Goal: Transaction & Acquisition: Book appointment/travel/reservation

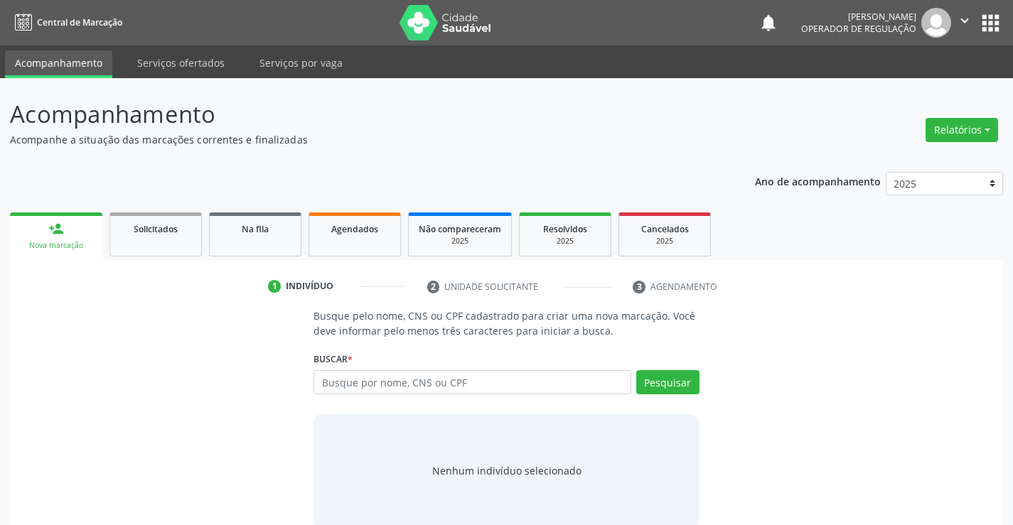
click at [436, 376] on input "text" at bounding box center [472, 382] width 317 height 24
type input "708909718055713"
click at [660, 380] on button "Pesquisar" at bounding box center [667, 382] width 63 height 24
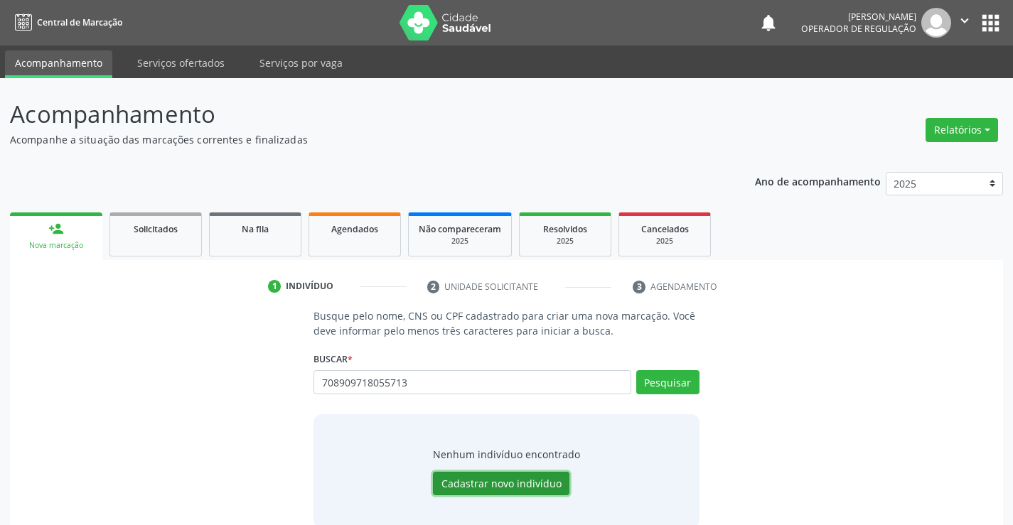
click at [497, 481] on button "Cadastrar novo indivíduo" at bounding box center [501, 484] width 137 height 24
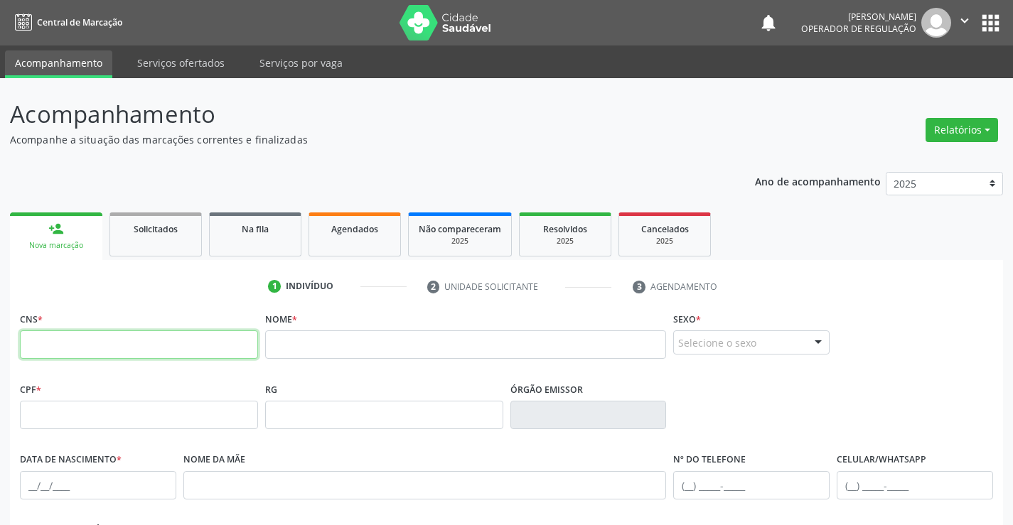
click at [201, 348] on input "text" at bounding box center [139, 345] width 238 height 28
paste input "708 9097 1805 5713"
type input "708 9097 1805 5713"
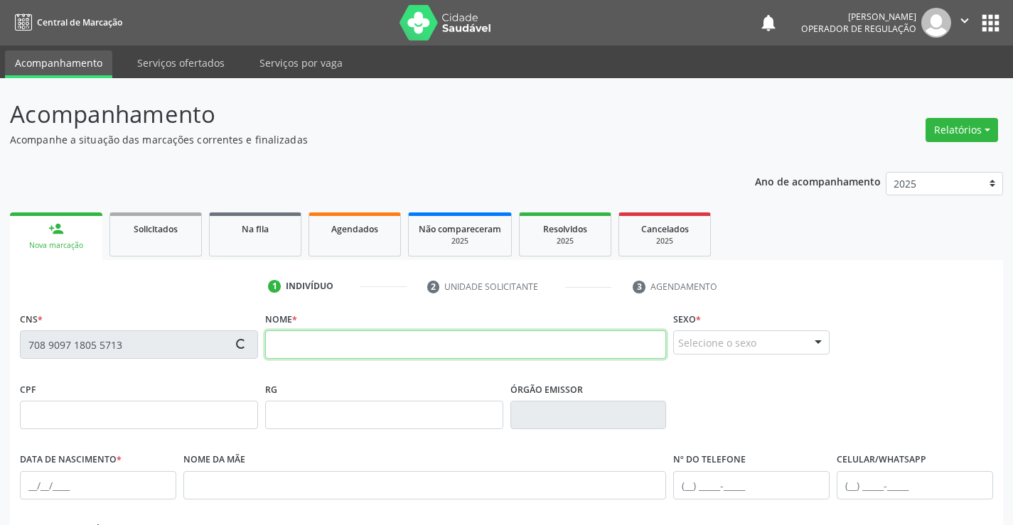
click at [301, 337] on input "text" at bounding box center [466, 345] width 402 height 28
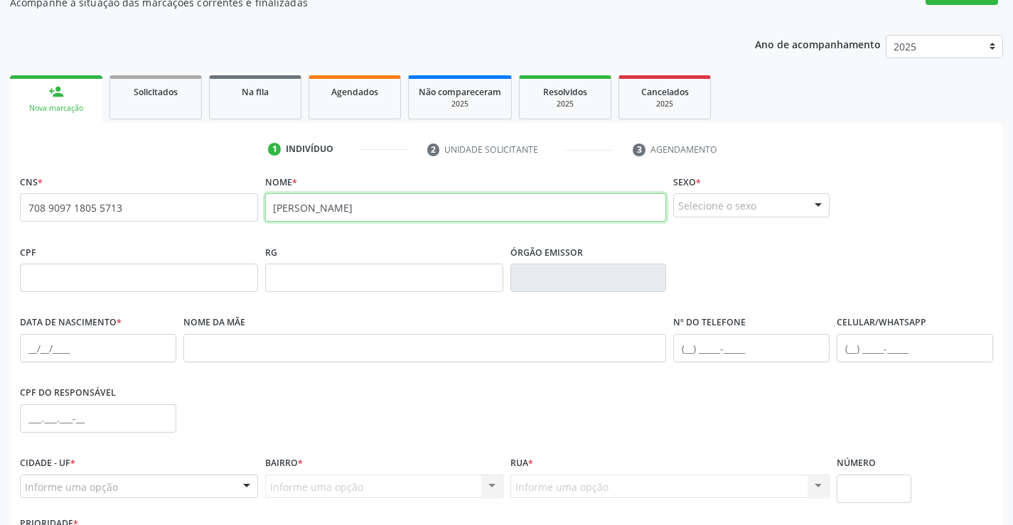
scroll to position [142, 0]
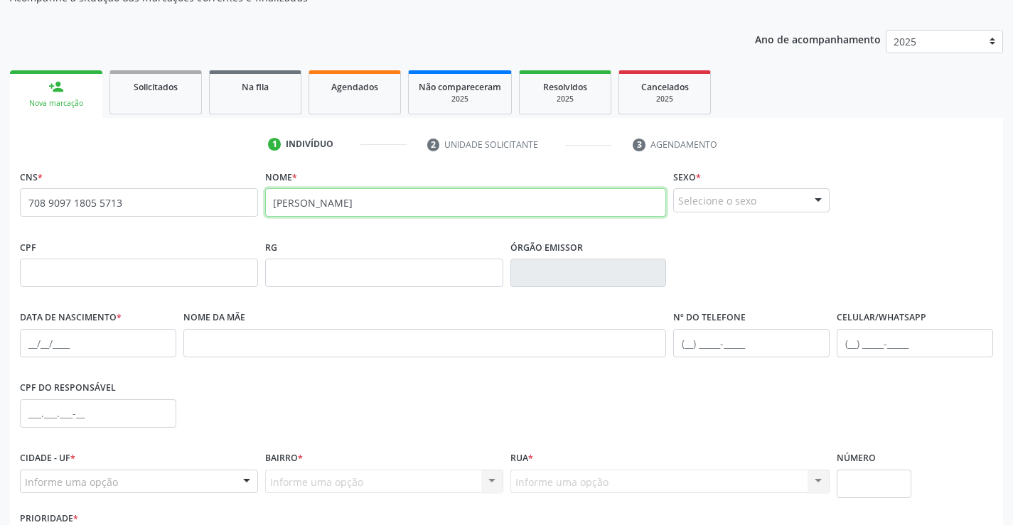
type input "jose lopes de souza"
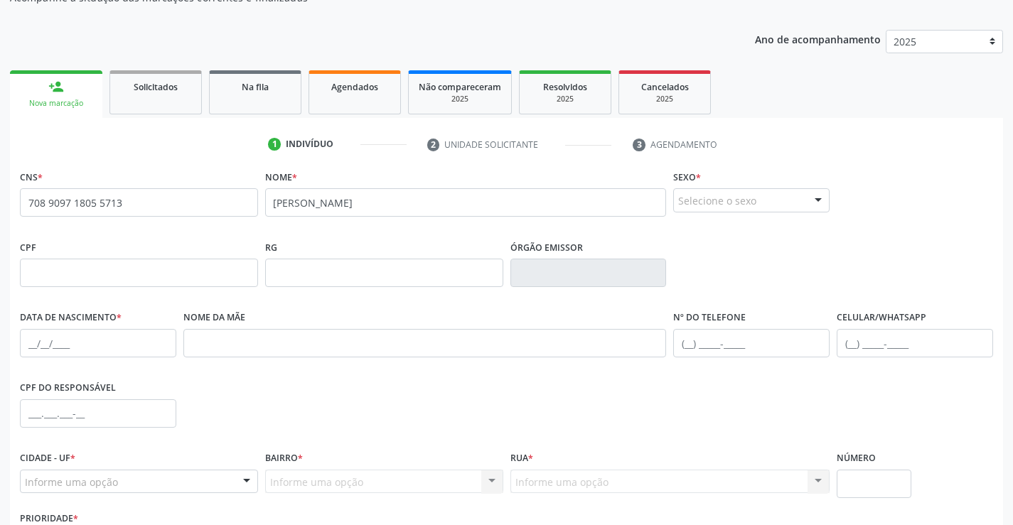
click at [703, 203] on div "Selecione o sexo" at bounding box center [751, 200] width 156 height 24
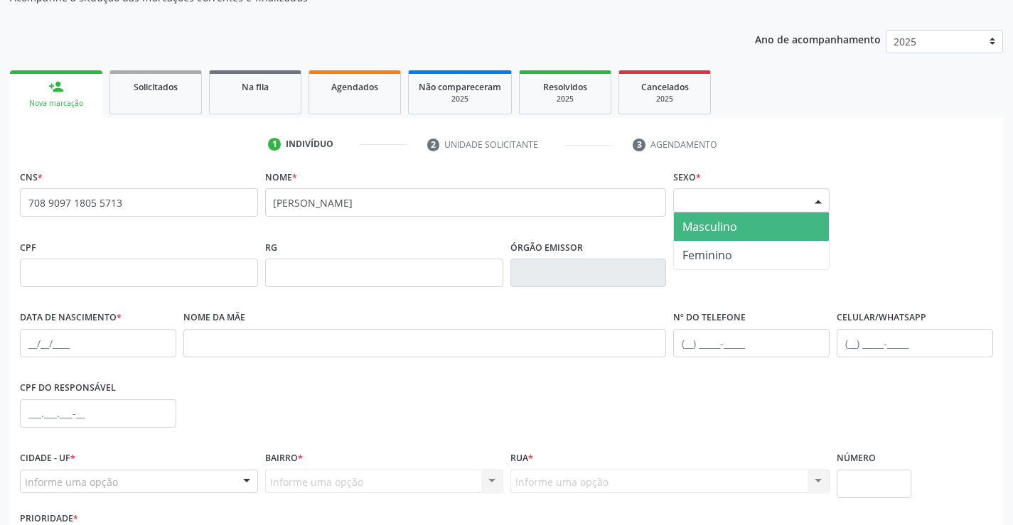
click at [703, 228] on span "Masculino" at bounding box center [710, 227] width 55 height 16
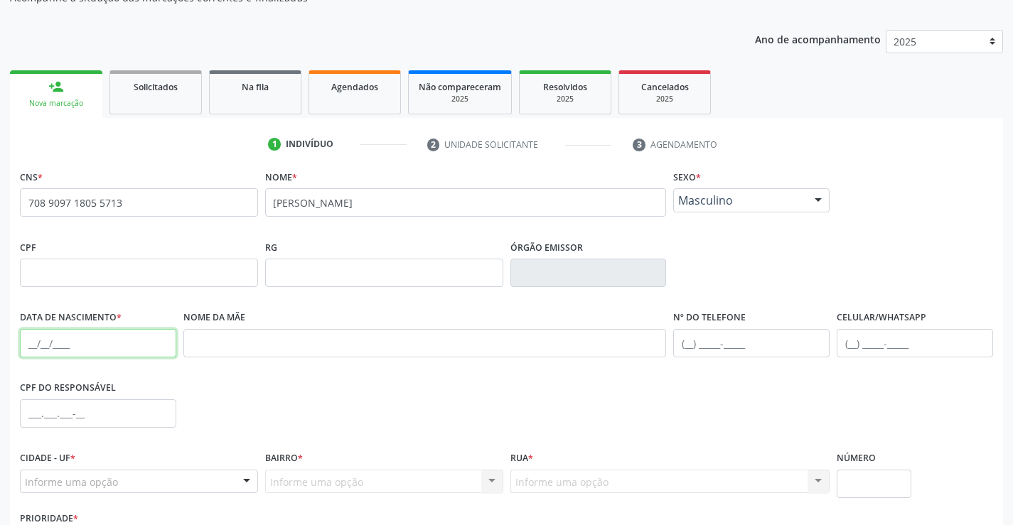
click at [39, 336] on input "text" at bounding box center [98, 343] width 156 height 28
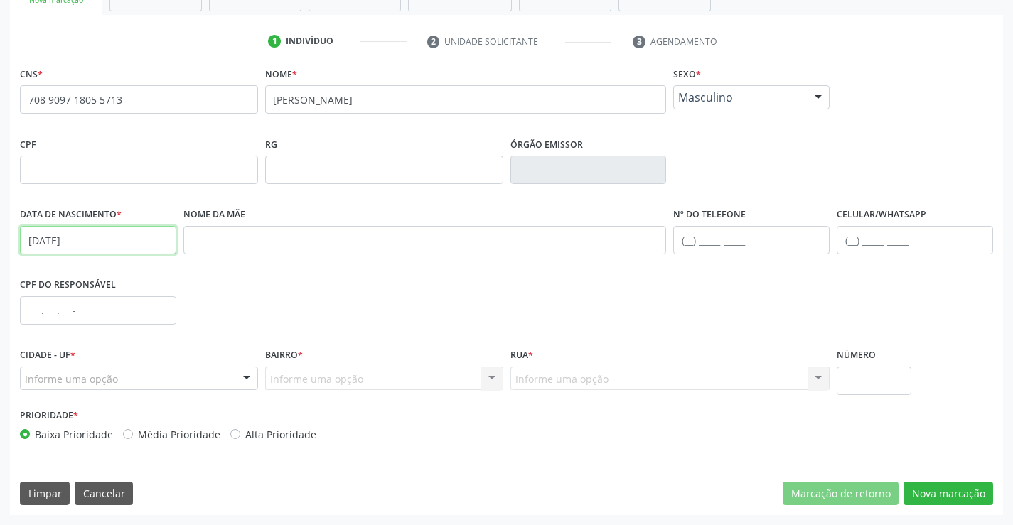
type input "15/05/1948"
click at [166, 385] on div "Informe uma opção" at bounding box center [139, 379] width 238 height 24
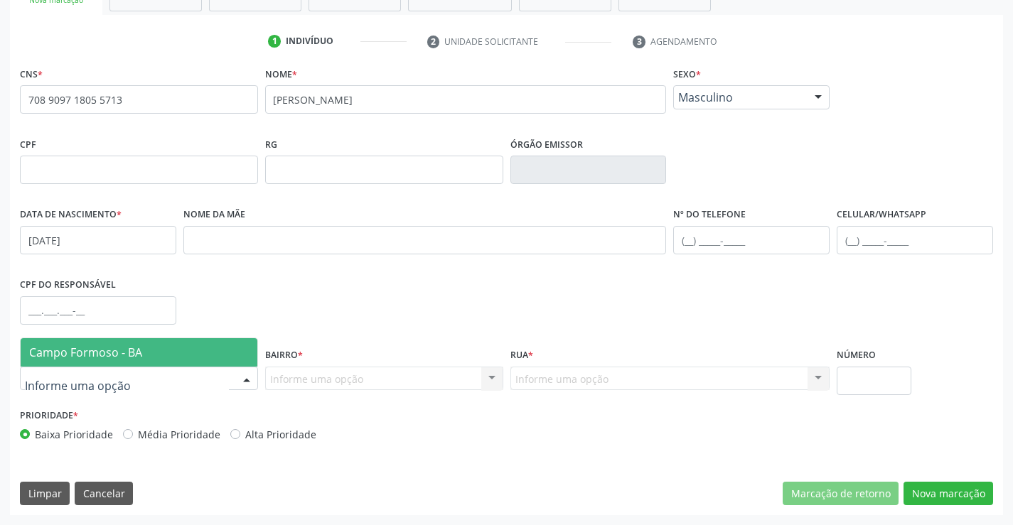
drag, startPoint x: 171, startPoint y: 359, endPoint x: 233, endPoint y: 370, distance: 63.6
click at [171, 359] on span "Campo Formoso - BA" at bounding box center [139, 352] width 237 height 28
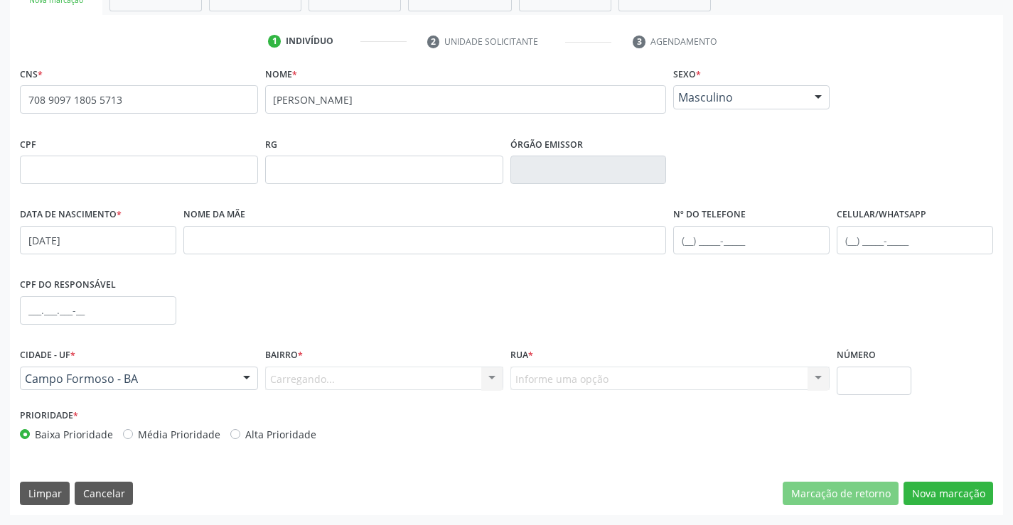
click at [331, 382] on div "Carregando... Nenhum resultado encontrado para: " " Nenhuma opção encontrada. D…" at bounding box center [384, 379] width 238 height 24
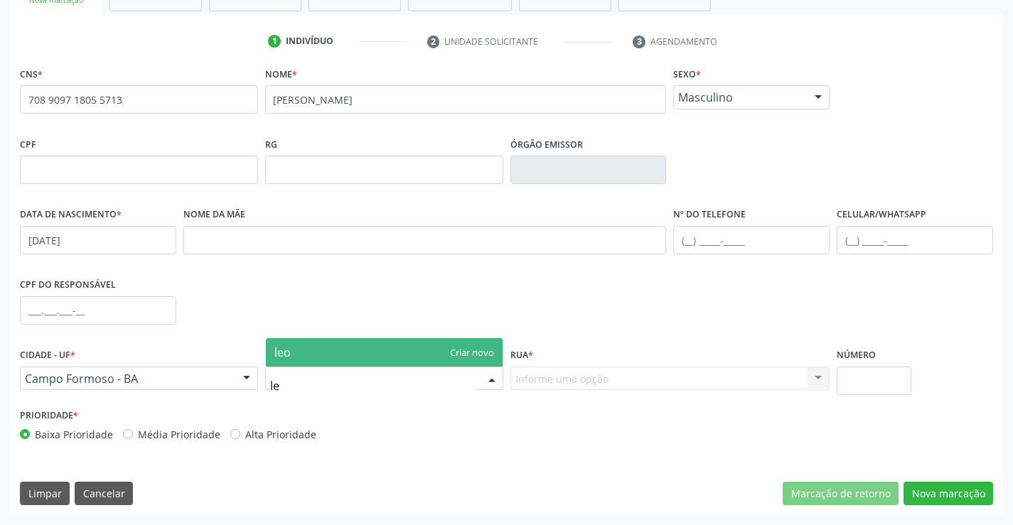
type input "l"
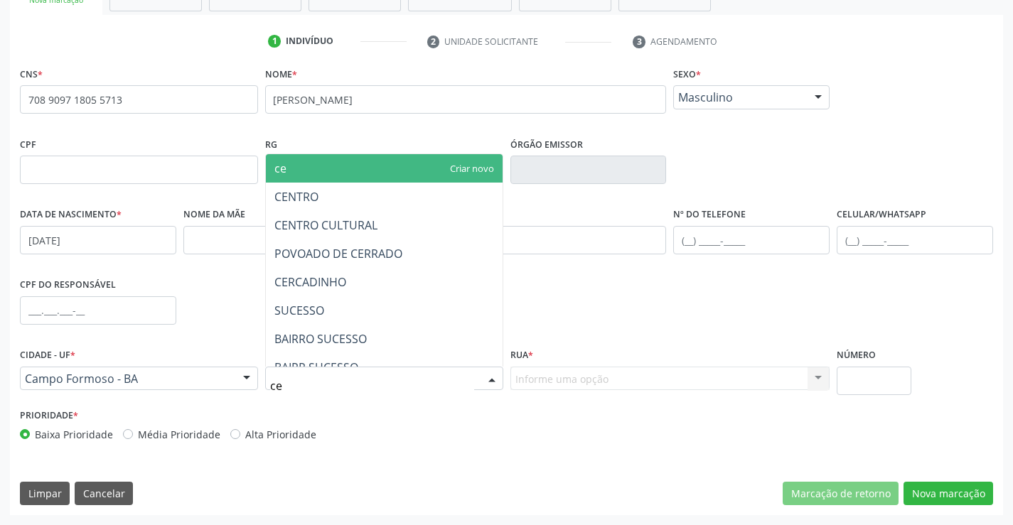
type input "cen"
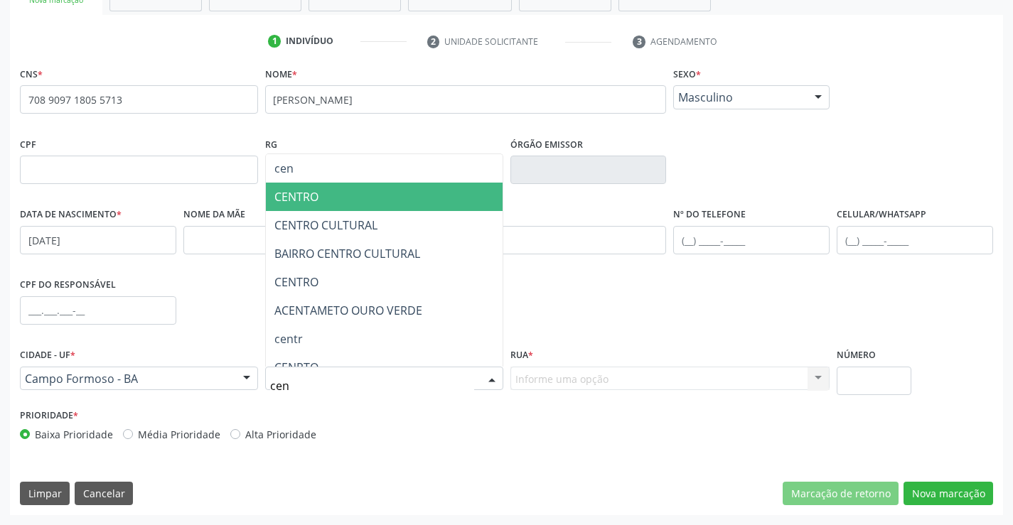
drag, startPoint x: 319, startPoint y: 205, endPoint x: 345, endPoint y: 308, distance: 105.5
click at [319, 205] on span "CENTRO" at bounding box center [384, 197] width 237 height 28
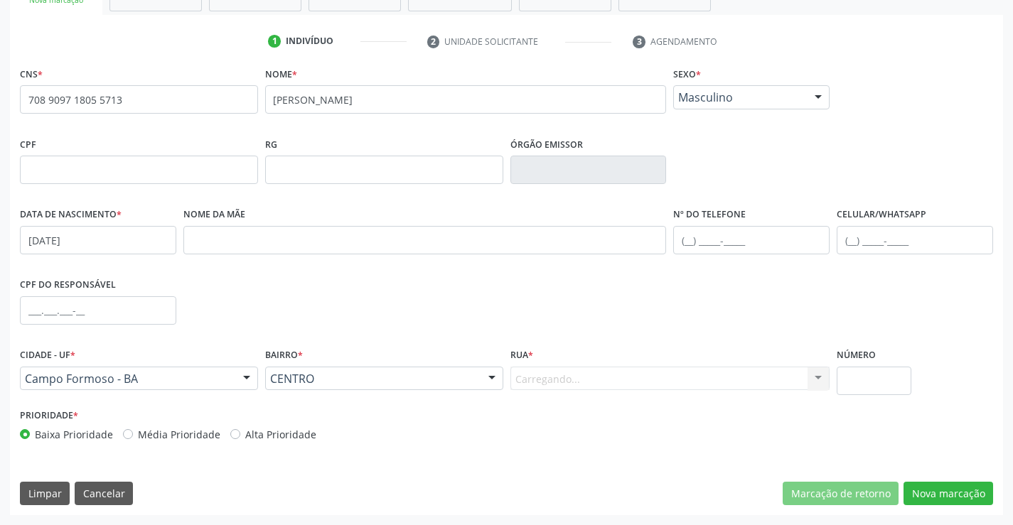
click at [572, 383] on div "Carregando... Nenhum resultado encontrado para: " " Nenhuma opção encontrada. D…" at bounding box center [670, 379] width 320 height 24
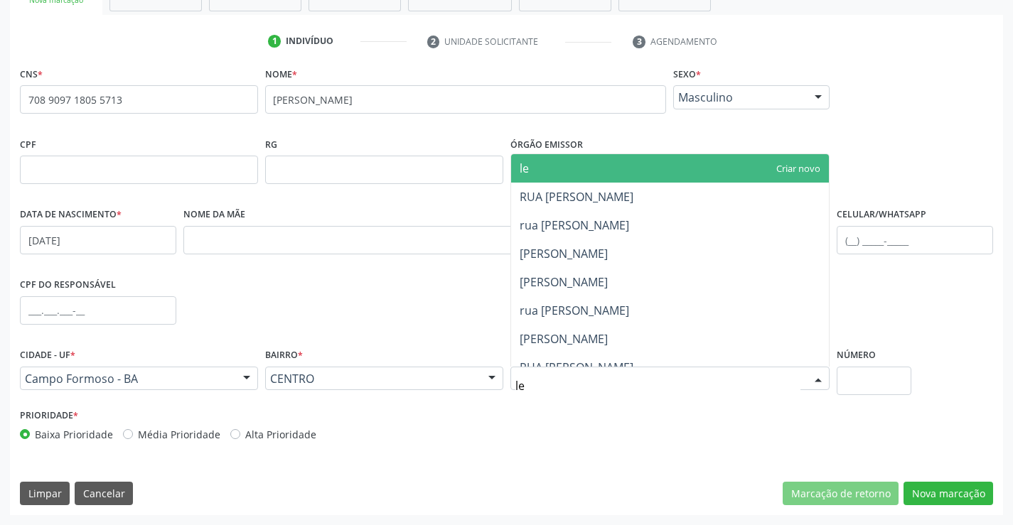
type input "leo"
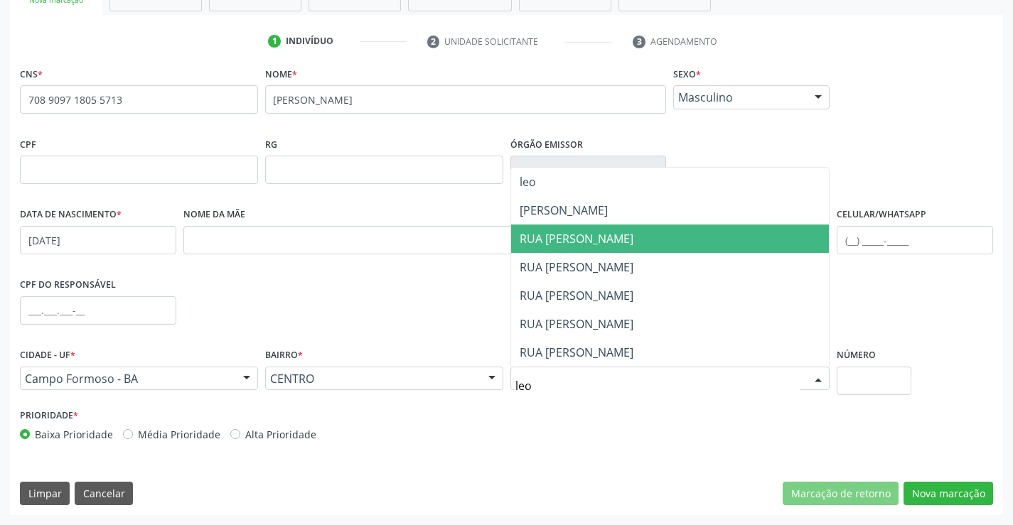
click at [615, 231] on span "RUA [PERSON_NAME]" at bounding box center [577, 239] width 114 height 16
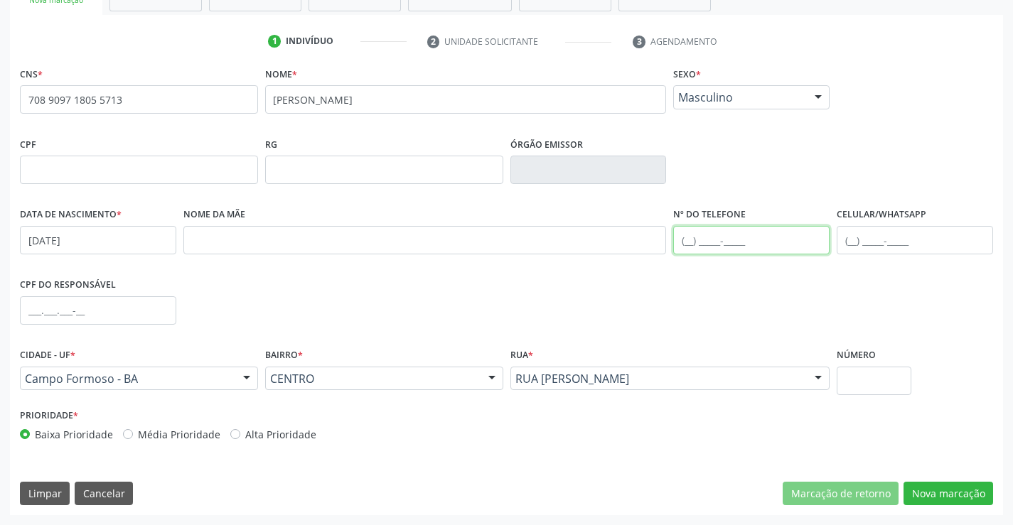
click at [690, 240] on input "text" at bounding box center [751, 240] width 156 height 28
click at [715, 235] on input "(74) 9" at bounding box center [751, 240] width 156 height 28
type input "("
paste input "(99) 1955-060"
type input "(99) 1955-060"
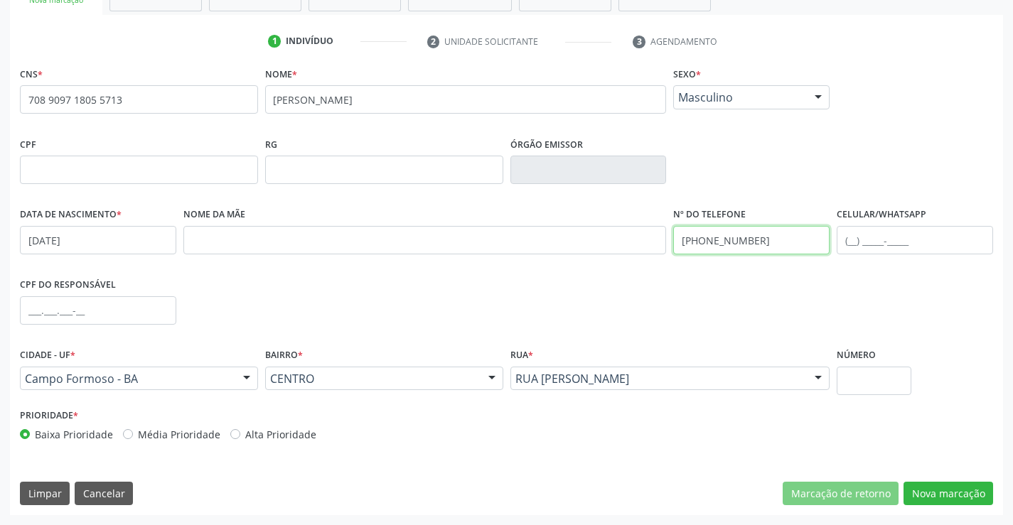
click at [694, 240] on input "(99) 1955-060" at bounding box center [751, 240] width 156 height 28
click at [687, 245] on input "(99) 1955-060" at bounding box center [751, 240] width 156 height 28
drag, startPoint x: 745, startPoint y: 238, endPoint x: 644, endPoint y: 240, distance: 101.0
click at [644, 240] on div "Data de nascimento * 15/05/1948 Nome da mãe Nº do Telefone (99) 1955-060 Celula…" at bounding box center [506, 239] width 980 height 70
click at [717, 230] on input "(74" at bounding box center [751, 240] width 156 height 28
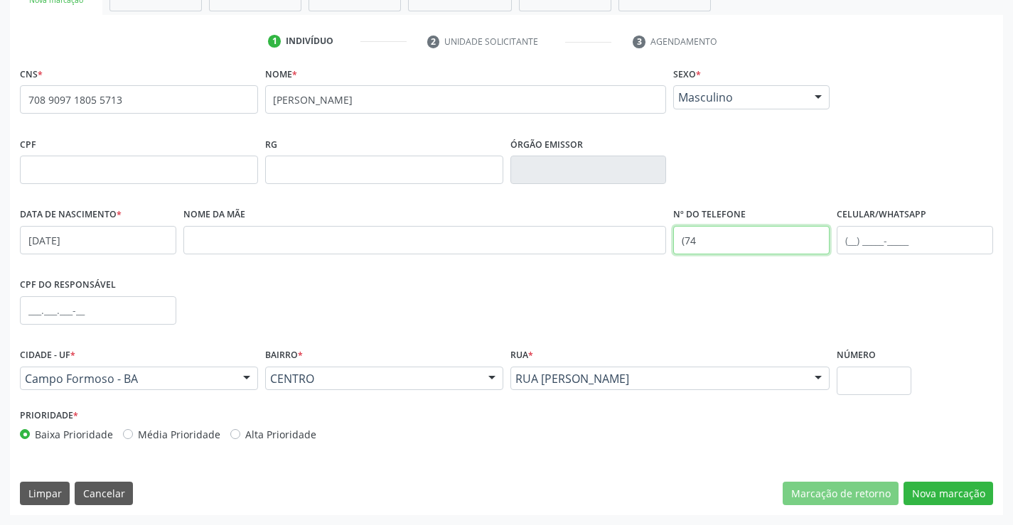
paste input ") 99195-5060"
type input "(74) 99195-5060"
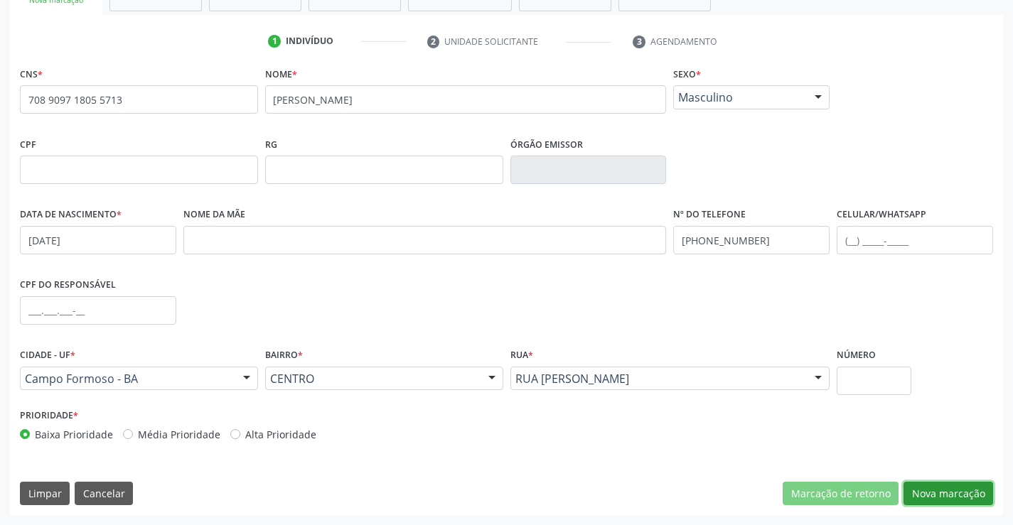
click at [926, 499] on button "Nova marcação" at bounding box center [949, 494] width 90 height 24
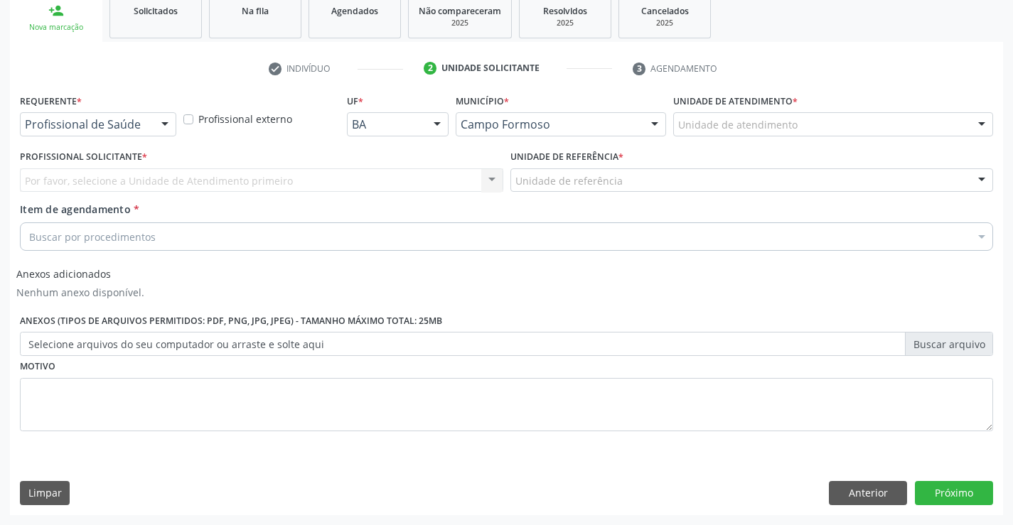
scroll to position [218, 0]
drag, startPoint x: 157, startPoint y: 128, endPoint x: 127, endPoint y: 183, distance: 62.7
click at [157, 129] on div at bounding box center [164, 125] width 21 height 24
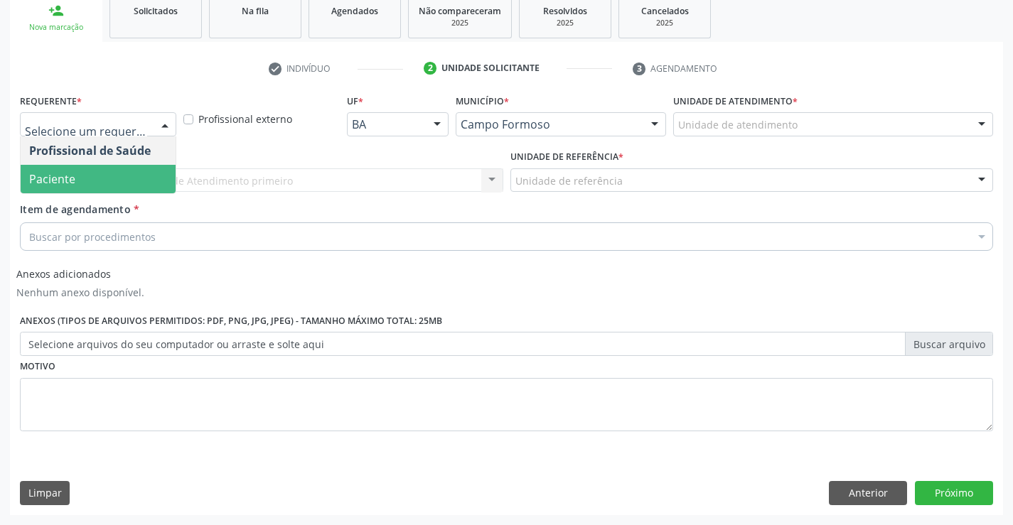
click at [117, 191] on span "Paciente" at bounding box center [98, 179] width 155 height 28
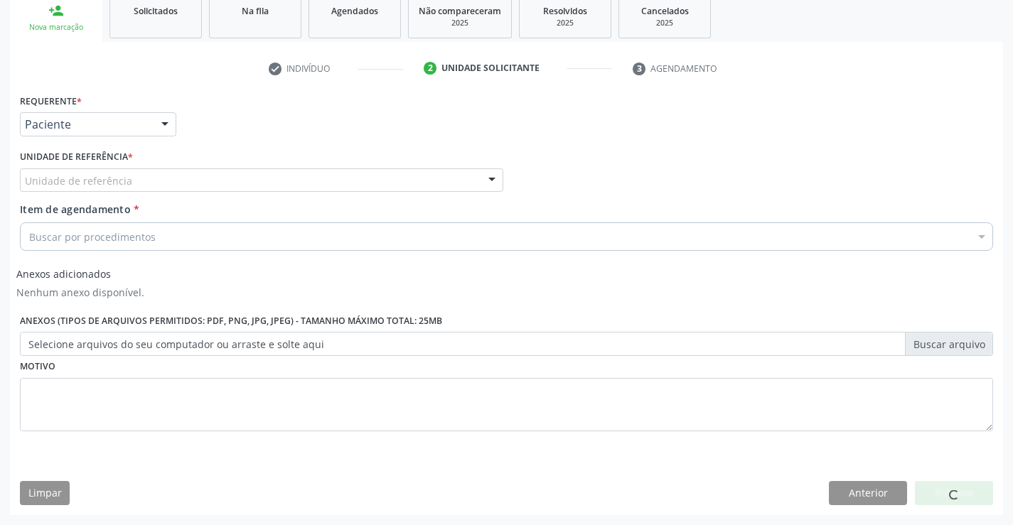
click at [283, 186] on div "Unidade de referência" at bounding box center [261, 181] width 483 height 24
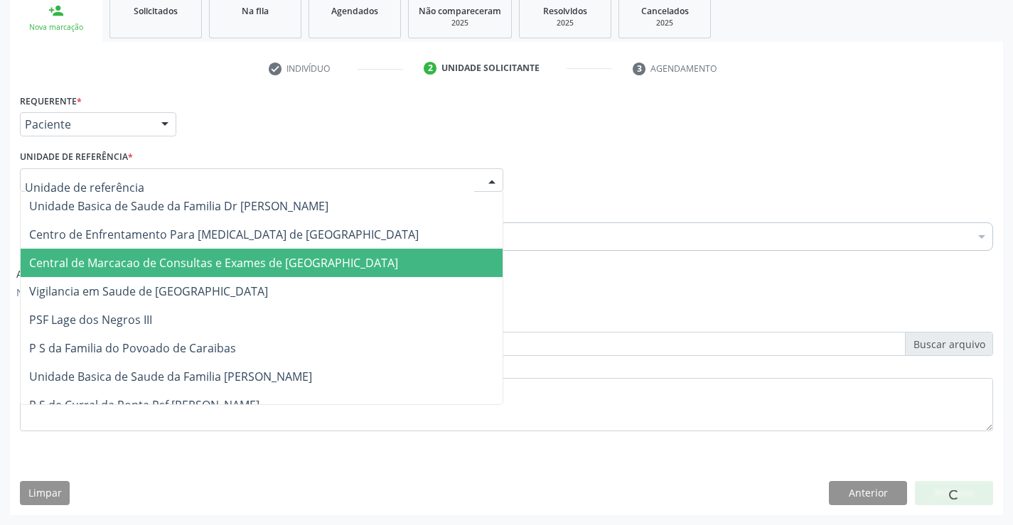
click at [306, 267] on span "Central de Marcacao de Consultas e Exames de [GEOGRAPHIC_DATA]" at bounding box center [213, 263] width 369 height 16
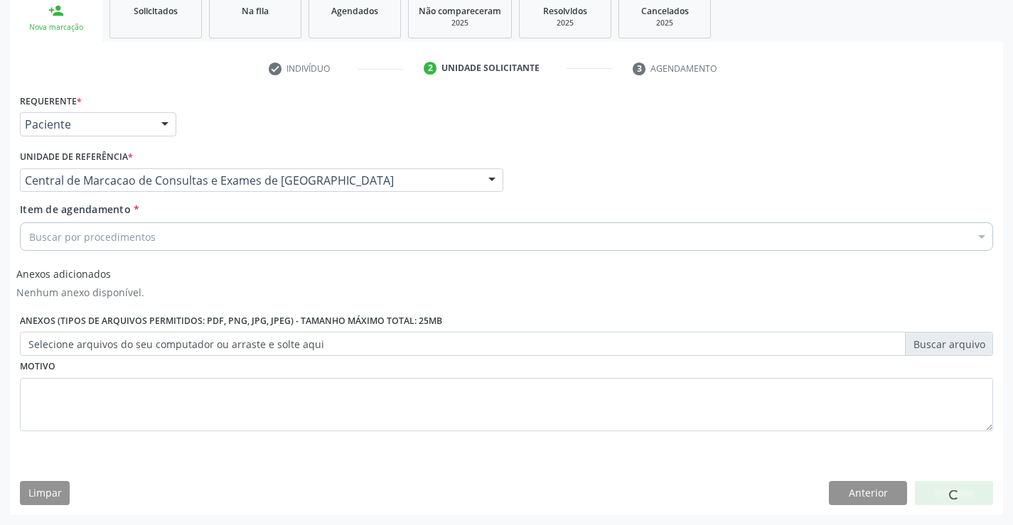
click at [321, 247] on div "Buscar por procedimentos" at bounding box center [506, 237] width 973 height 28
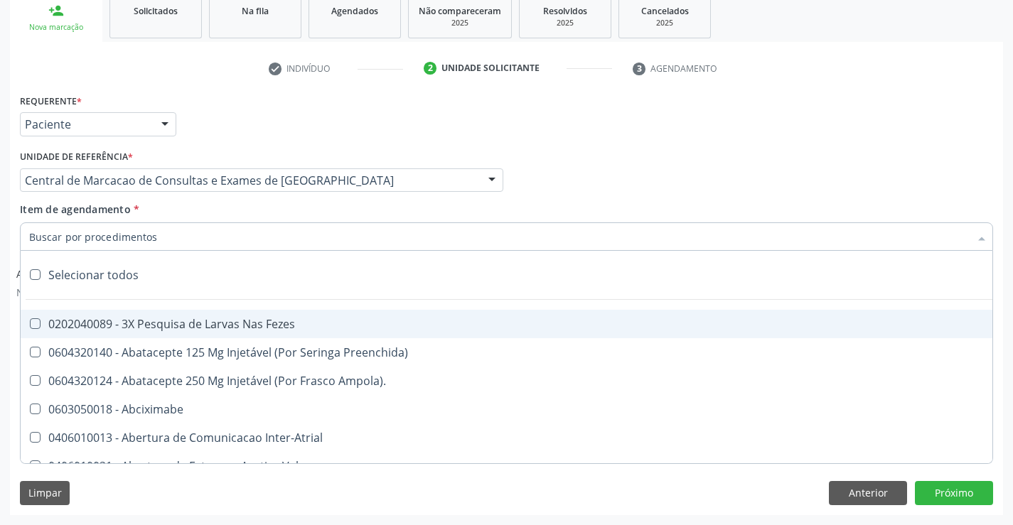
click at [321, 247] on input "Item de agendamento *" at bounding box center [499, 237] width 941 height 28
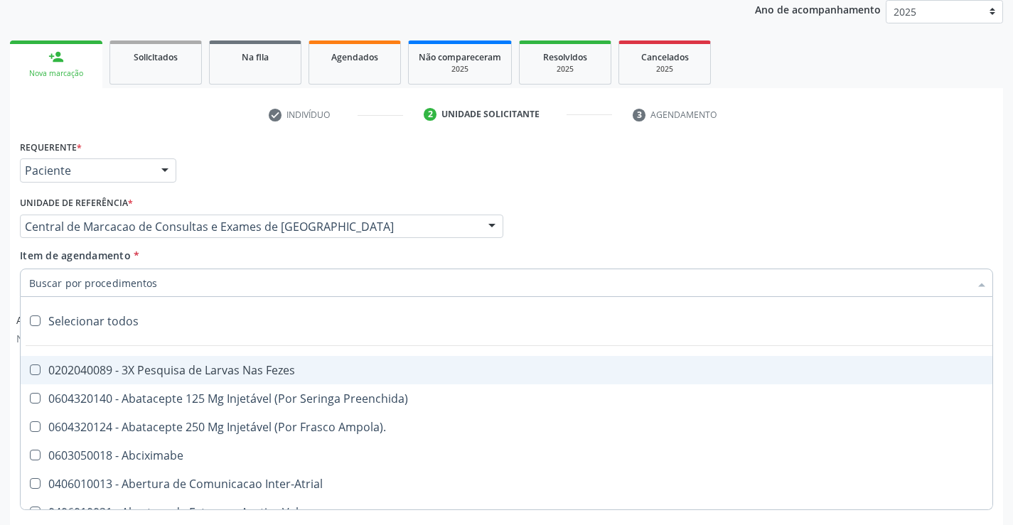
scroll to position [147, 0]
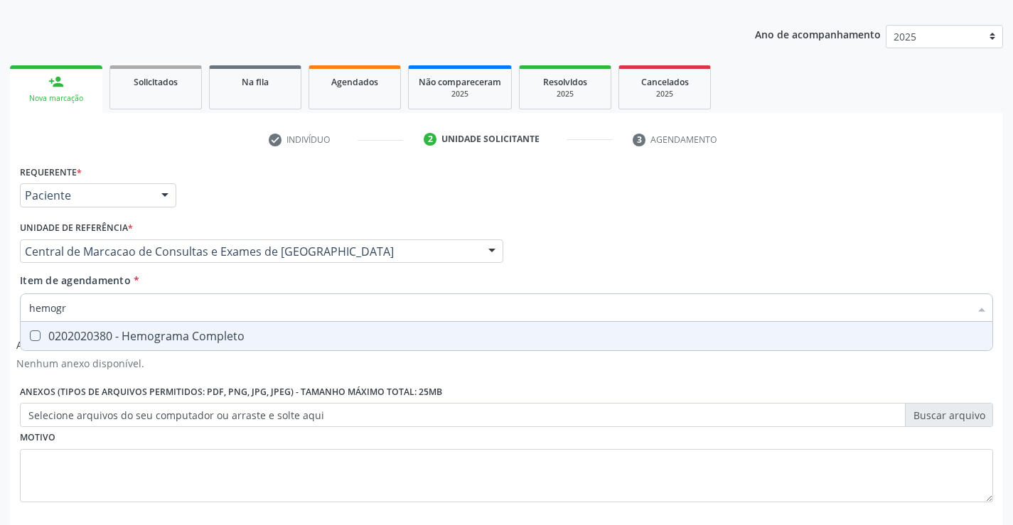
type input "hemogra"
drag, startPoint x: 236, startPoint y: 331, endPoint x: 218, endPoint y: 303, distance: 33.3
click at [234, 331] on div "0202020380 - Hemograma Completo" at bounding box center [506, 336] width 955 height 11
checkbox Completo "true"
click at [218, 303] on input "hemogra" at bounding box center [499, 308] width 941 height 28
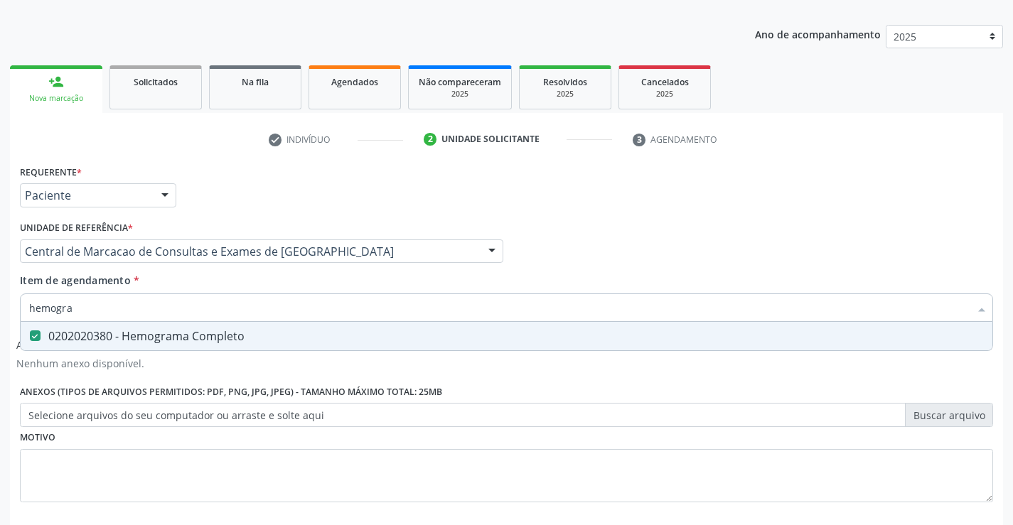
click at [218, 303] on input "hemogra" at bounding box center [499, 308] width 941 height 28
type input "ure"
checkbox Completo "false"
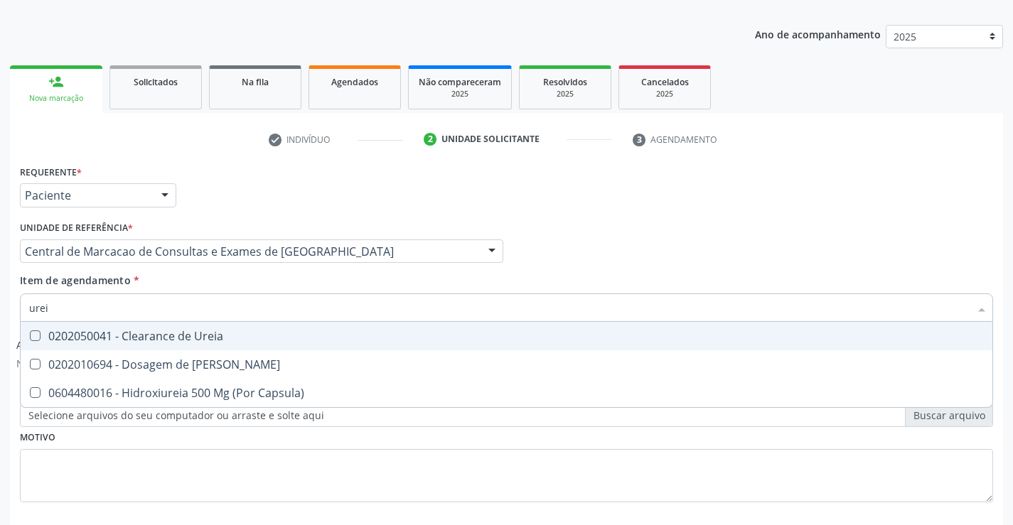
type input "ureia"
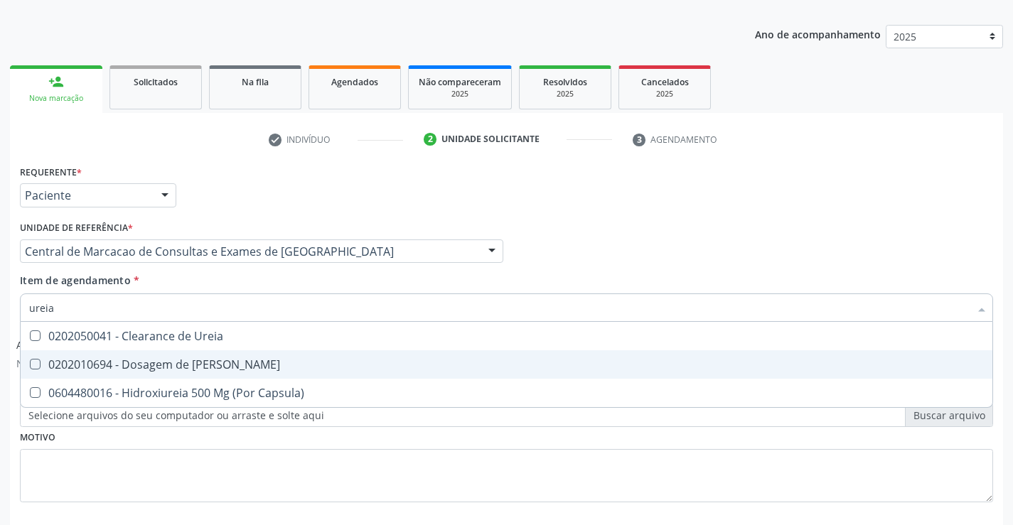
drag, startPoint x: 200, startPoint y: 365, endPoint x: 208, endPoint y: 328, distance: 37.8
click at [201, 359] on div "0202010694 - Dosagem de Ureia" at bounding box center [506, 364] width 955 height 11
checkbox Ureia "true"
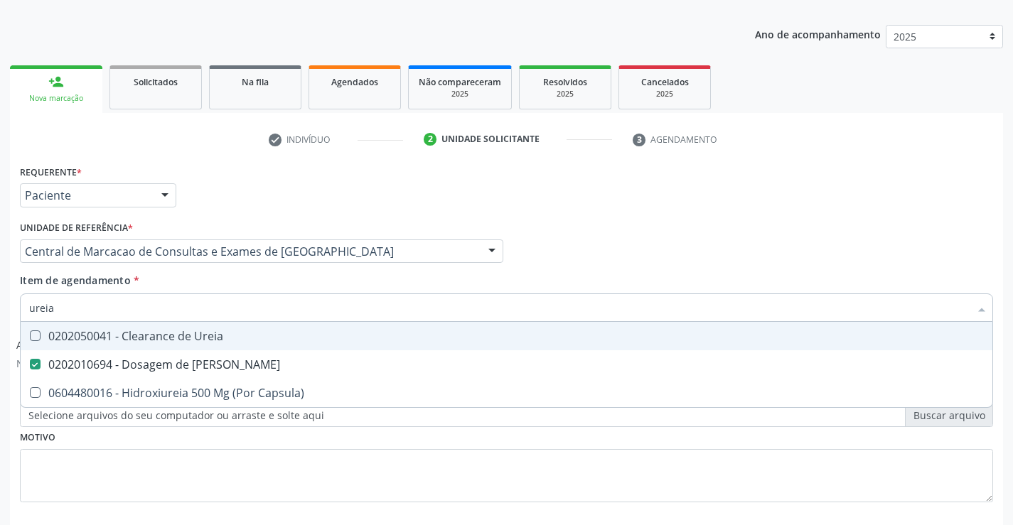
click at [214, 307] on input "ureia" at bounding box center [499, 308] width 941 height 28
type input "c"
checkbox Ureia "false"
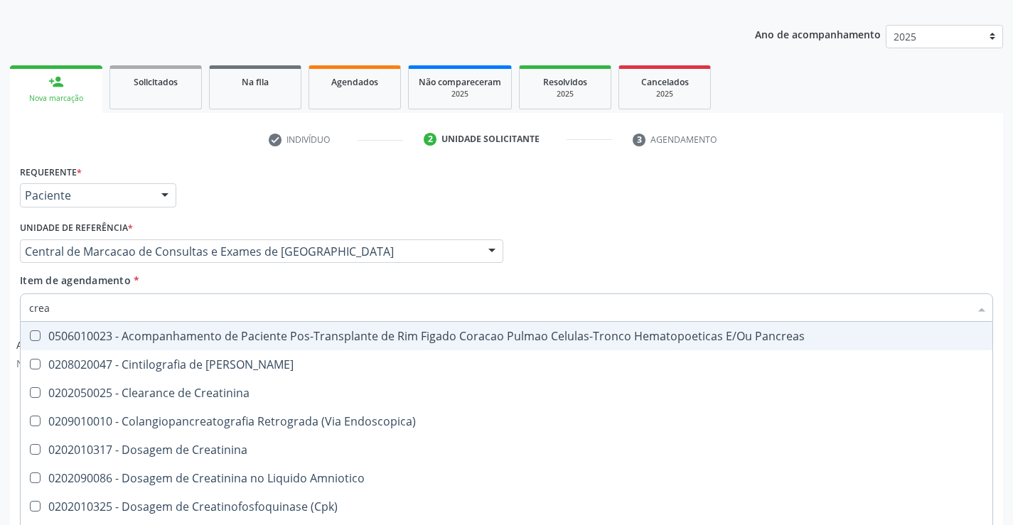
type input "creat"
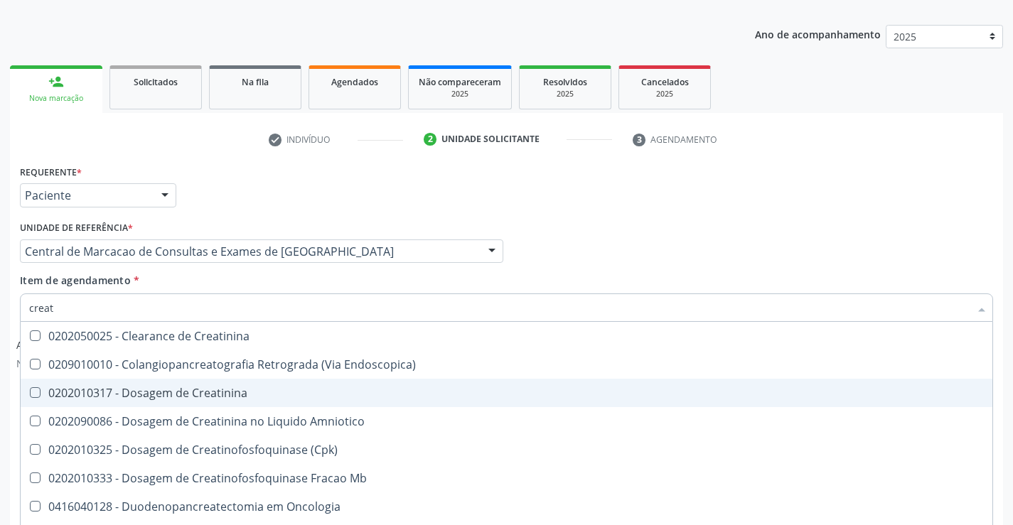
click at [185, 402] on span "0202010317 - Dosagem de Creatinina" at bounding box center [507, 393] width 972 height 28
checkbox Creatinina "true"
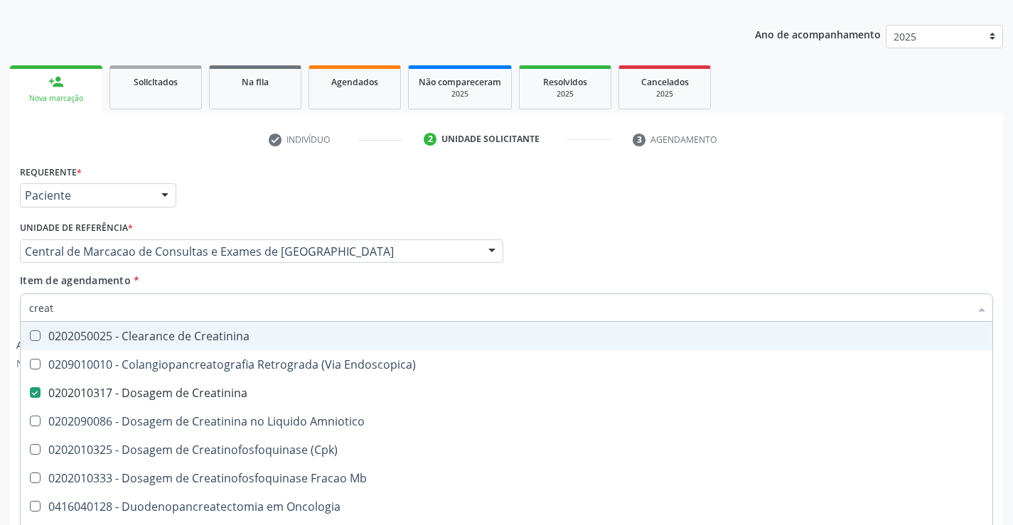
click at [194, 306] on input "creat" at bounding box center [499, 308] width 941 height 28
type input "tg"
checkbox Creatinina "false"
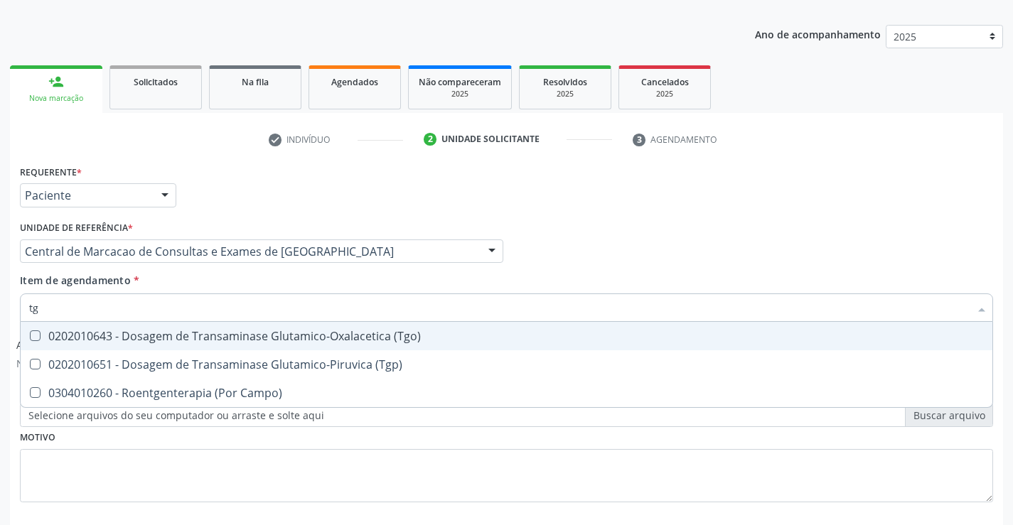
click at [193, 339] on div "0202010643 - Dosagem de Transaminase Glutamico-Oxalacetica (Tgo)" at bounding box center [506, 336] width 955 height 11
checkbox \(Tgo\) "true"
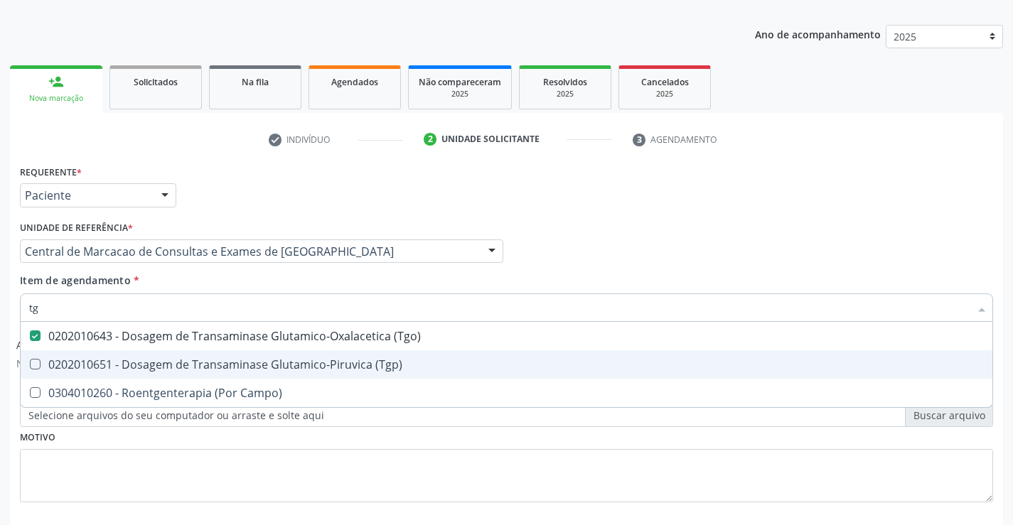
click at [195, 363] on div "0202010651 - Dosagem de Transaminase Glutamico-Piruvica (Tgp)" at bounding box center [506, 364] width 955 height 11
checkbox \(Tgp\) "true"
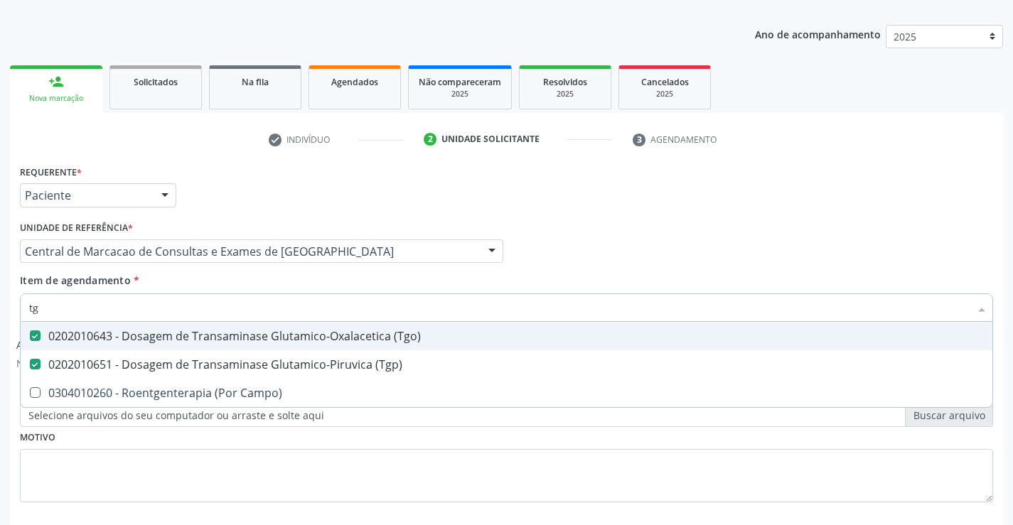
click at [193, 308] on input "tg" at bounding box center [499, 308] width 941 height 28
type input "so"
checkbox \(Tgo\) "false"
checkbox \(Tgp\) "false"
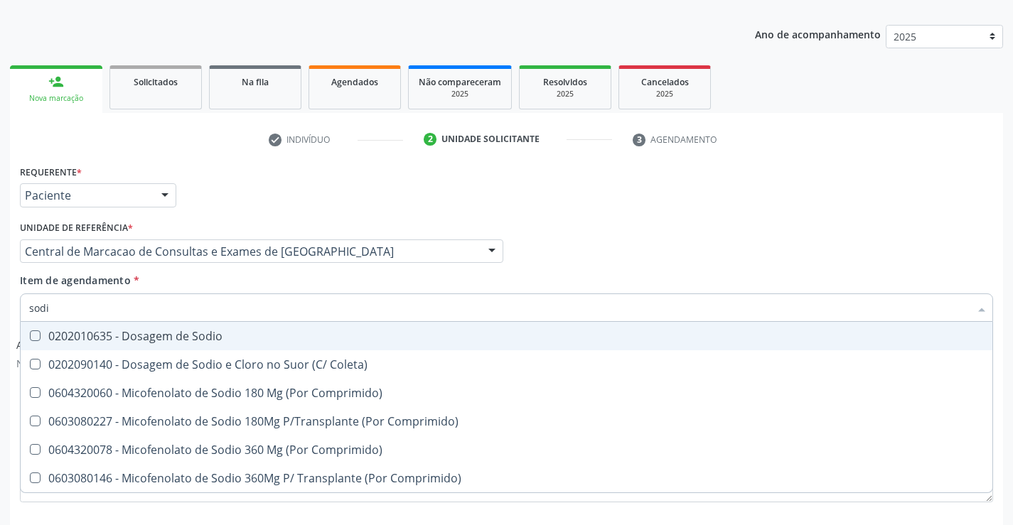
type input "sodio"
click at [199, 327] on span "0202010635 - Dosagem de Sodio" at bounding box center [507, 336] width 972 height 28
checkbox Sodio "true"
click at [201, 301] on input "sodio" at bounding box center [499, 308] width 941 height 28
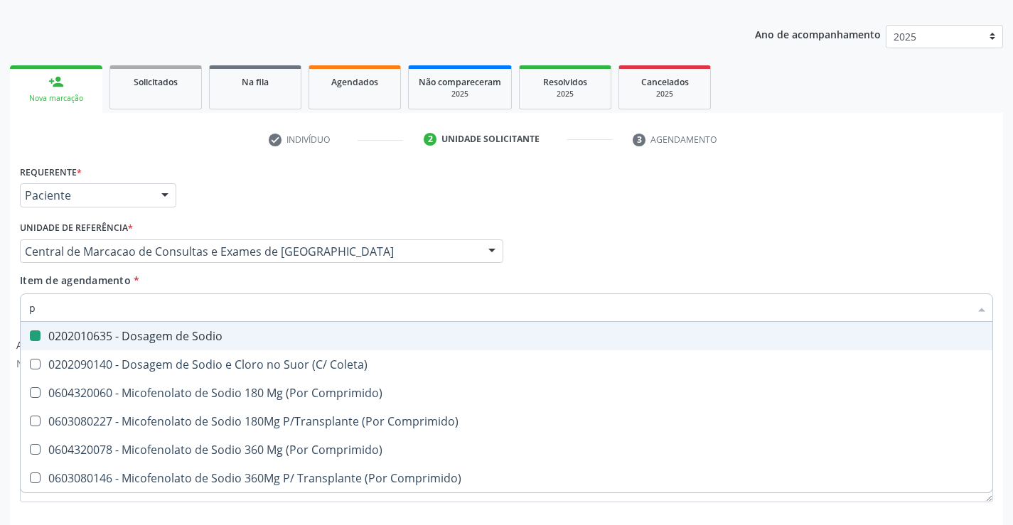
type input "po"
checkbox Sodio "false"
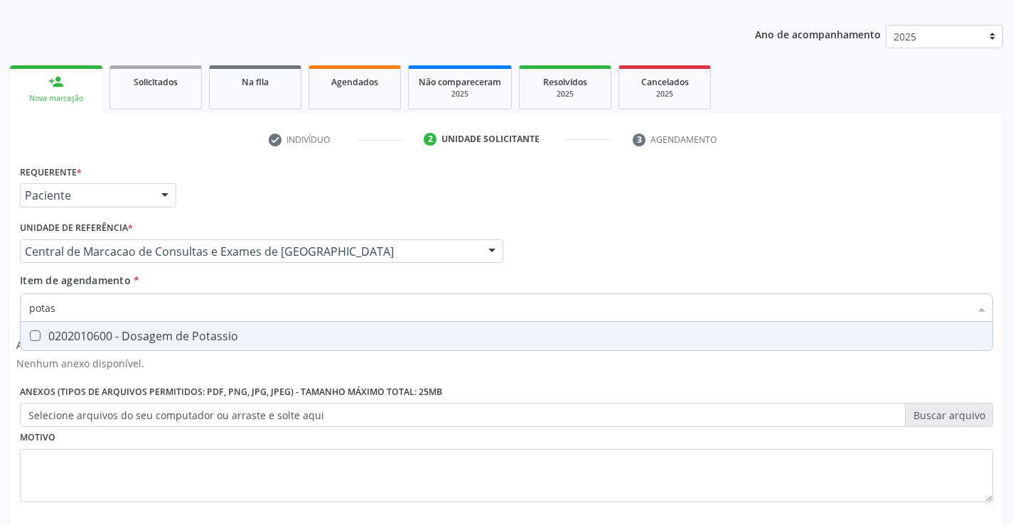
type input "potass"
click at [60, 326] on span "0202010600 - Dosagem de Potassio" at bounding box center [507, 336] width 972 height 28
checkbox Potassio "true"
click at [71, 307] on input "potass" at bounding box center [499, 308] width 941 height 28
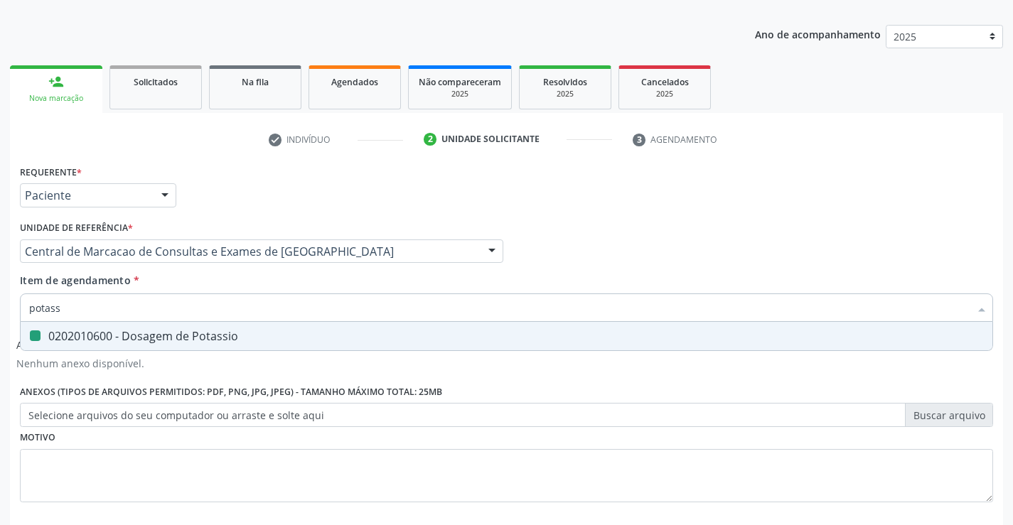
type input "b"
checkbox Potassio "false"
type input "bilirr"
drag, startPoint x: 59, startPoint y: 336, endPoint x: 61, endPoint y: 313, distance: 23.6
click at [59, 335] on div "0202010201 - Dosagem de Bilirrubina Total e Fracoes" at bounding box center [506, 336] width 955 height 11
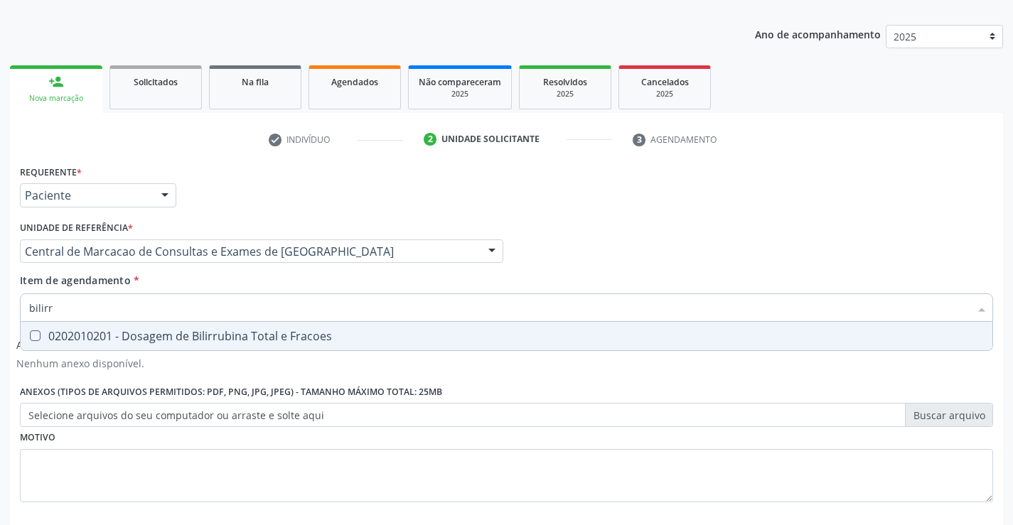
checkbox Fracoes "true"
click at [61, 313] on input "bilirr" at bounding box center [499, 308] width 941 height 28
type input "pc"
checkbox Fracoes "false"
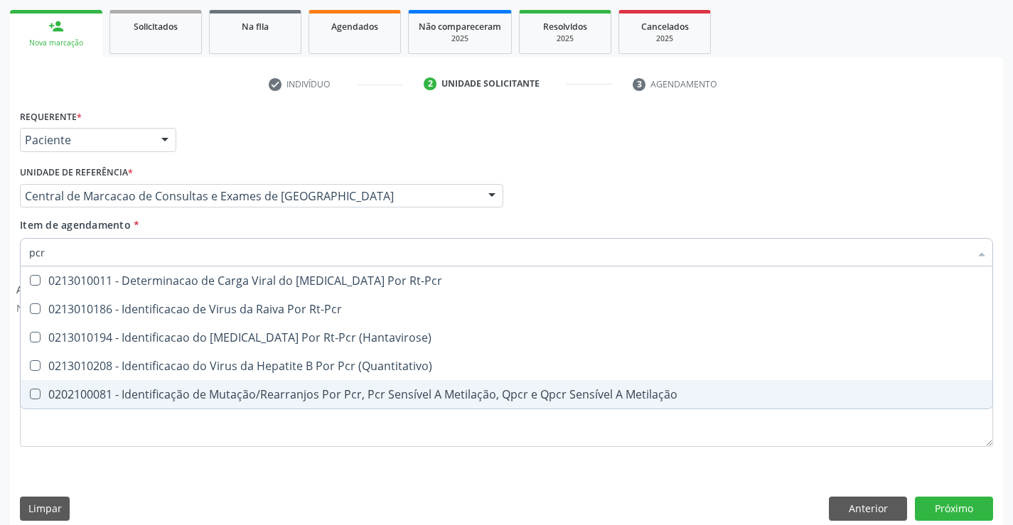
scroll to position [218, 0]
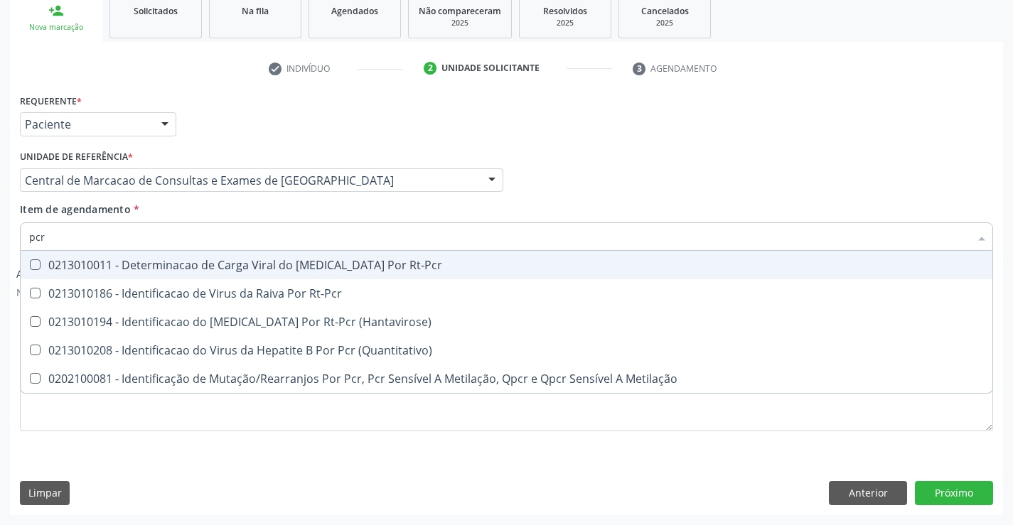
click at [126, 240] on input "pcr" at bounding box center [499, 237] width 941 height 28
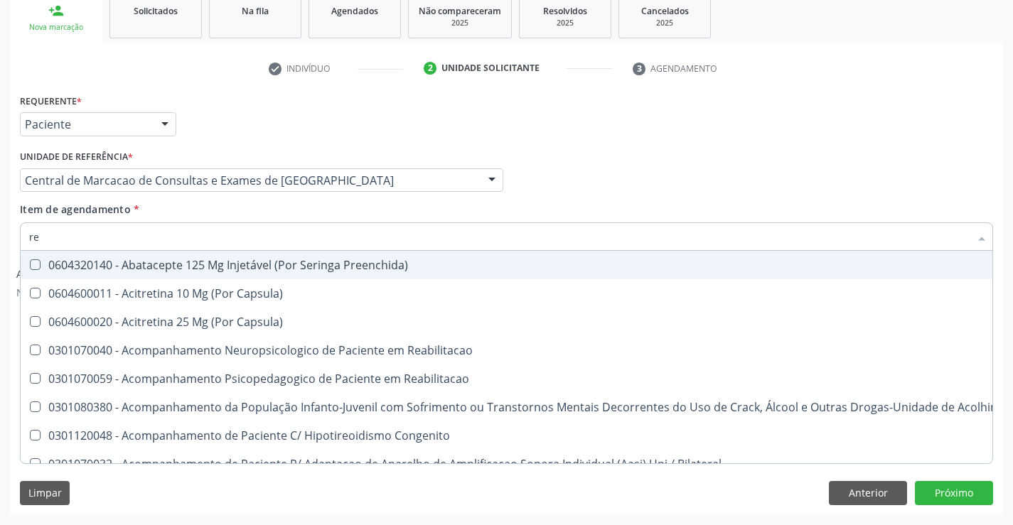
type input "rea"
checkbox Revestido\) "true"
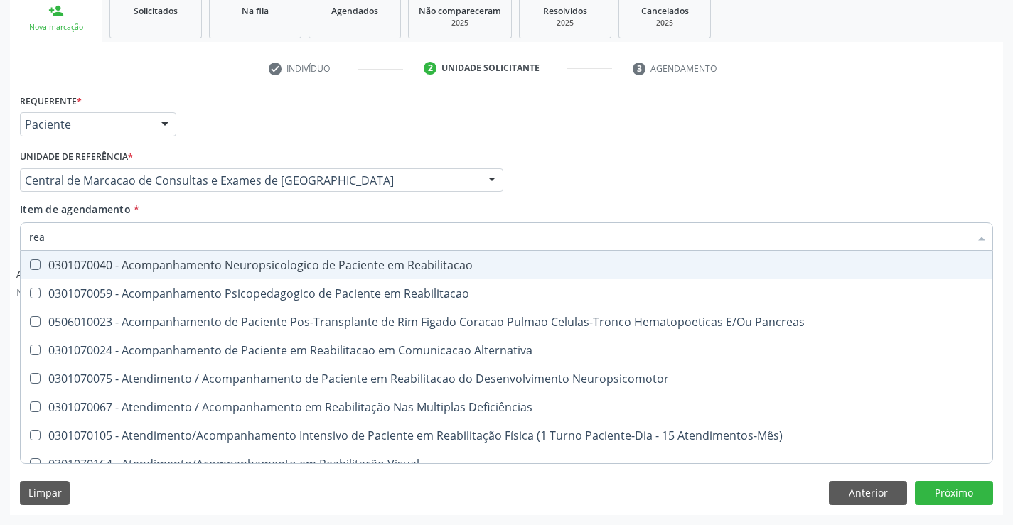
type input "reat"
checkbox Deficiências "true"
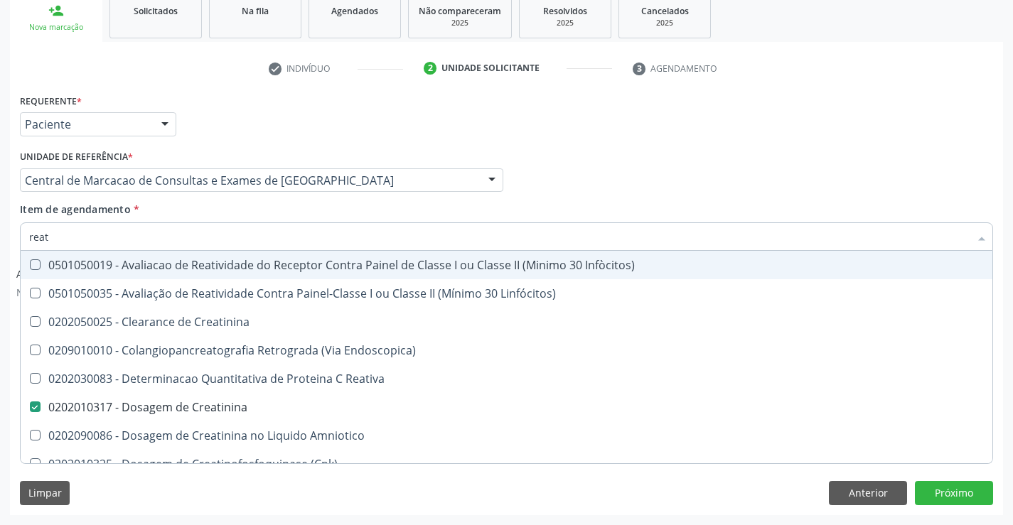
type input "reati"
checkbox Reativa "true"
checkbox Creatinina "false"
type input "reativ"
checkbox Creatinina "false"
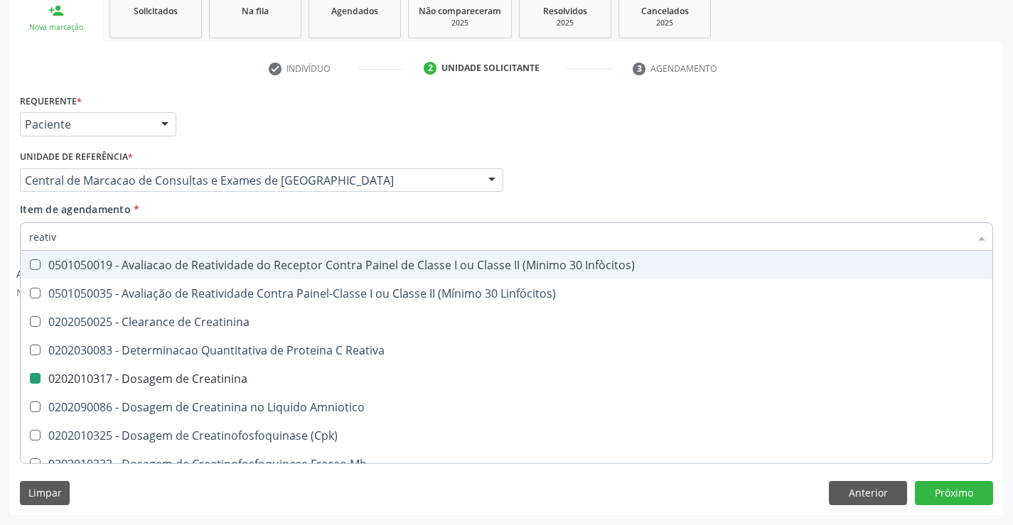
type input "reativa"
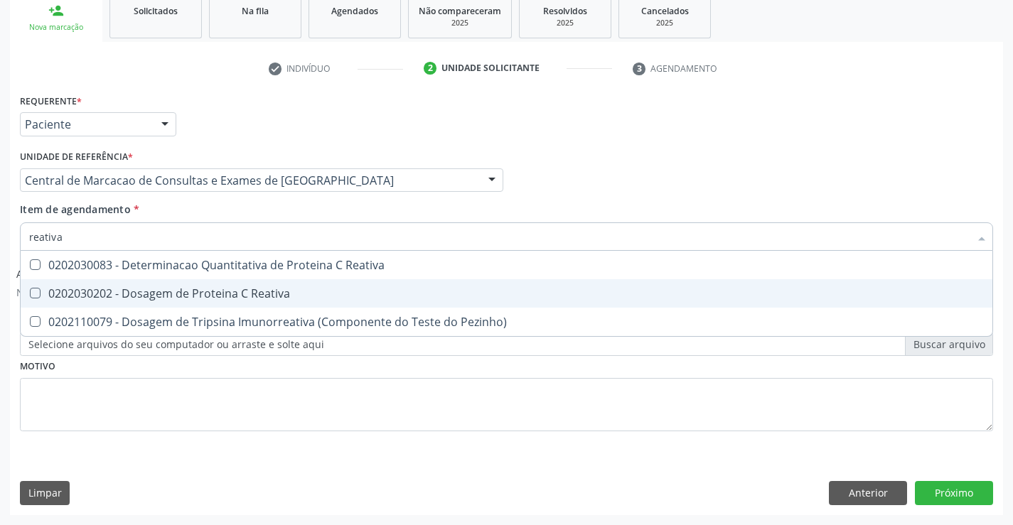
click at [138, 294] on div "0202030202 - Dosagem de Proteina C Reativa" at bounding box center [506, 293] width 955 height 11
checkbox Reativa "true"
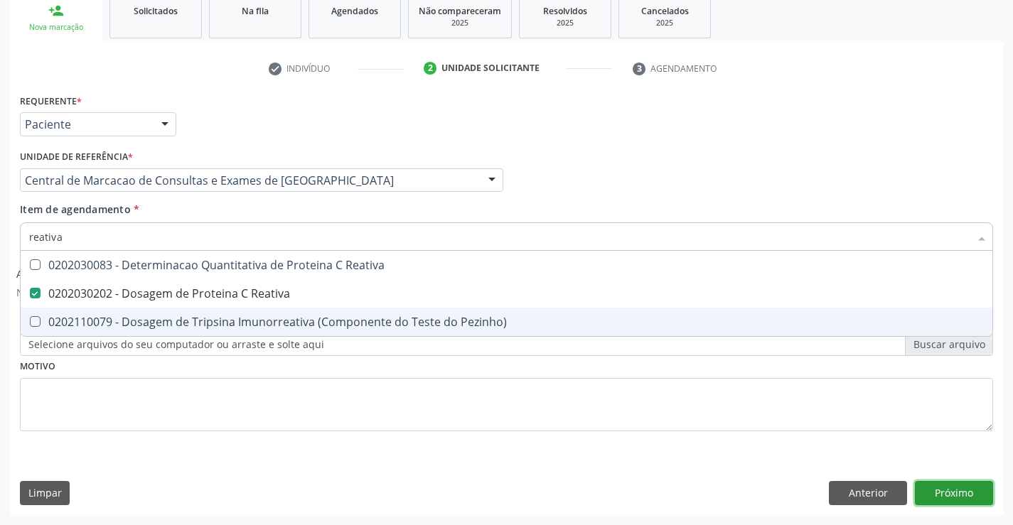
click at [975, 492] on button "Próximo" at bounding box center [954, 493] width 78 height 24
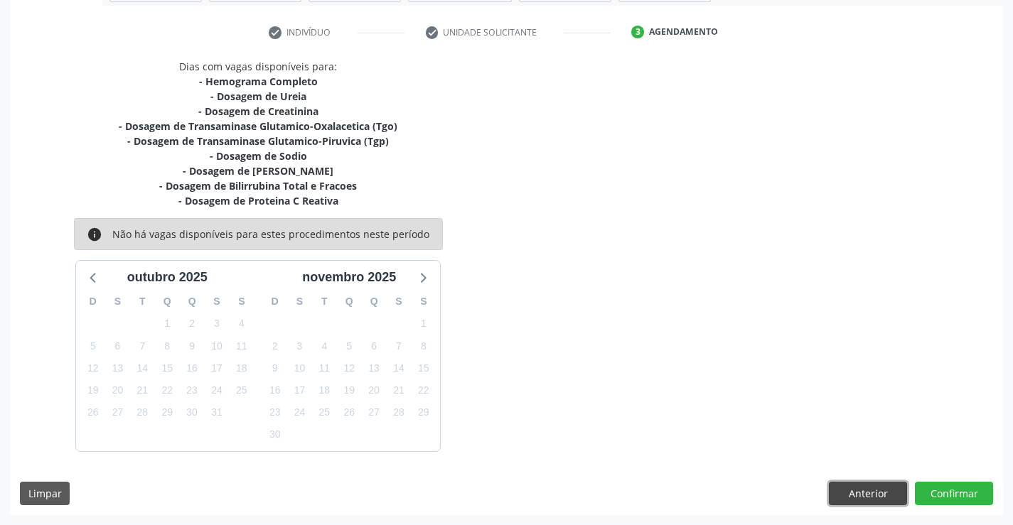
click at [848, 496] on button "Anterior" at bounding box center [868, 494] width 78 height 24
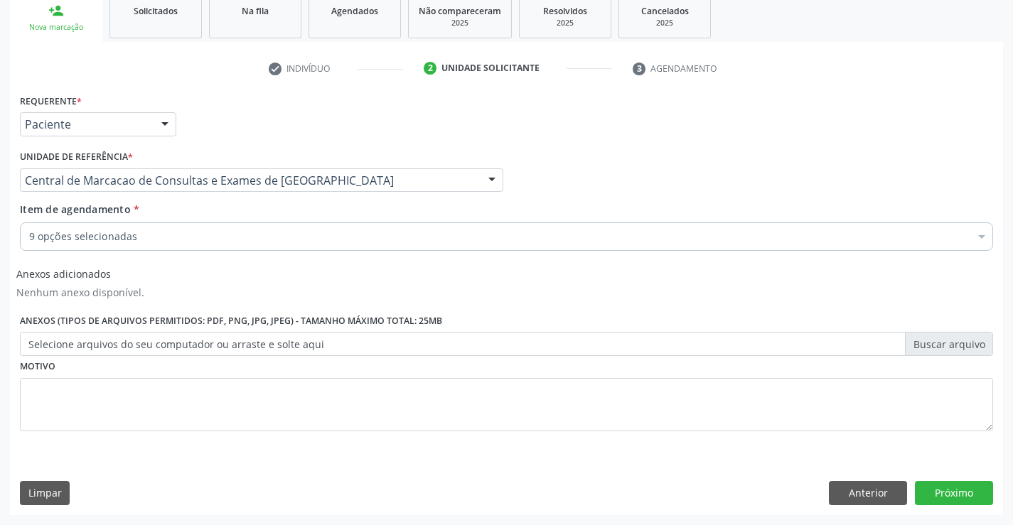
click at [170, 245] on div "9 opções selecionadas" at bounding box center [506, 237] width 973 height 28
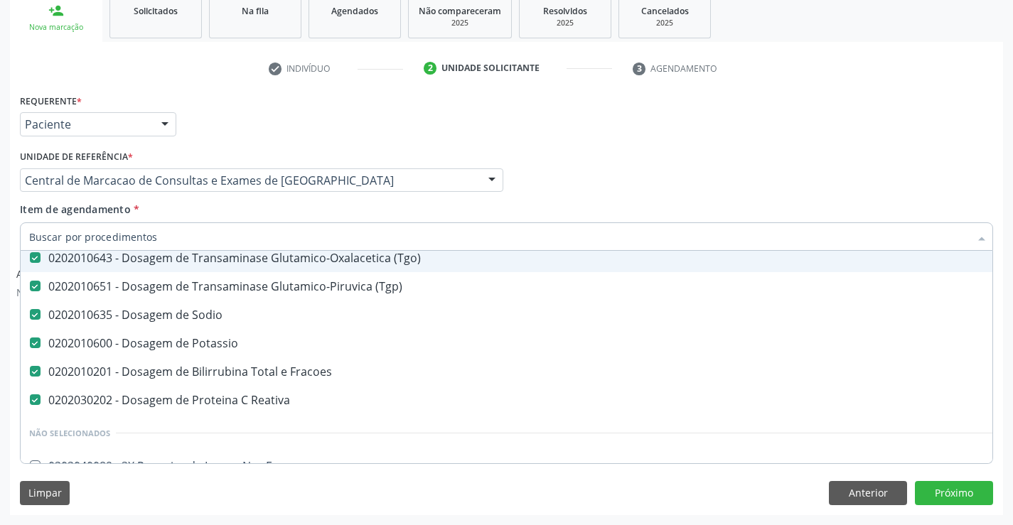
scroll to position [213, 0]
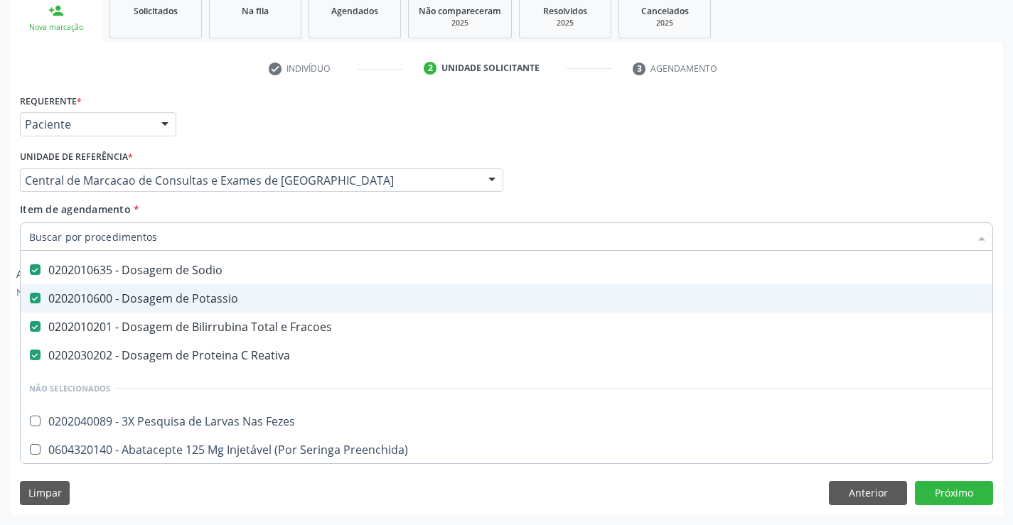
click at [208, 301] on div "0202010600 - Dosagem de Potassio" at bounding box center [582, 298] width 1107 height 11
checkbox Potassio "false"
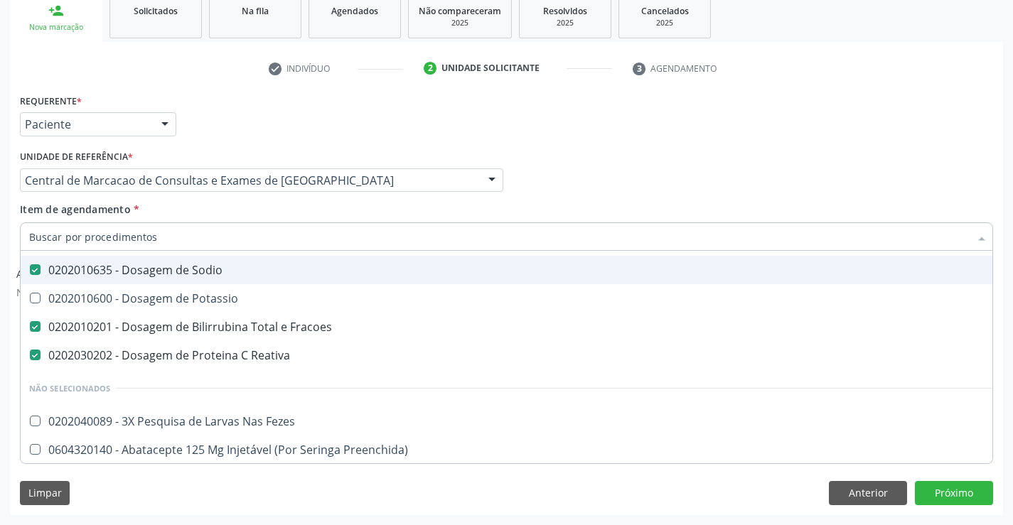
click at [209, 276] on div "0202010635 - Dosagem de Sodio" at bounding box center [582, 269] width 1107 height 11
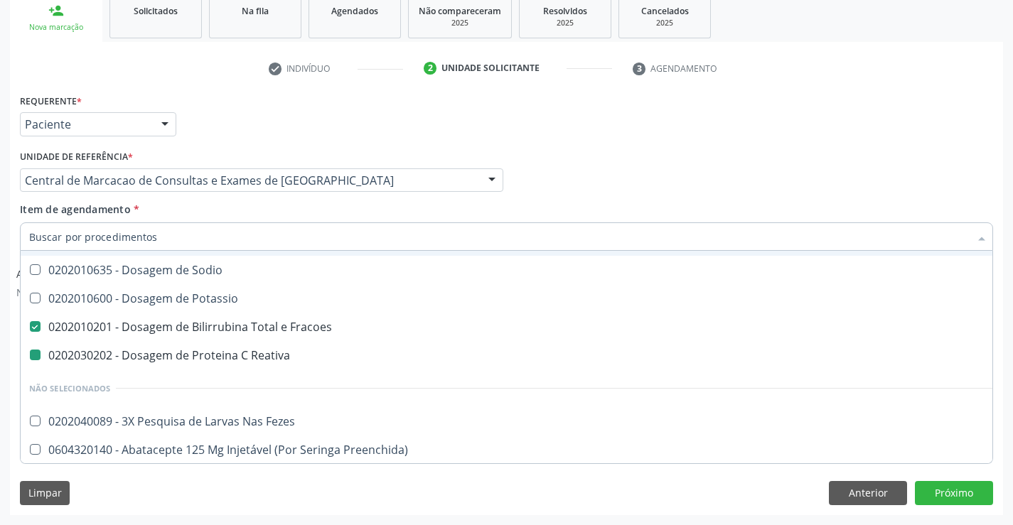
click at [581, 181] on div "Profissional Solicitante Por favor, selecione a Unidade de Atendimento primeiro…" at bounding box center [506, 173] width 980 height 55
checkbox Sodio "true"
checkbox Potassio "true"
checkbox Reativa "false"
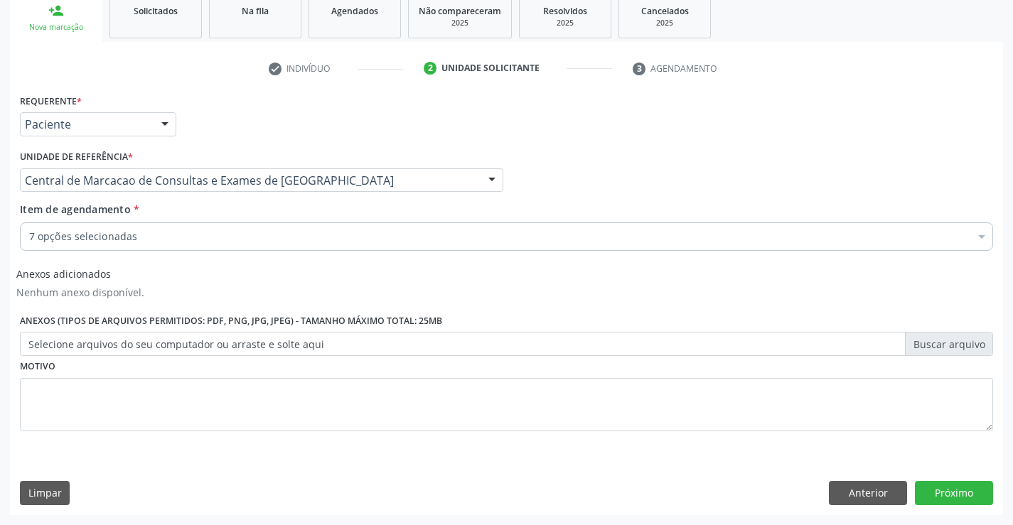
scroll to position [0, 0]
click at [958, 491] on button "Próximo" at bounding box center [954, 493] width 78 height 24
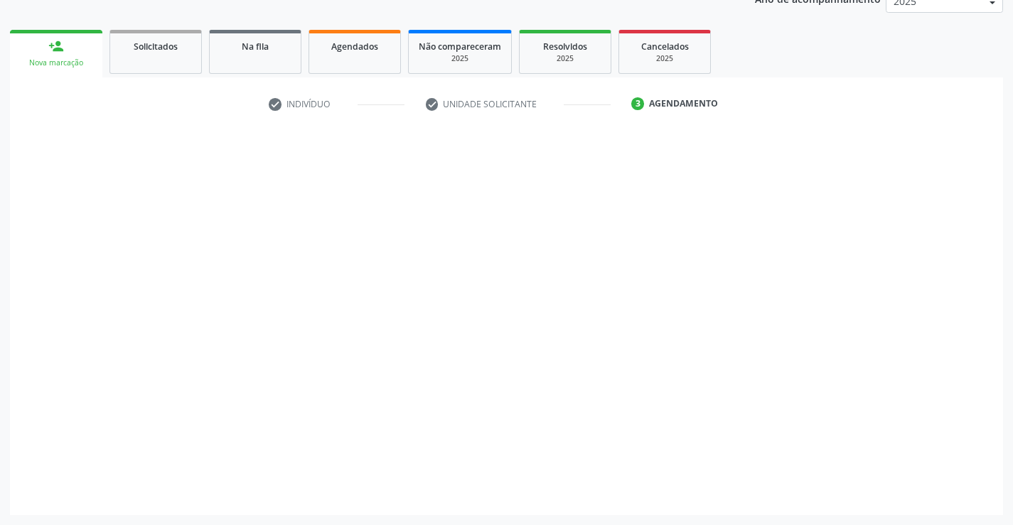
scroll to position [183, 0]
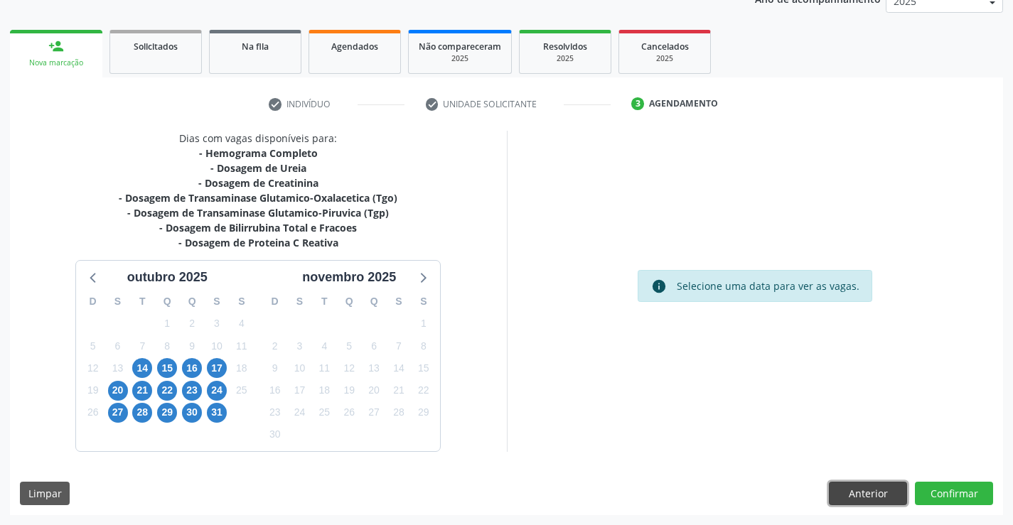
click at [849, 492] on button "Anterior" at bounding box center [868, 494] width 78 height 24
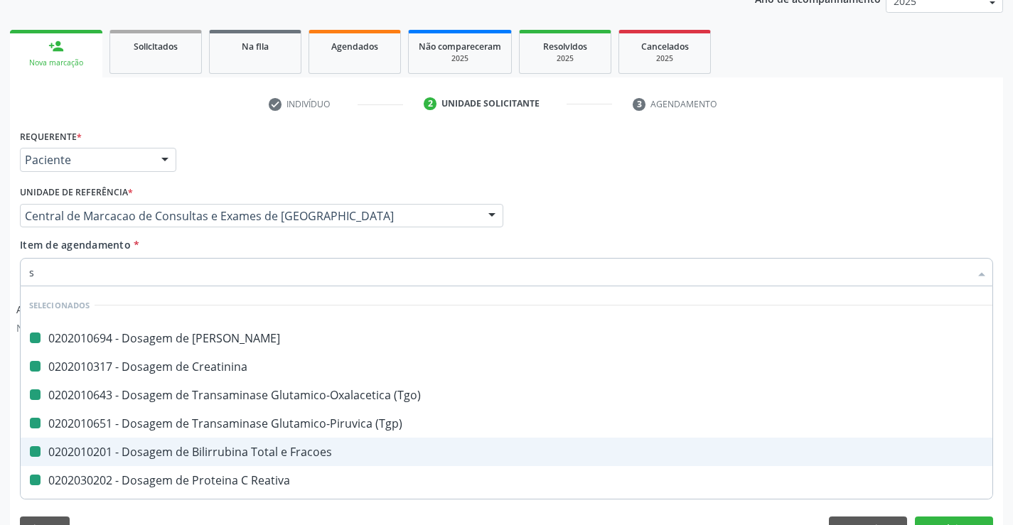
type input "so"
checkbox Ureia "false"
checkbox Creatinina "false"
checkbox \(Tgo\) "false"
checkbox \(Tgp\) "false"
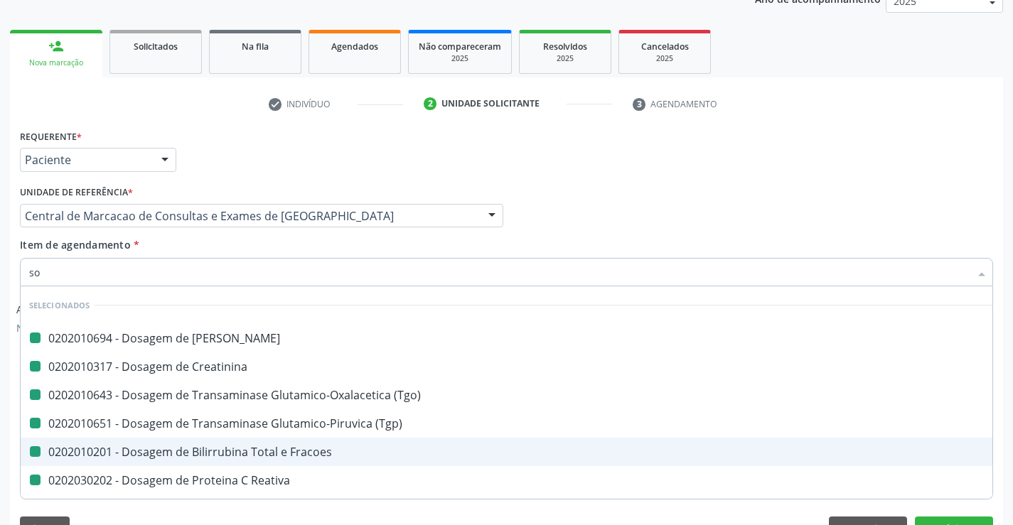
checkbox Fracoes "false"
checkbox Reativa "false"
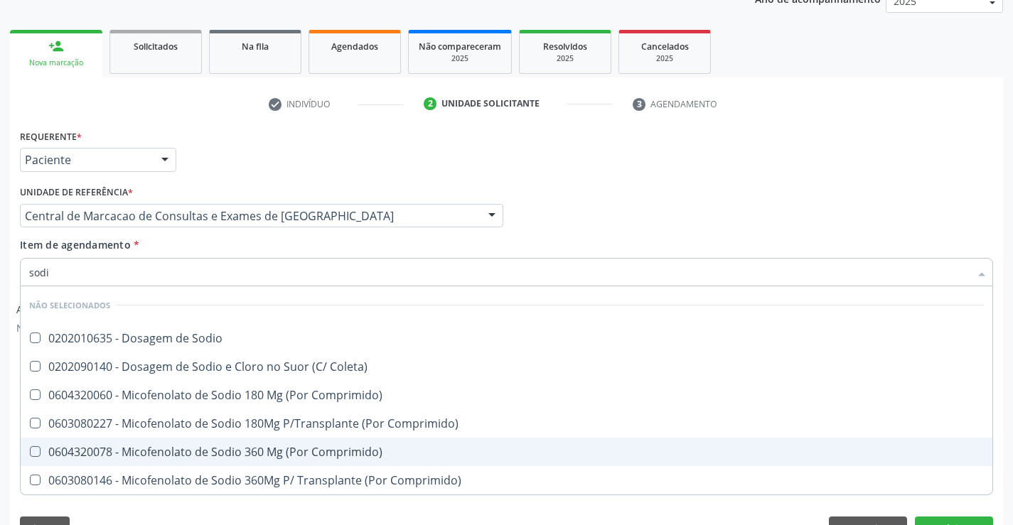
type input "sodio"
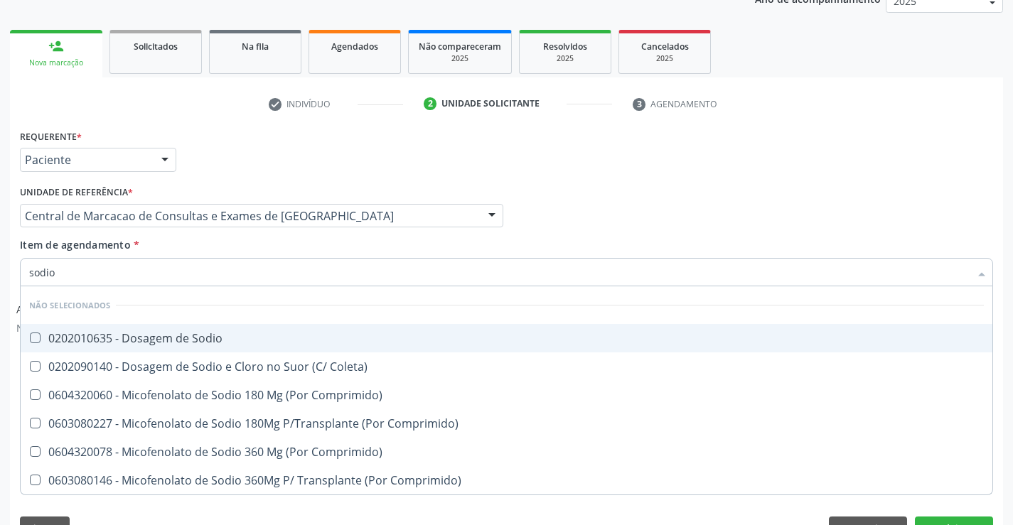
click at [199, 336] on div "0202010635 - Dosagem de Sodio" at bounding box center [506, 338] width 955 height 11
checkbox Sodio "true"
click at [624, 193] on div "Profissional Solicitante Por favor, selecione a Unidade de Atendimento primeiro…" at bounding box center [506, 209] width 980 height 55
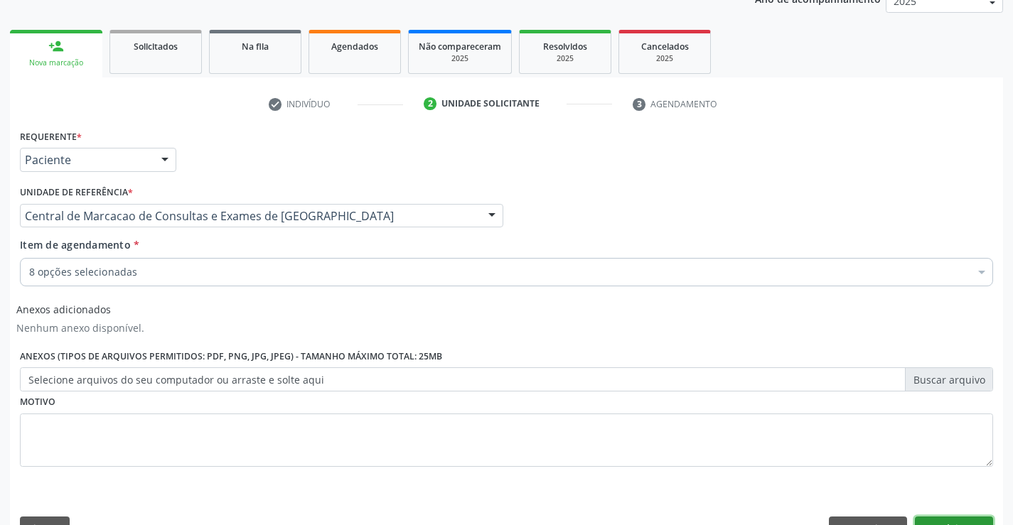
click at [941, 520] on button "Próximo" at bounding box center [954, 529] width 78 height 24
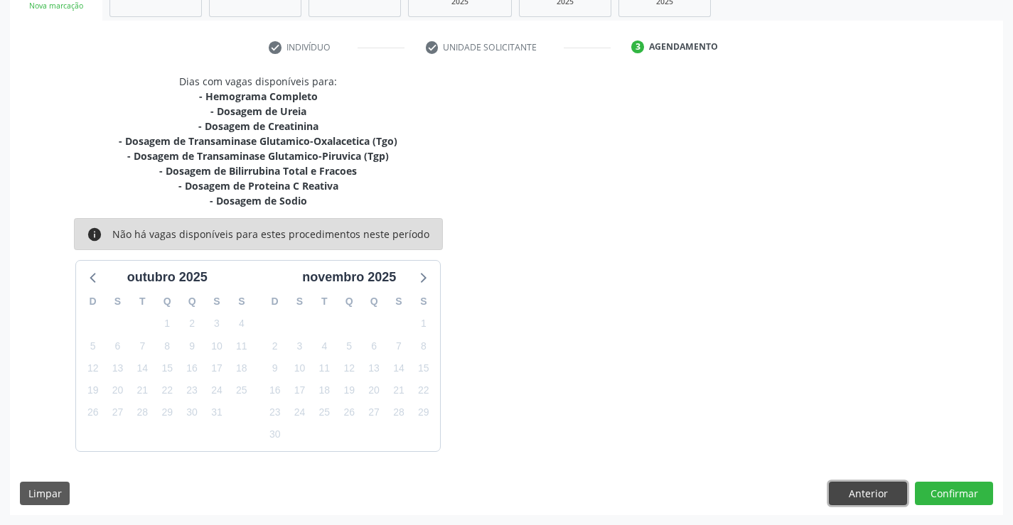
drag, startPoint x: 866, startPoint y: 488, endPoint x: 379, endPoint y: 325, distance: 513.8
click at [865, 488] on button "Anterior" at bounding box center [868, 494] width 78 height 24
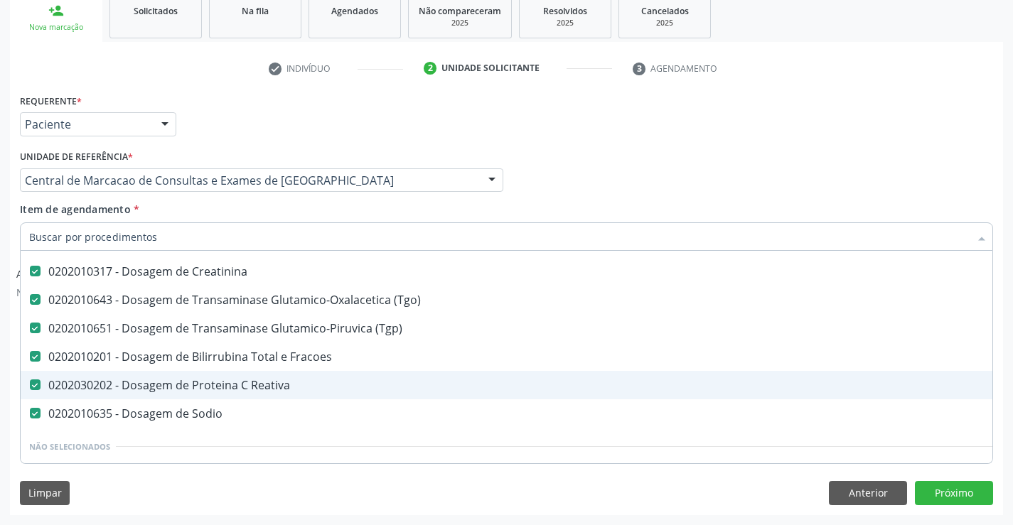
scroll to position [142, 0]
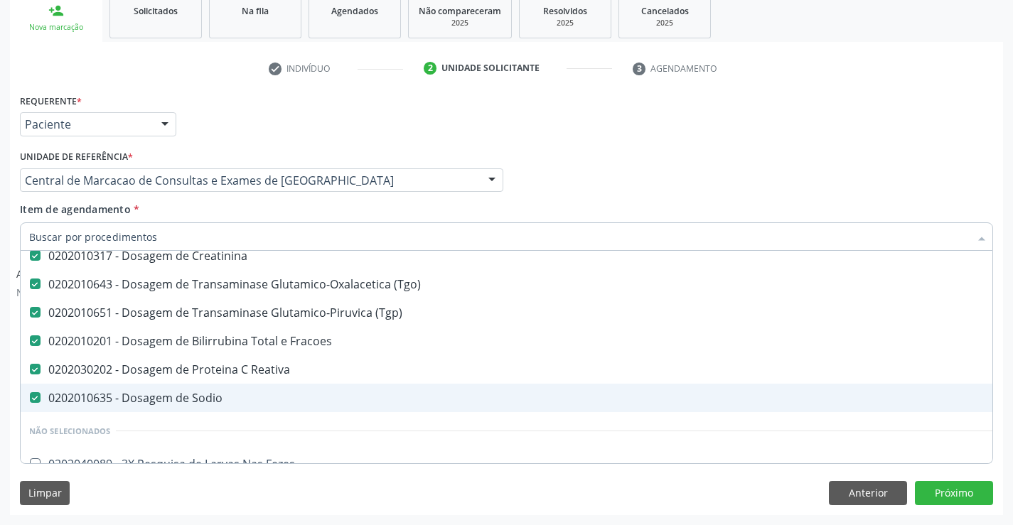
click at [169, 389] on span "0202010635 - Dosagem de Sodio" at bounding box center [583, 398] width 1124 height 28
checkbox Sodio "false"
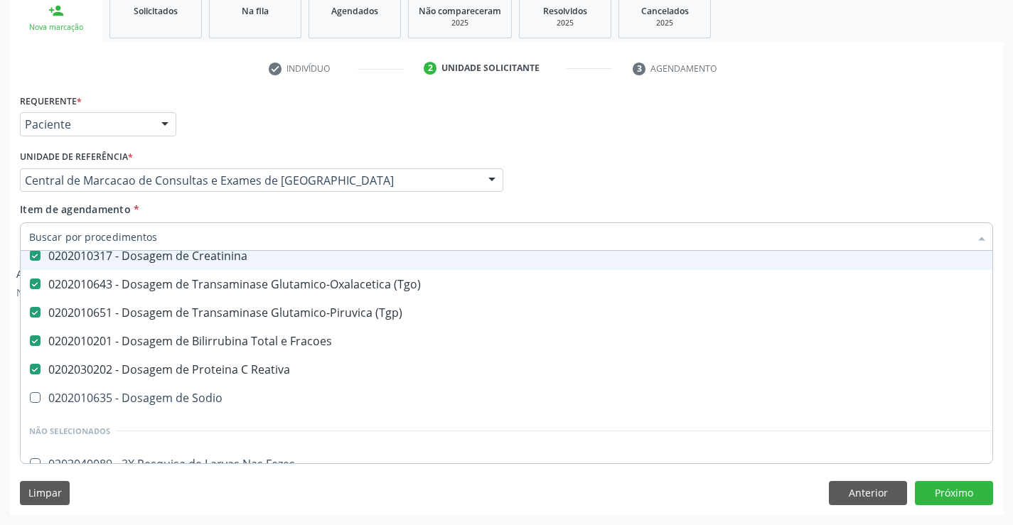
click at [186, 233] on input "Item de agendamento *" at bounding box center [499, 237] width 941 height 28
type input "p"
checkbox \(Tgp\) "false"
checkbox Fracoes "false"
checkbox Reativa "false"
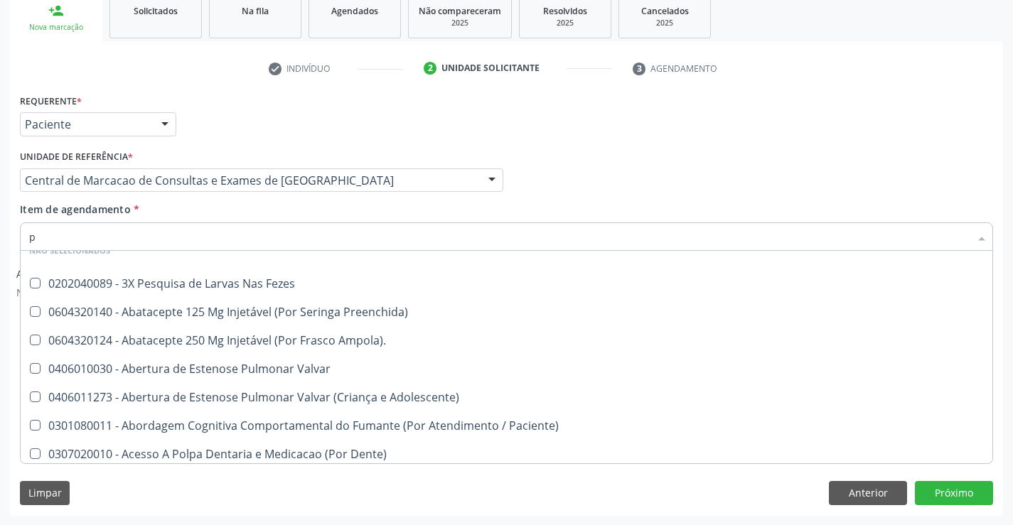
type input "po"
checkbox Completo "false"
checkbox \(Tgp\) "false"
checkbox Reativa "false"
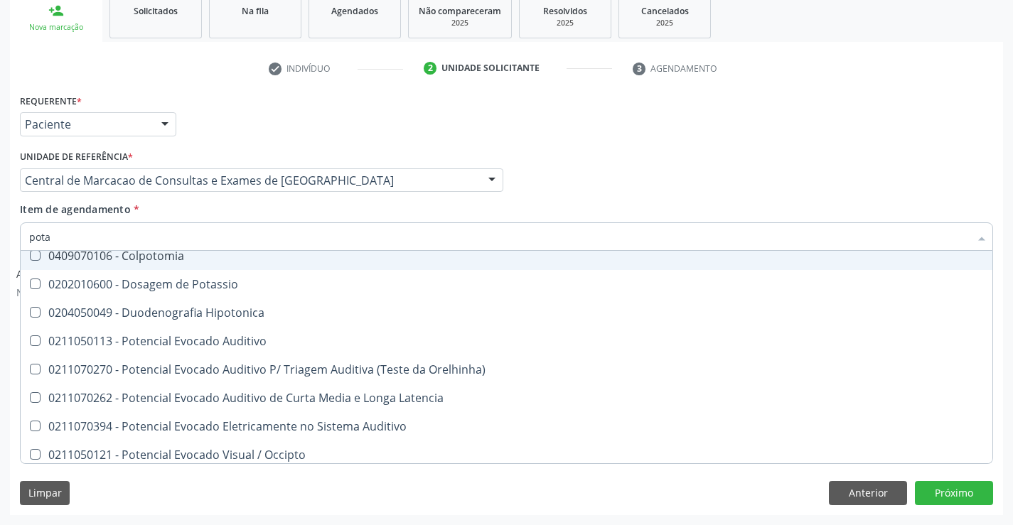
scroll to position [0, 0]
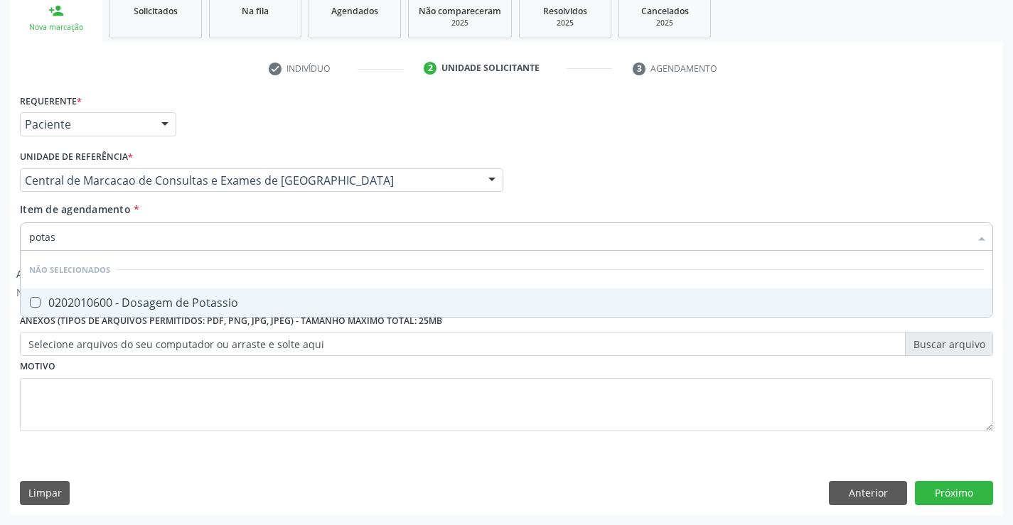
type input "potass"
click at [166, 301] on div "0202010600 - Dosagem de Potassio" at bounding box center [506, 302] width 955 height 11
checkbox Potassio "true"
click at [937, 493] on button "Próximo" at bounding box center [954, 493] width 78 height 24
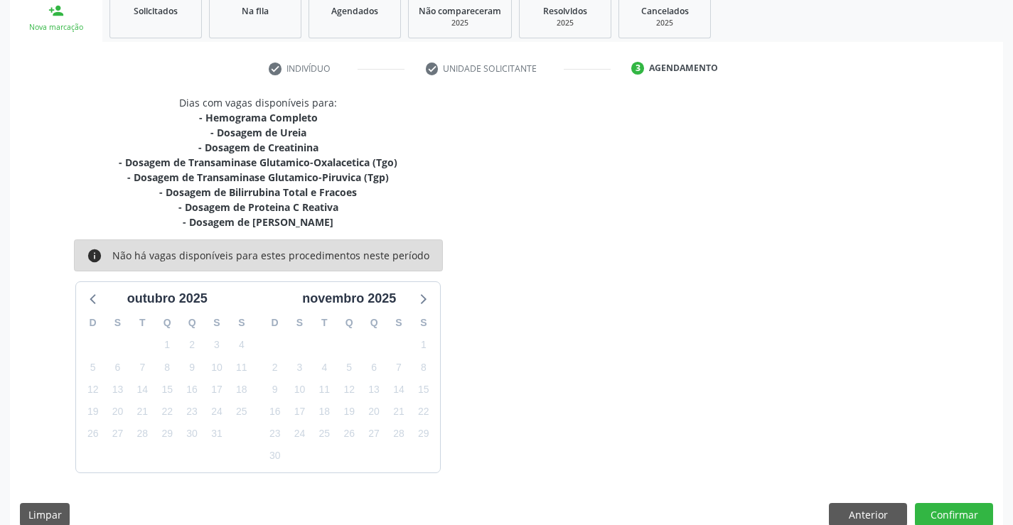
scroll to position [240, 0]
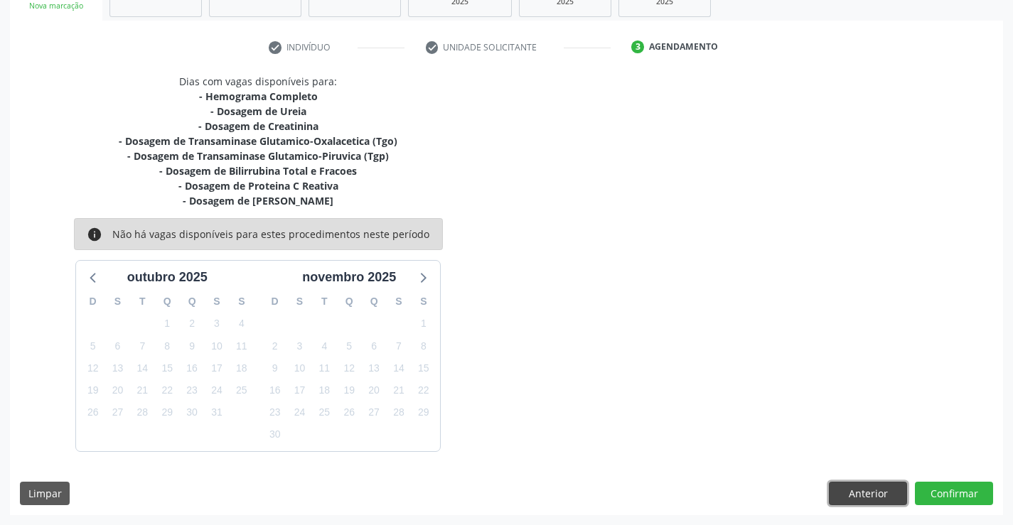
click at [864, 499] on button "Anterior" at bounding box center [868, 494] width 78 height 24
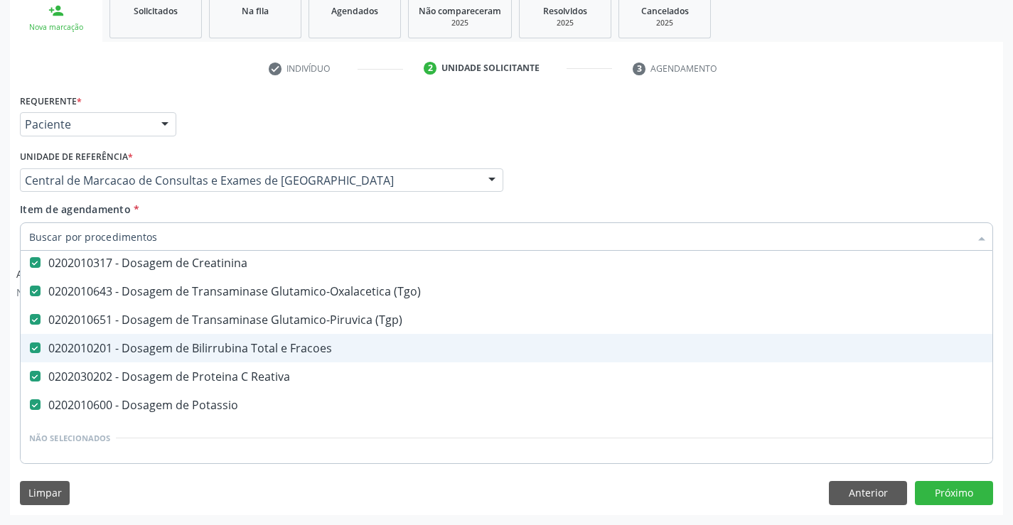
scroll to position [142, 0]
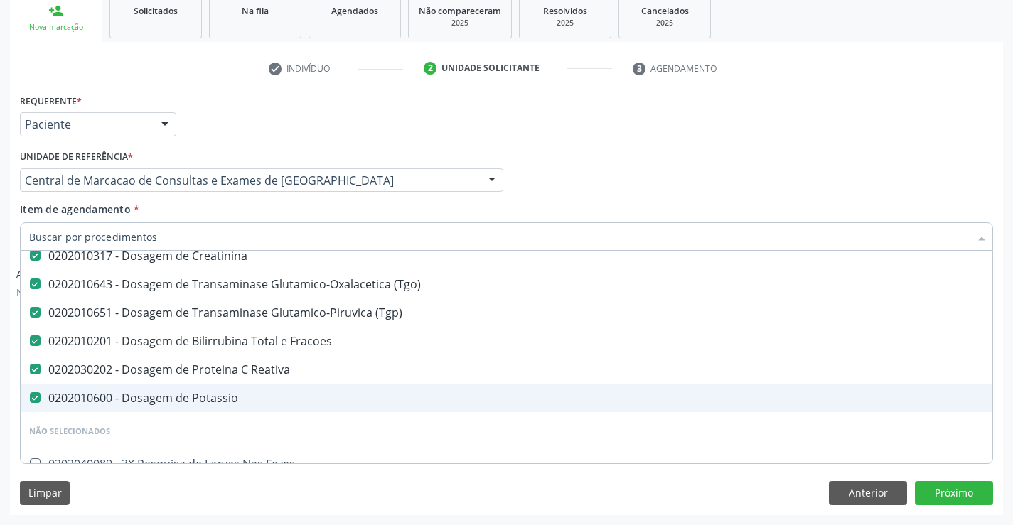
click at [180, 396] on div "0202010600 - Dosagem de Potassio" at bounding box center [582, 397] width 1107 height 11
checkbox Potassio "false"
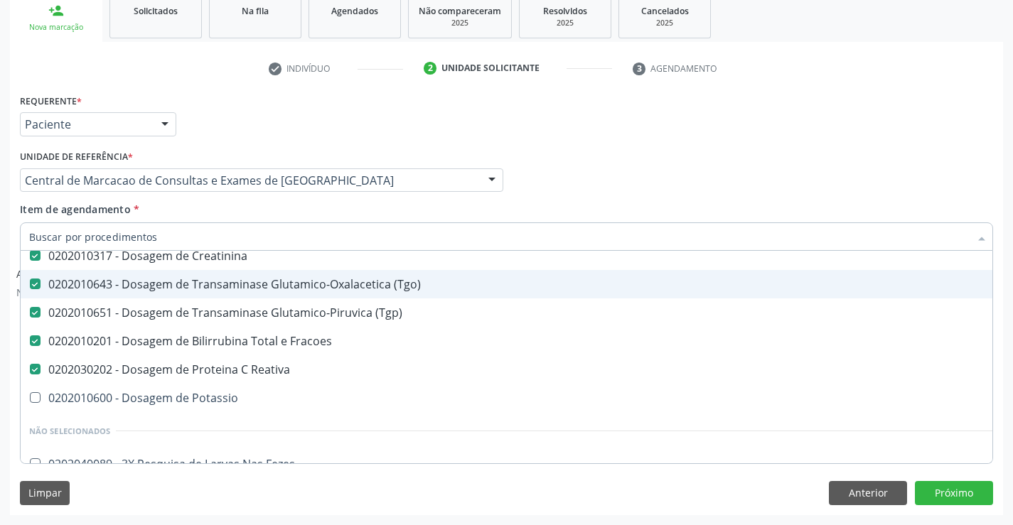
click at [611, 144] on div "Requerente * Paciente Profissional de Saúde Paciente Nenhum resultado encontrad…" at bounding box center [506, 117] width 980 height 55
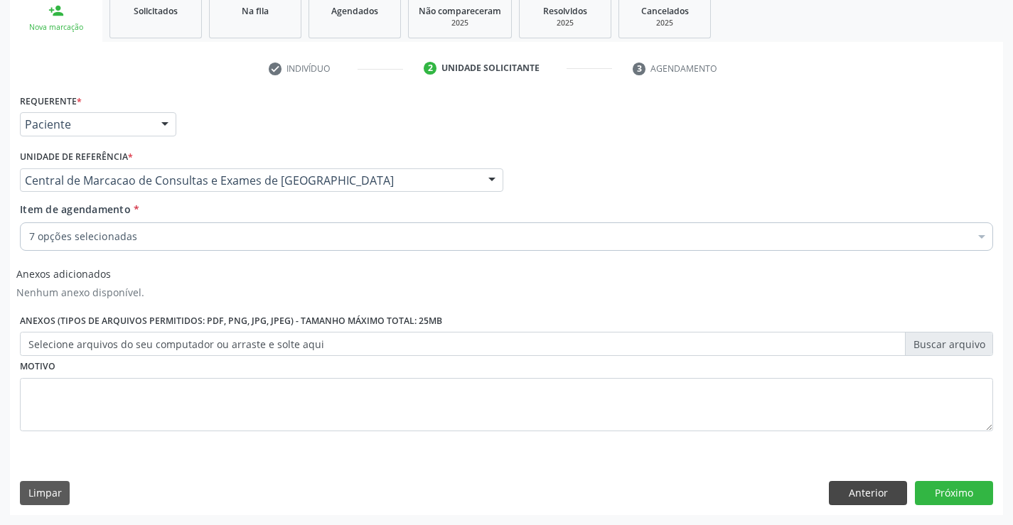
scroll to position [0, 0]
click at [946, 491] on button "Próximo" at bounding box center [954, 493] width 78 height 24
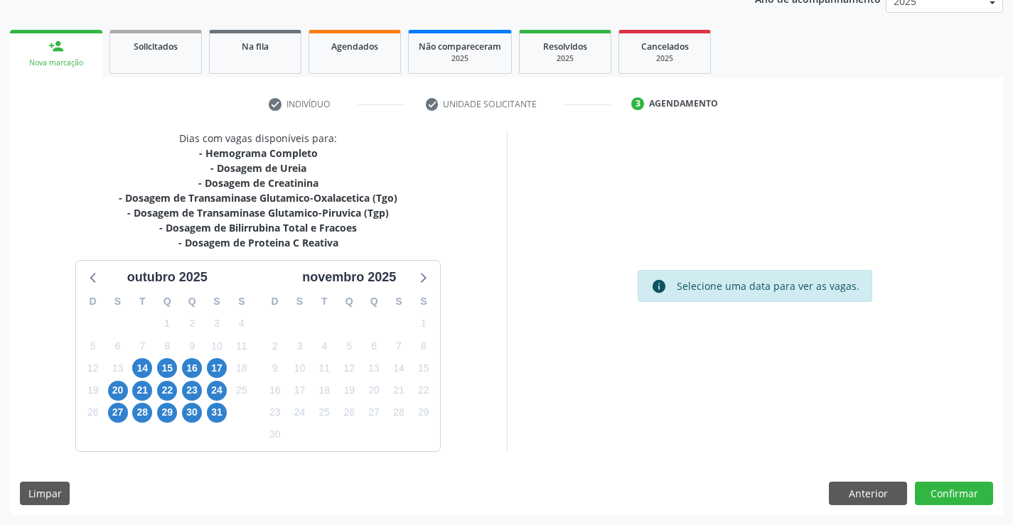
click at [156, 369] on div "15" at bounding box center [167, 369] width 25 height 22
click at [151, 367] on span "14" at bounding box center [142, 368] width 20 height 20
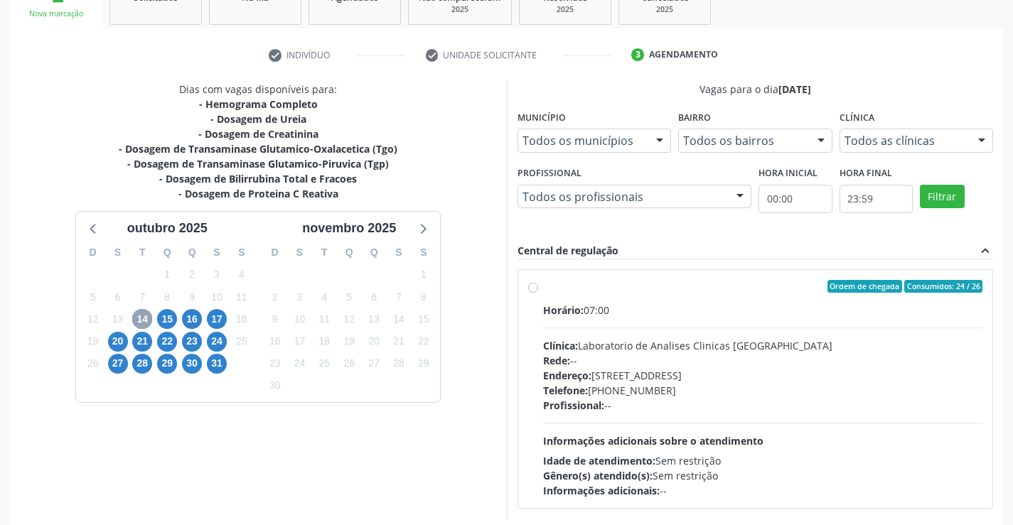
scroll to position [299, 0]
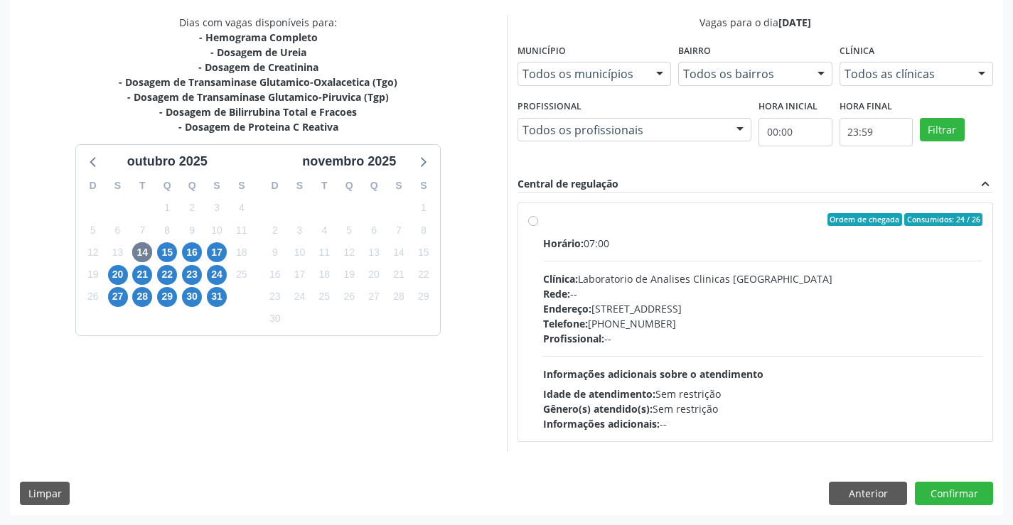
click at [625, 297] on div "Rede: --" at bounding box center [763, 294] width 440 height 15
click at [538, 226] on input "Ordem de chegada Consumidos: 24 / 26 Horário: 07:00 Clínica: Laboratorio de Ana…" at bounding box center [533, 219] width 10 height 13
radio input "true"
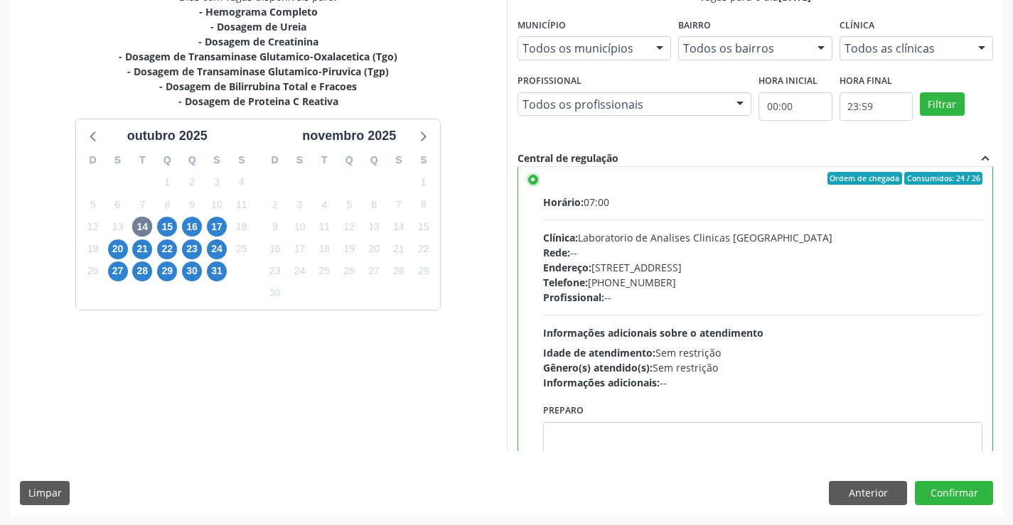
scroll to position [0, 0]
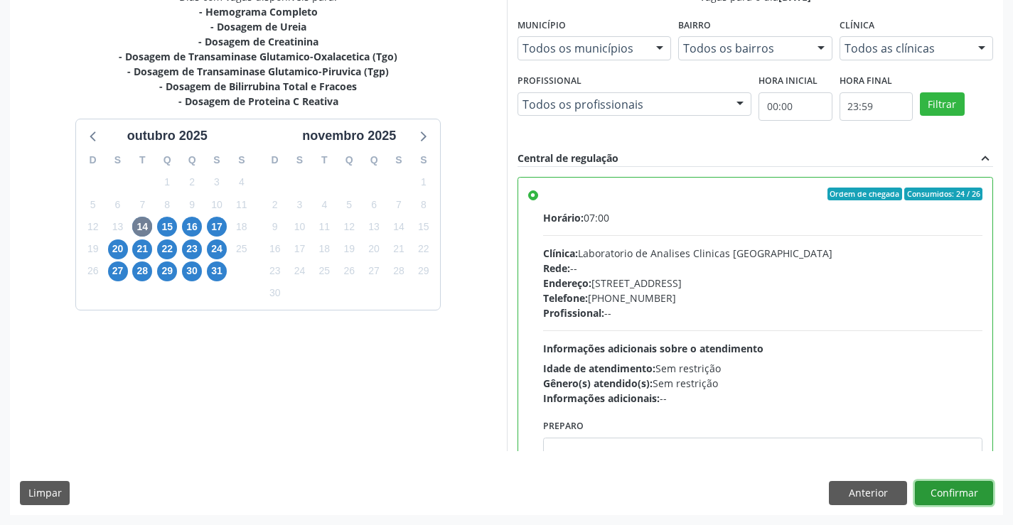
click at [954, 491] on button "Confirmar" at bounding box center [954, 493] width 78 height 24
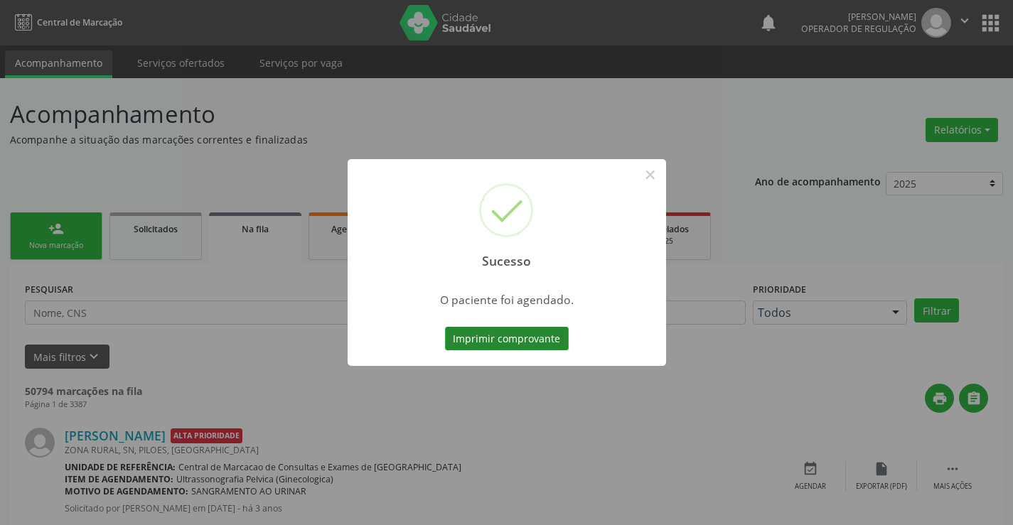
click at [533, 341] on button "Imprimir comprovante" at bounding box center [507, 339] width 124 height 24
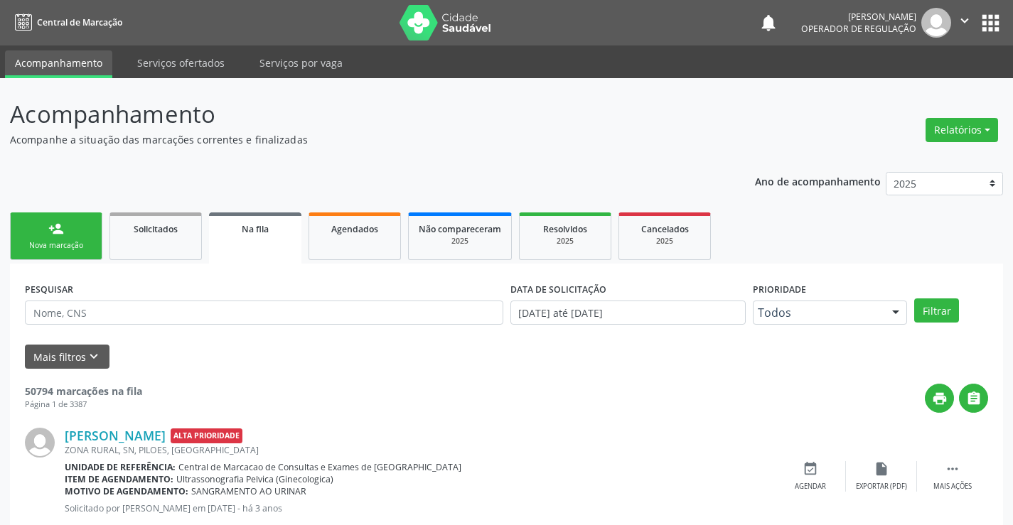
click at [77, 237] on link "person_add Nova marcação" at bounding box center [56, 237] width 92 height 48
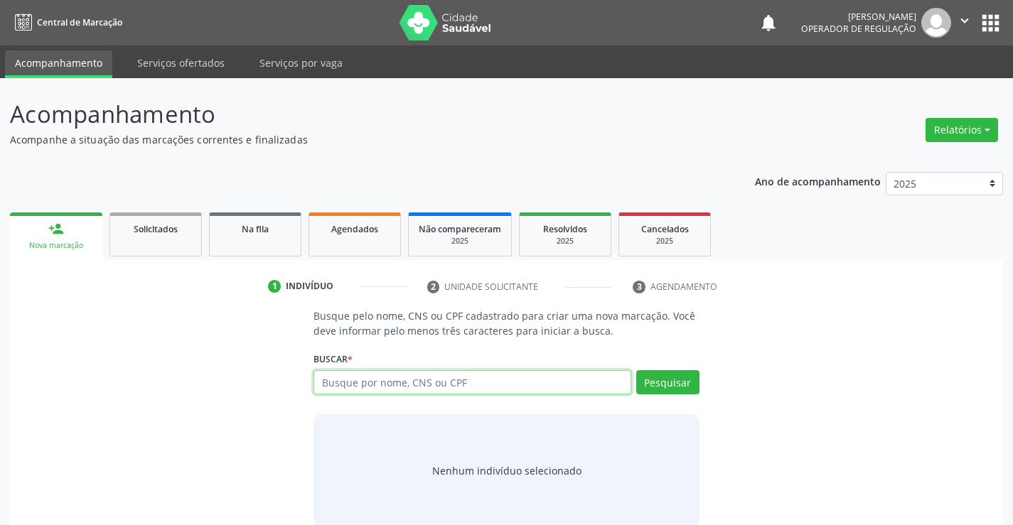
click at [354, 379] on input "text" at bounding box center [472, 382] width 317 height 24
click at [410, 384] on input "text" at bounding box center [472, 382] width 317 height 24
type input "00581708555"
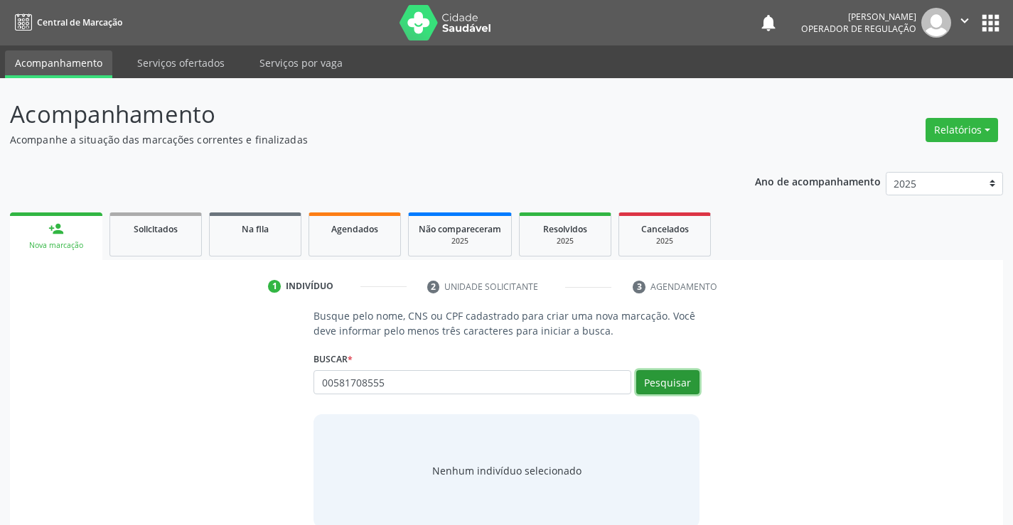
click at [690, 394] on button "Pesquisar" at bounding box center [667, 382] width 63 height 24
type input "00581708555"
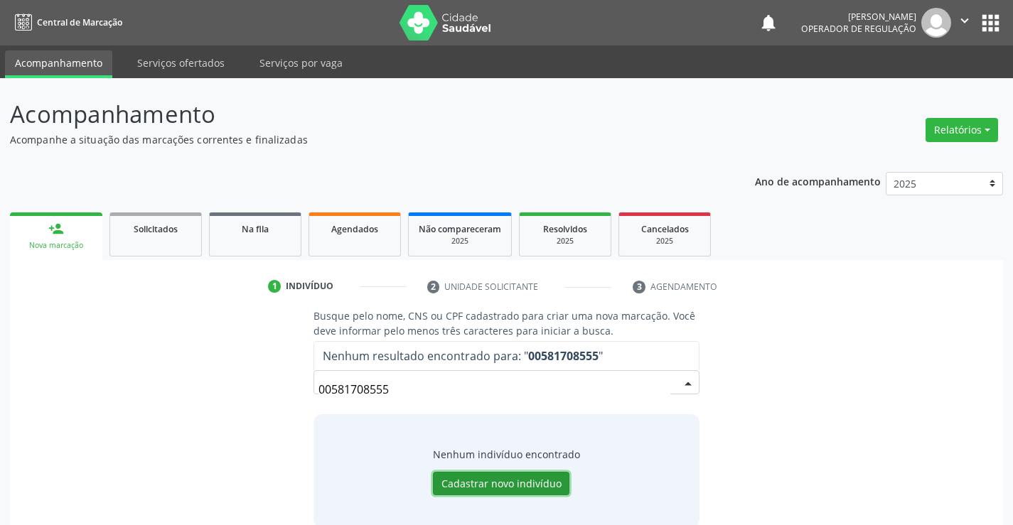
click at [483, 486] on button "Cadastrar novo indivíduo" at bounding box center [501, 484] width 137 height 24
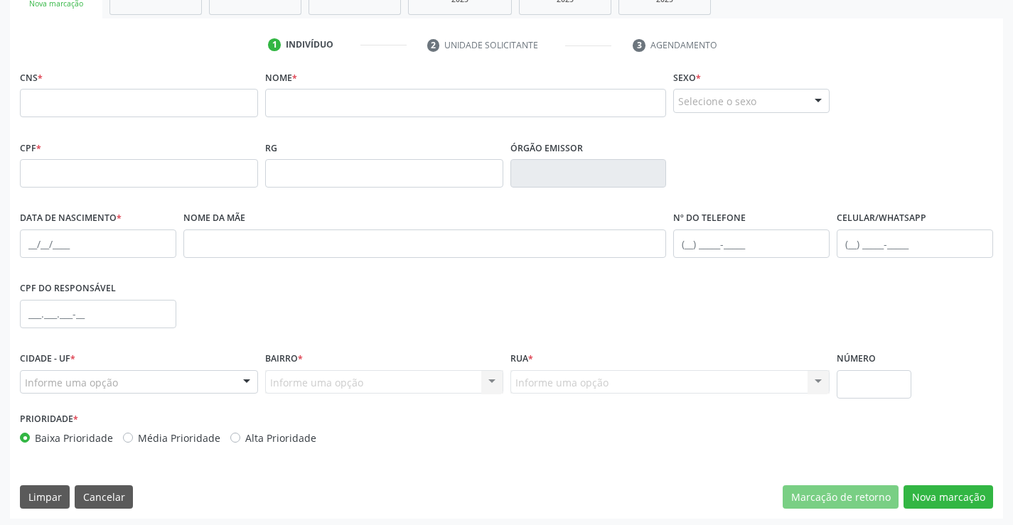
scroll to position [245, 0]
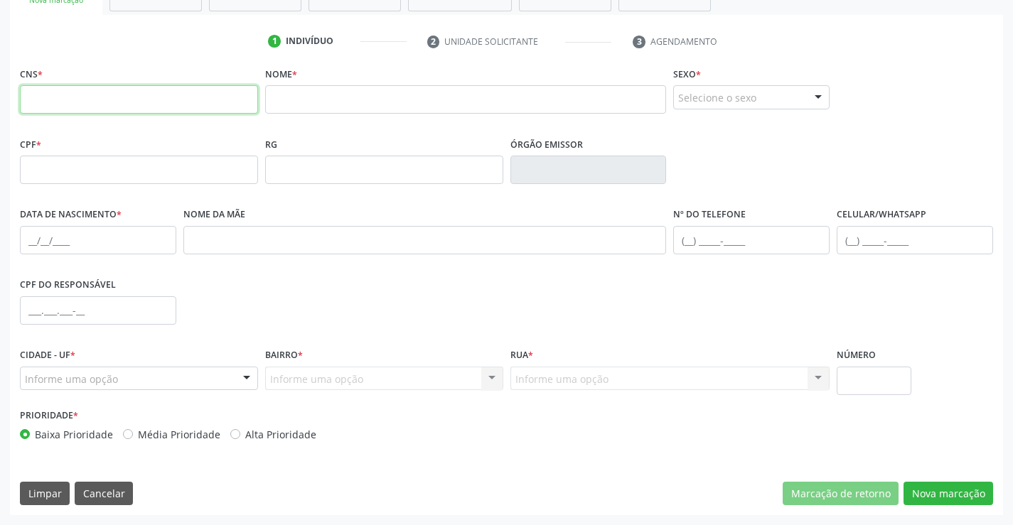
click at [117, 88] on input "text" at bounding box center [139, 99] width 238 height 28
paste input "991 9550 60"
type input "991 9550 60"
click at [108, 97] on input "991 9550 60" at bounding box center [139, 99] width 238 height 28
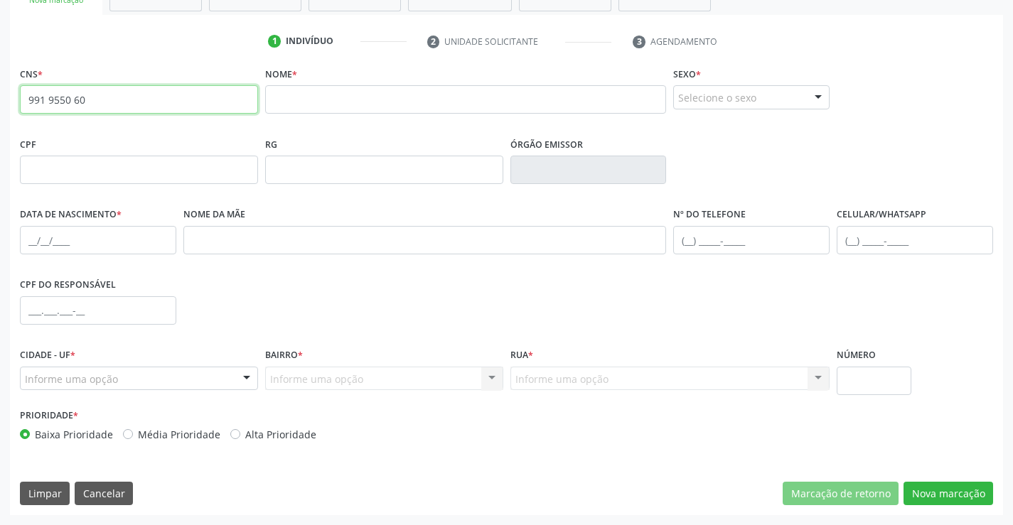
click at [108, 97] on input "991 9550 60" at bounding box center [139, 99] width 238 height 28
click at [30, 493] on button "Limpar" at bounding box center [45, 494] width 50 height 24
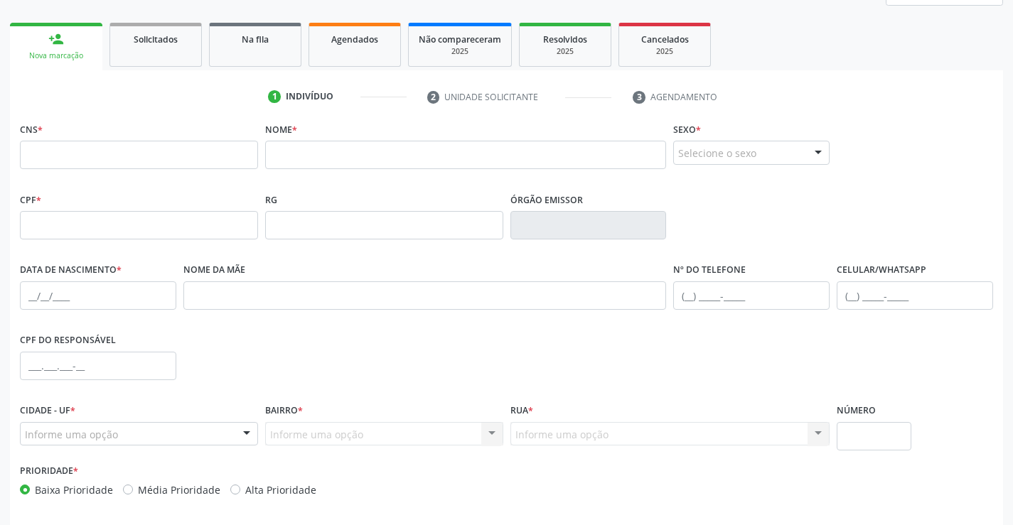
scroll to position [32, 0]
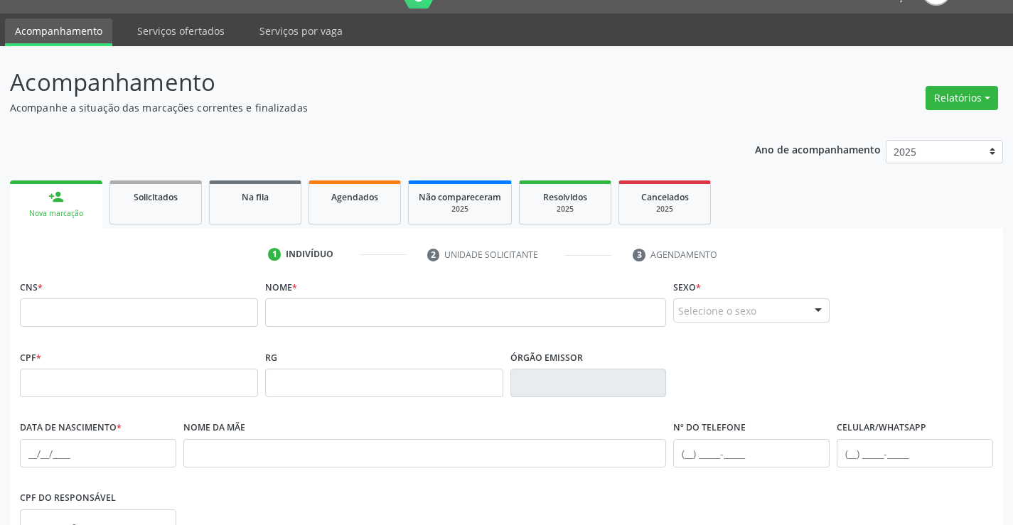
click at [63, 201] on div "person_add" at bounding box center [56, 197] width 16 height 16
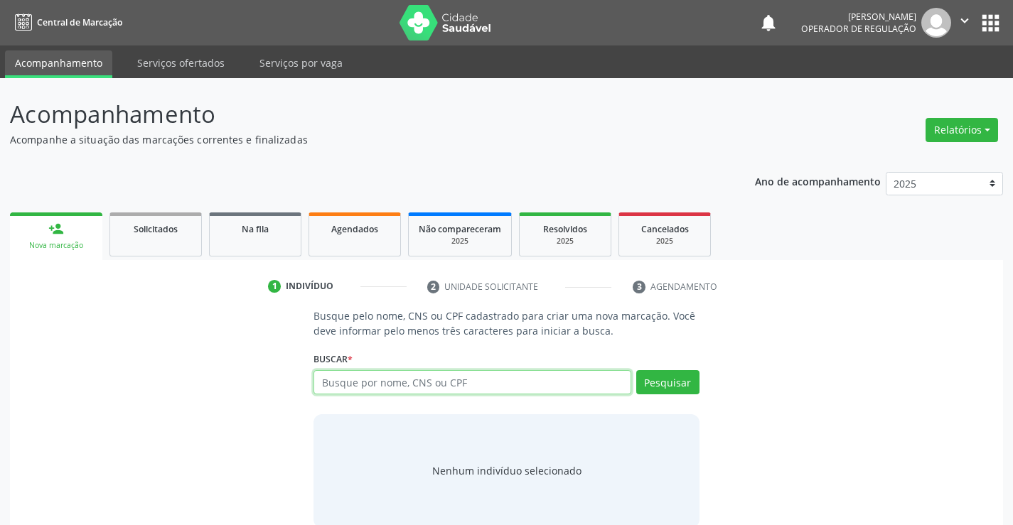
click at [392, 382] on input "text" at bounding box center [472, 382] width 317 height 24
paste input "700307435624340"
type input "700307435624340"
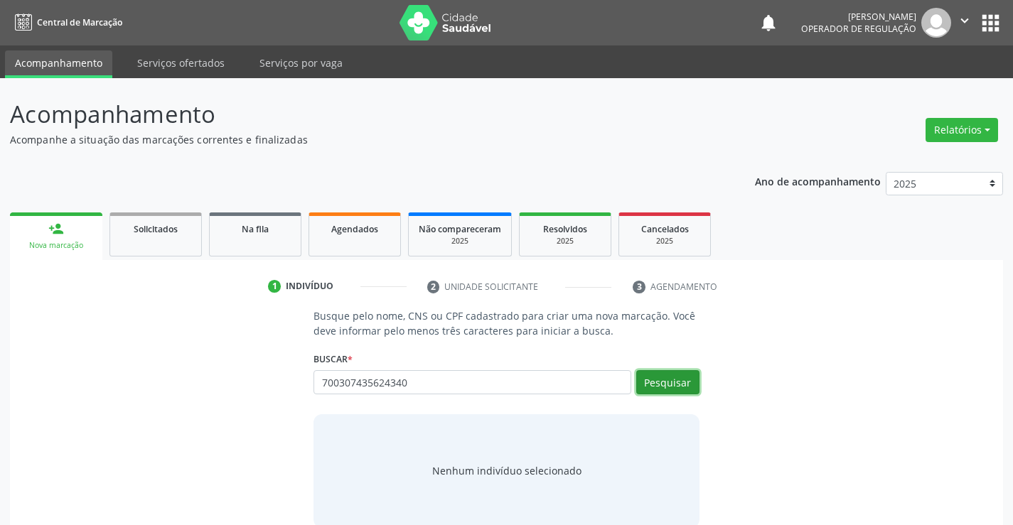
click at [658, 387] on button "Pesquisar" at bounding box center [667, 382] width 63 height 24
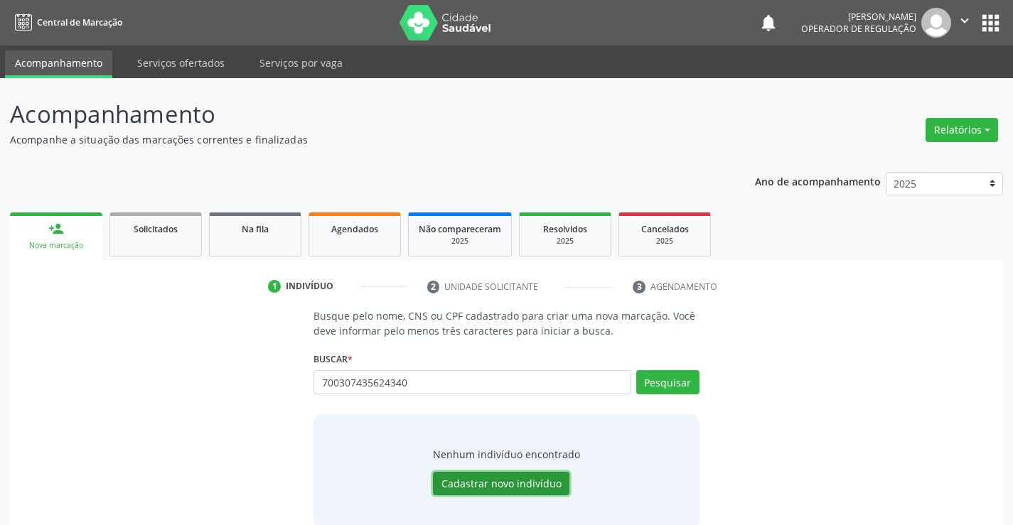
click at [482, 483] on button "Cadastrar novo indivíduo" at bounding box center [501, 484] width 137 height 24
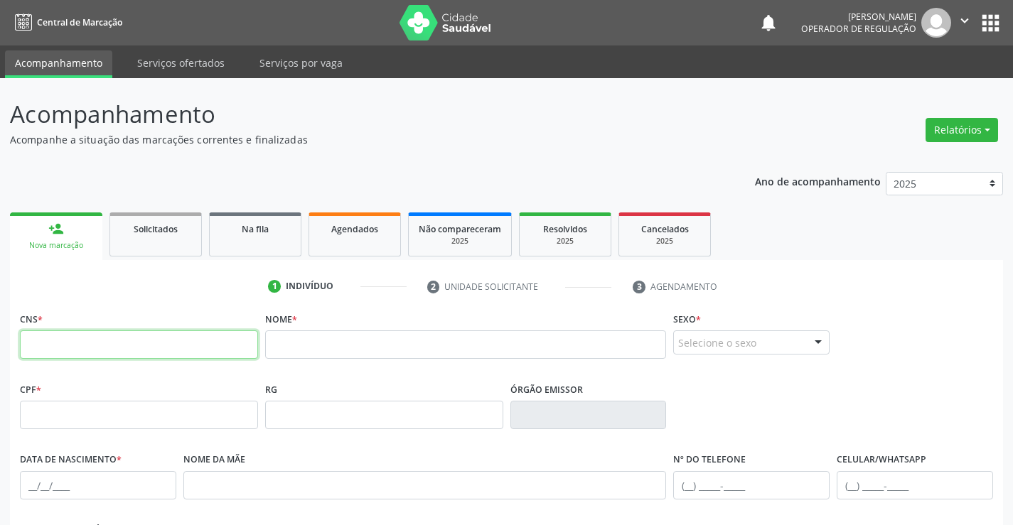
click at [100, 342] on input "text" at bounding box center [139, 345] width 238 height 28
paste input "700 3074 3562 4340"
type input "700 3074 3562 4340"
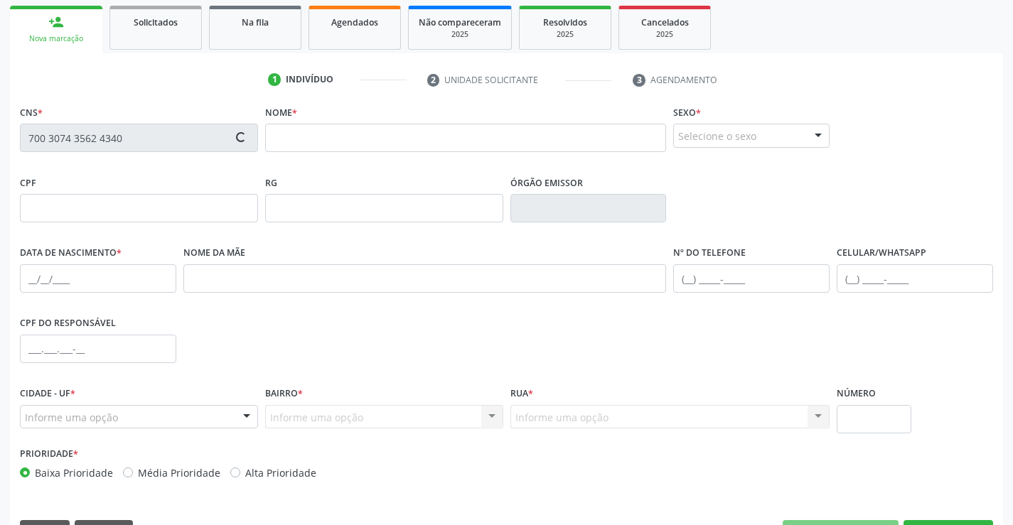
scroll to position [213, 0]
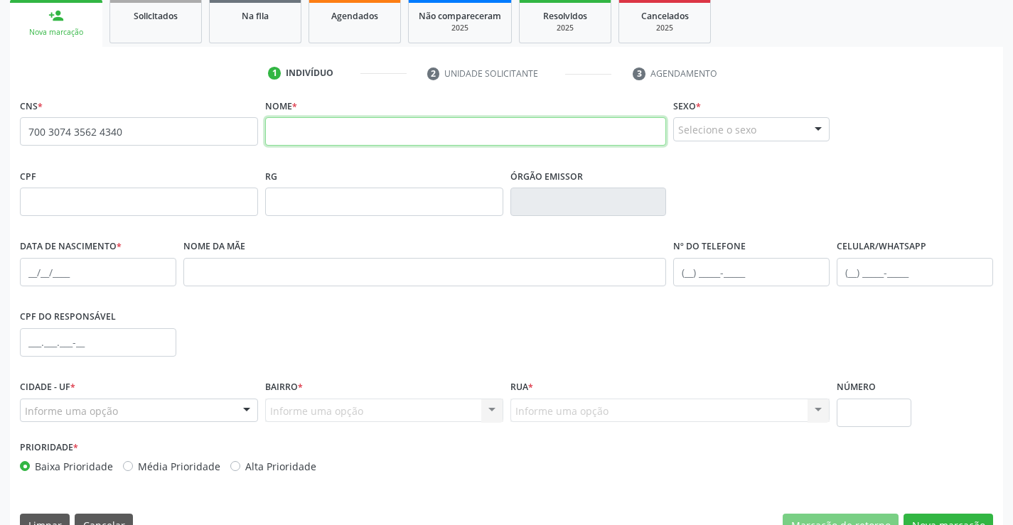
click at [328, 129] on input "text" at bounding box center [466, 131] width 402 height 28
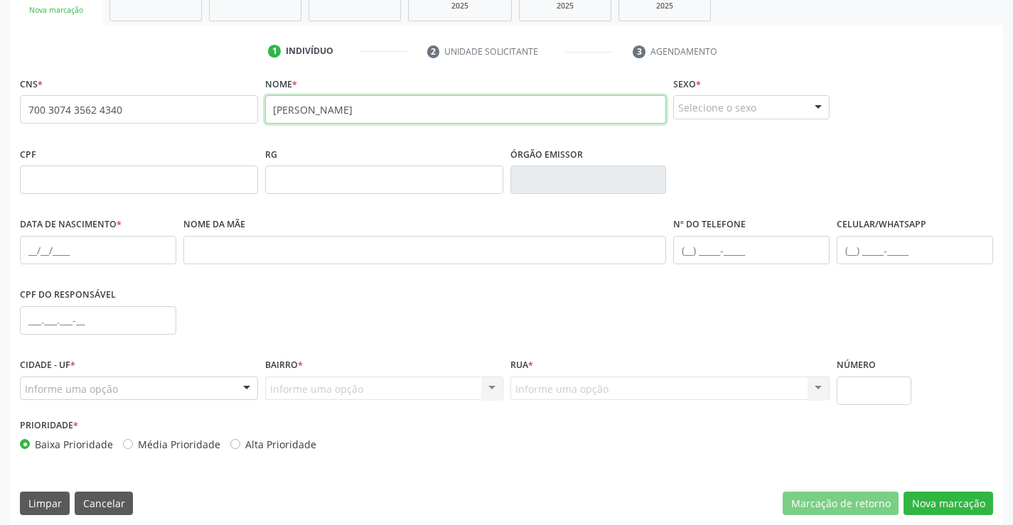
scroll to position [245, 0]
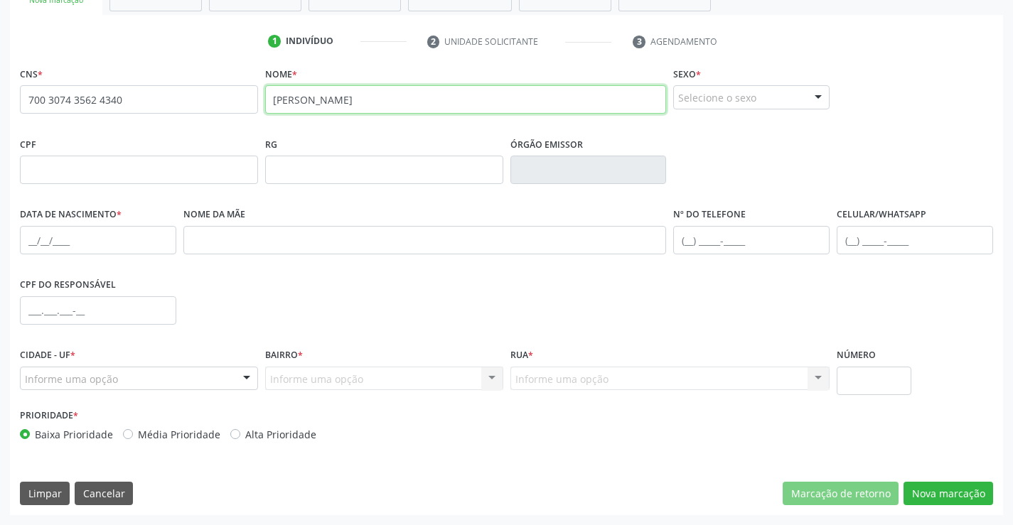
type input "[PERSON_NAME]"
click at [705, 104] on div "Selecione o sexo" at bounding box center [751, 97] width 156 height 24
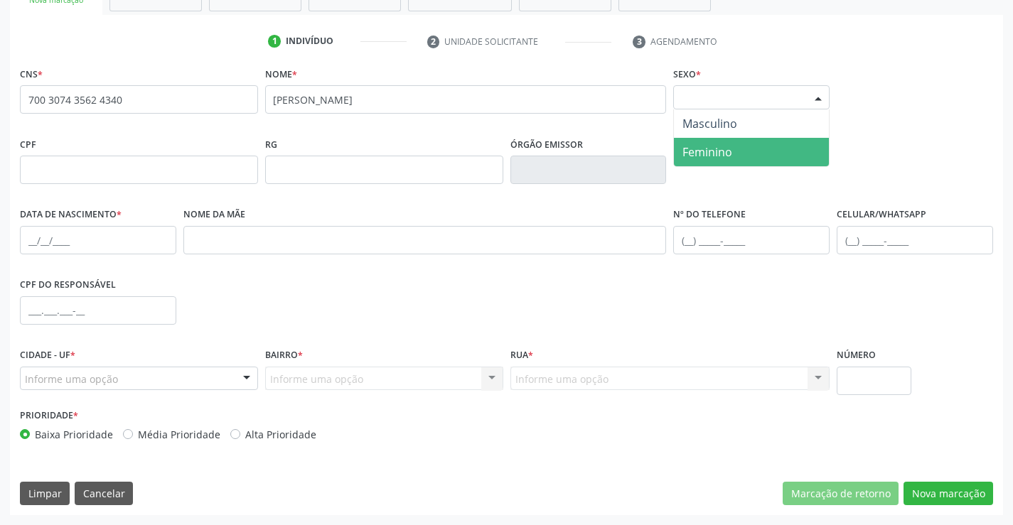
click at [700, 151] on span "Feminino" at bounding box center [708, 152] width 50 height 16
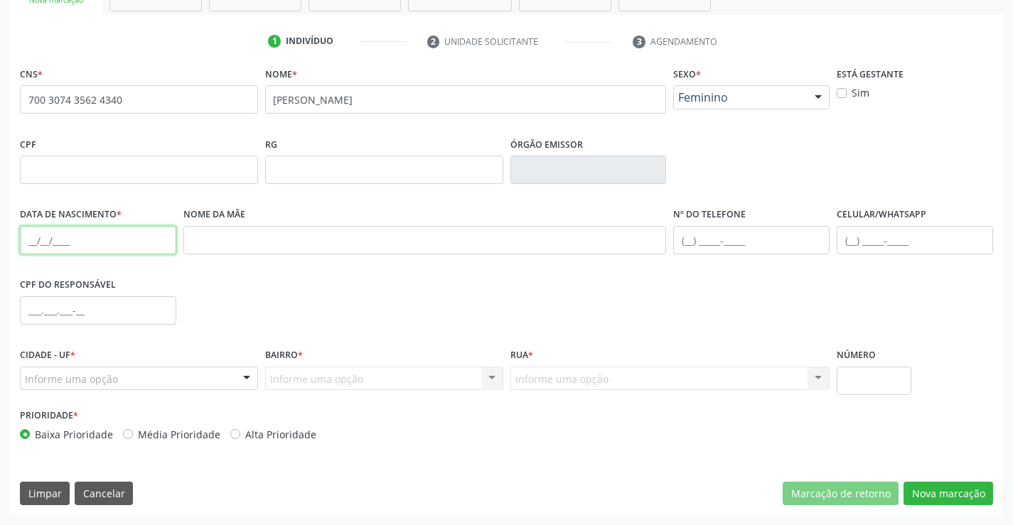
click at [40, 245] on input "text" at bounding box center [98, 240] width 156 height 28
type input "14[DATE]"
click at [120, 373] on div "Informe uma opção" at bounding box center [139, 379] width 238 height 24
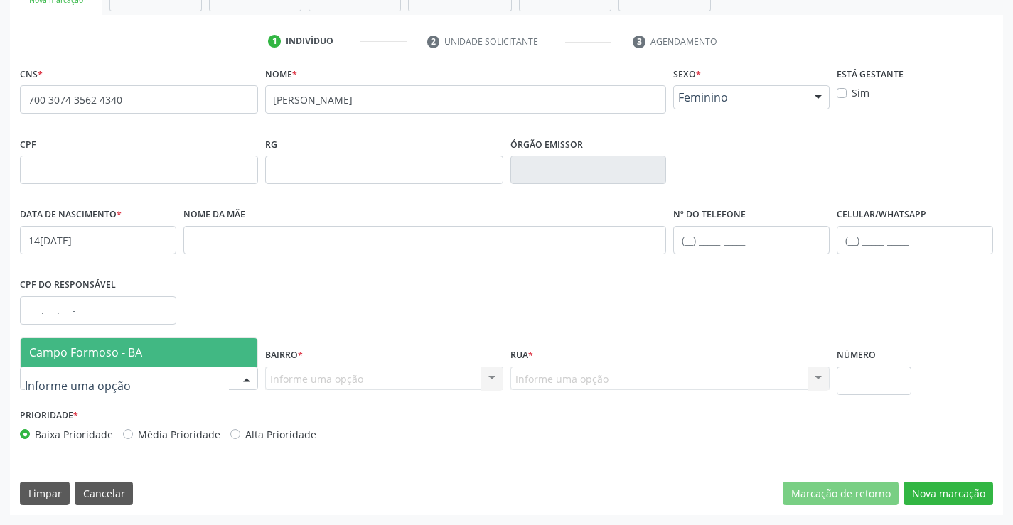
click at [134, 347] on span "Campo Formoso - BA" at bounding box center [85, 353] width 113 height 16
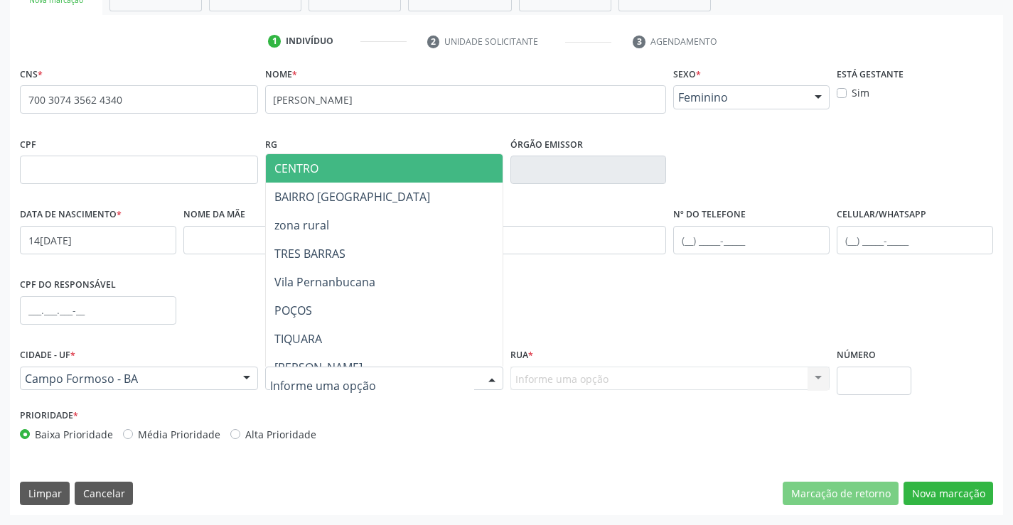
click at [316, 169] on span "CENTRO" at bounding box center [296, 169] width 44 height 16
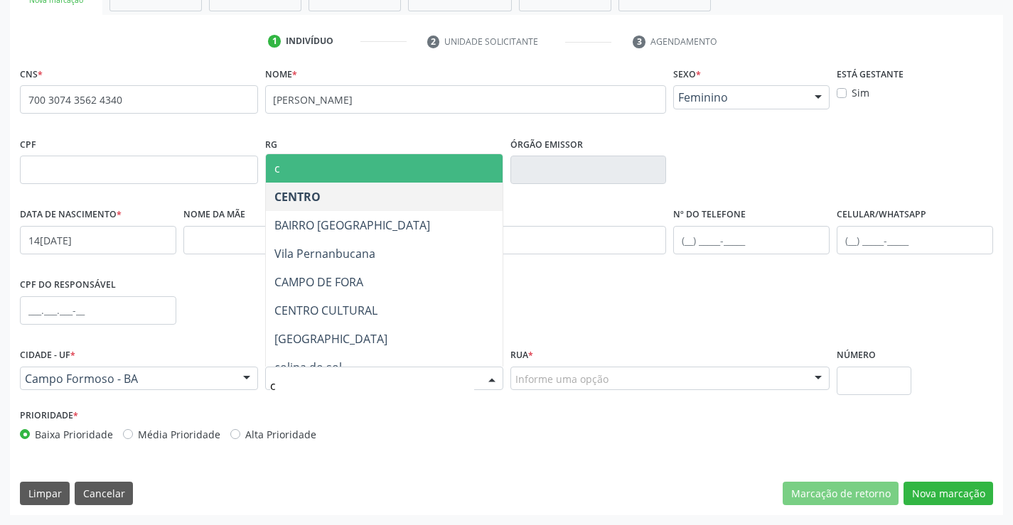
type input "c"
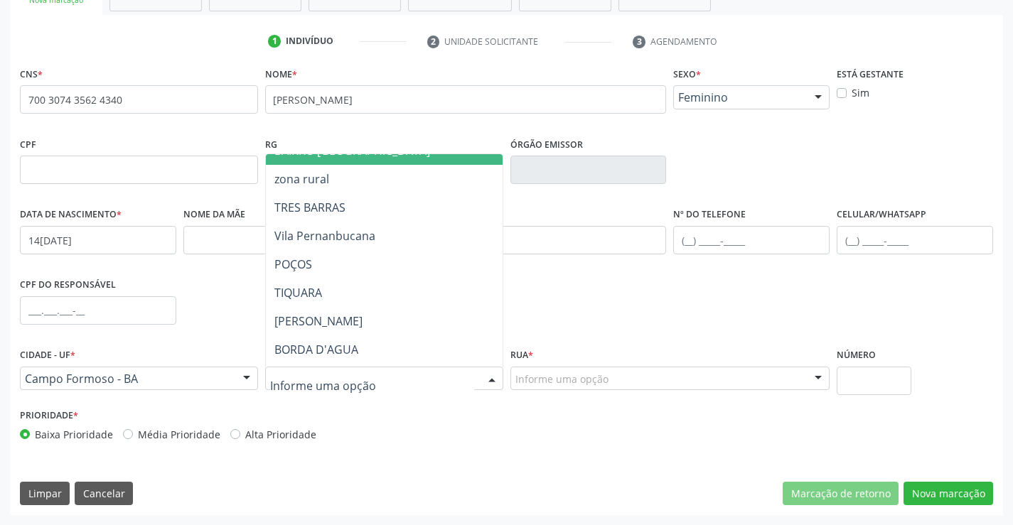
scroll to position [71, 0]
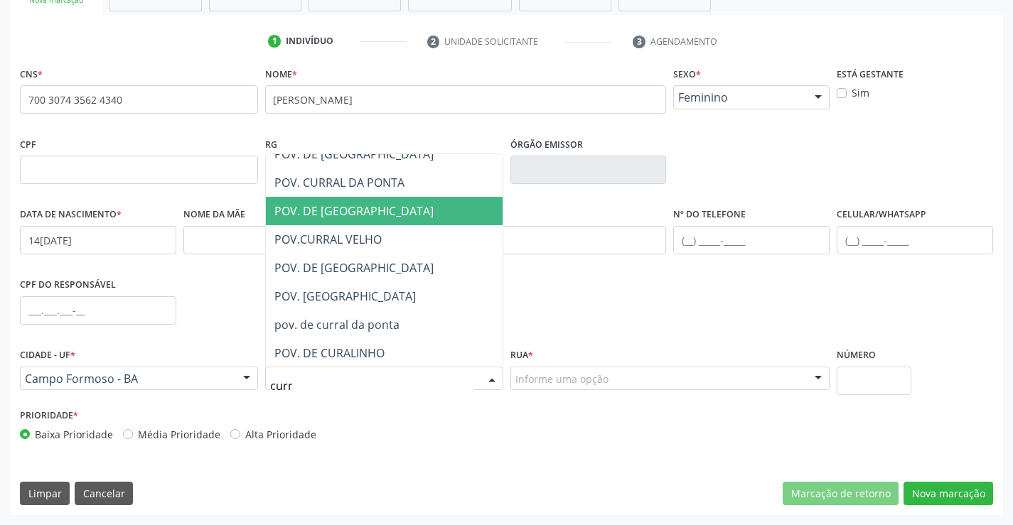
type input "curra"
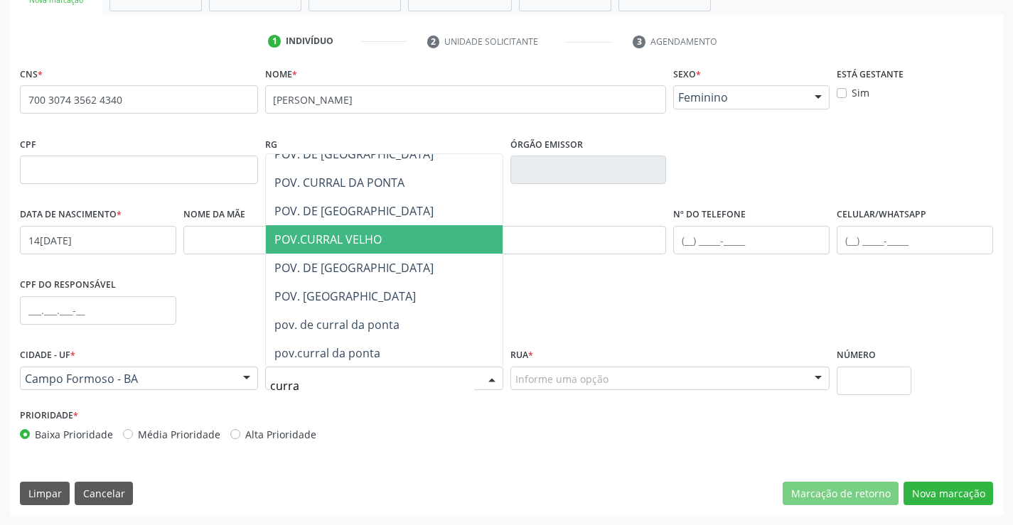
click at [326, 239] on span "POV.CURRAL VELHO" at bounding box center [327, 240] width 107 height 16
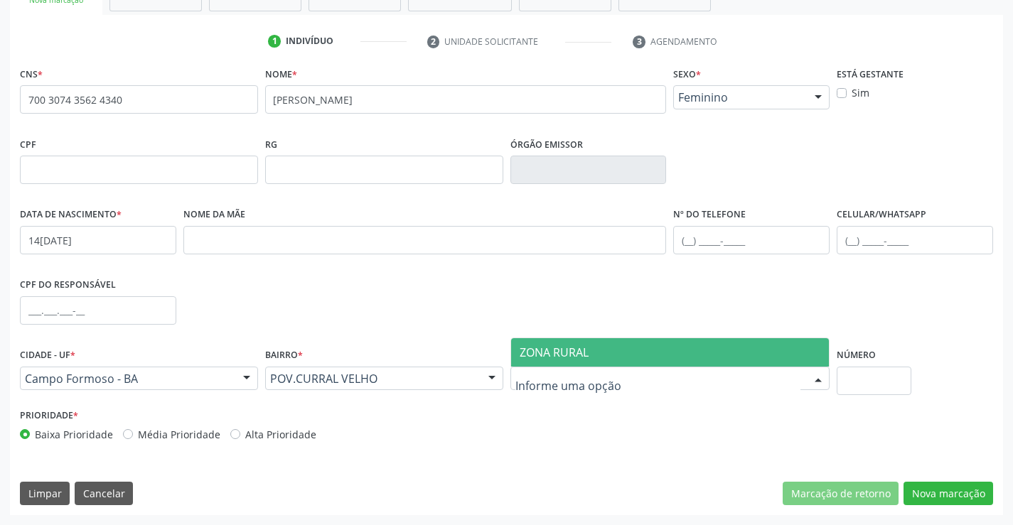
click at [577, 353] on span "ZONA RURAL" at bounding box center [554, 353] width 69 height 16
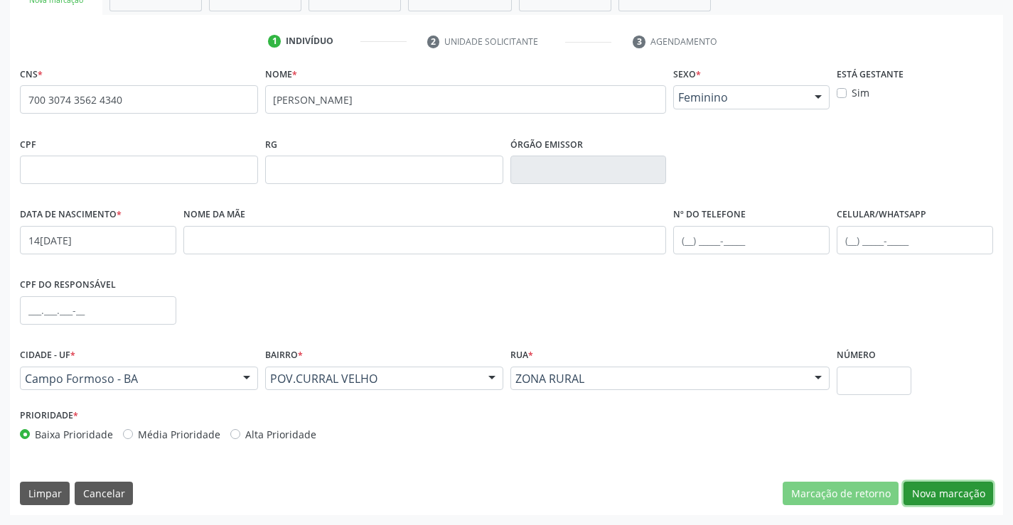
click at [955, 491] on button "Nova marcação" at bounding box center [949, 494] width 90 height 24
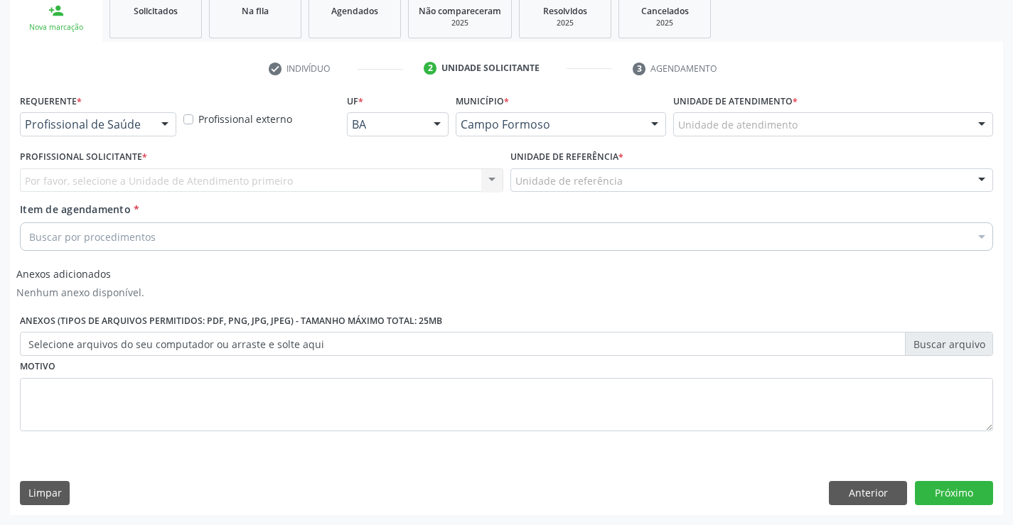
scroll to position [218, 0]
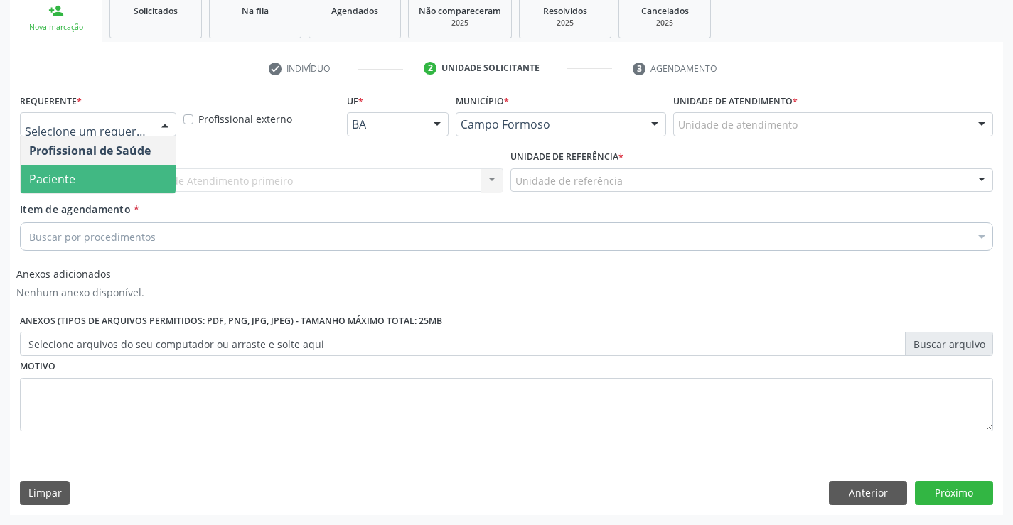
drag, startPoint x: 122, startPoint y: 173, endPoint x: 205, endPoint y: 178, distance: 84.0
click at [122, 173] on span "Paciente" at bounding box center [98, 179] width 155 height 28
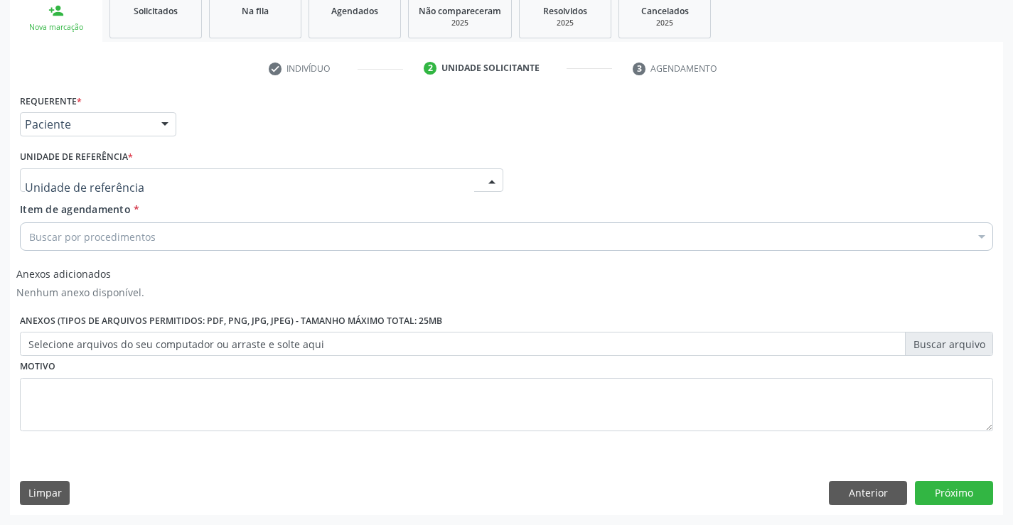
click at [212, 179] on div at bounding box center [261, 181] width 483 height 24
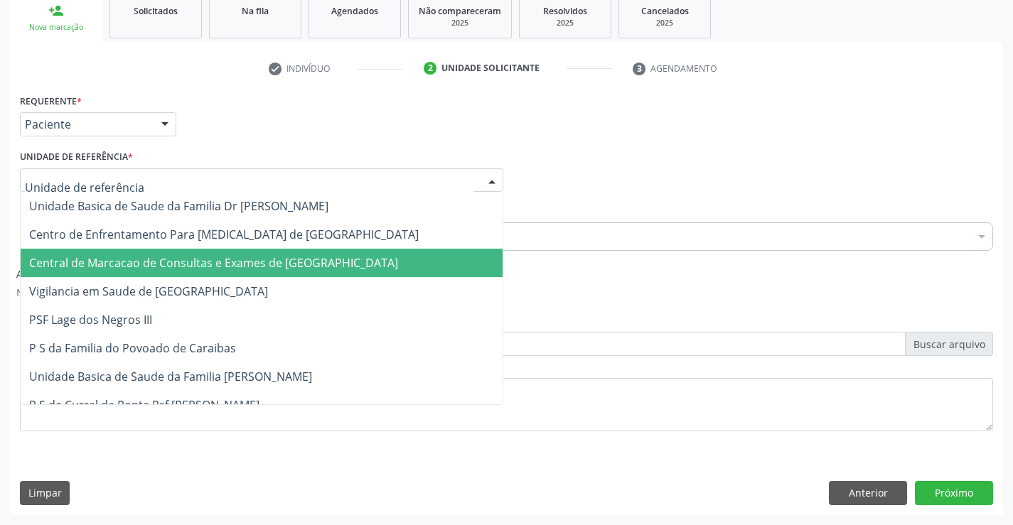
drag, startPoint x: 228, startPoint y: 269, endPoint x: 244, endPoint y: 259, distance: 19.1
click at [229, 269] on span "Central de Marcacao de Consultas e Exames de [GEOGRAPHIC_DATA]" at bounding box center [213, 263] width 369 height 16
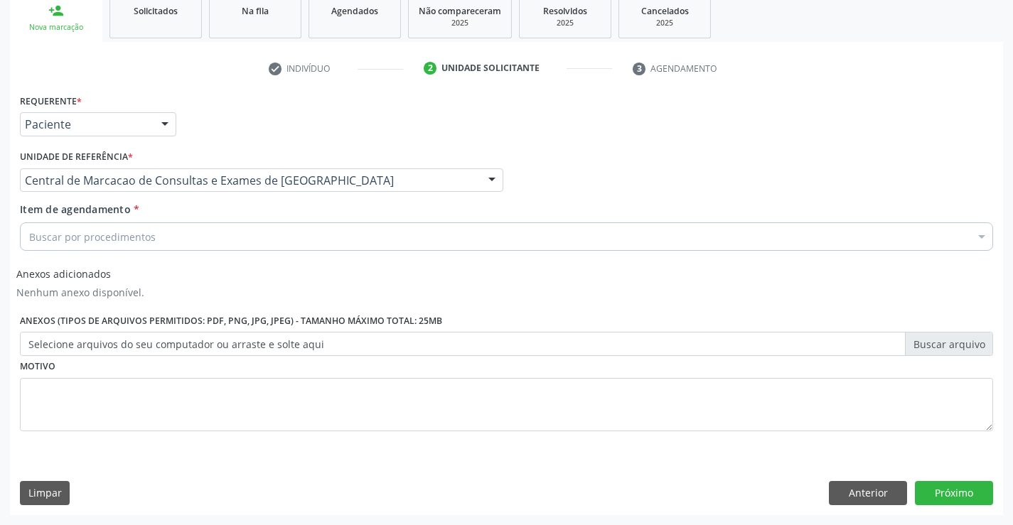
click at [257, 248] on div "Buscar por procedimentos" at bounding box center [506, 237] width 973 height 28
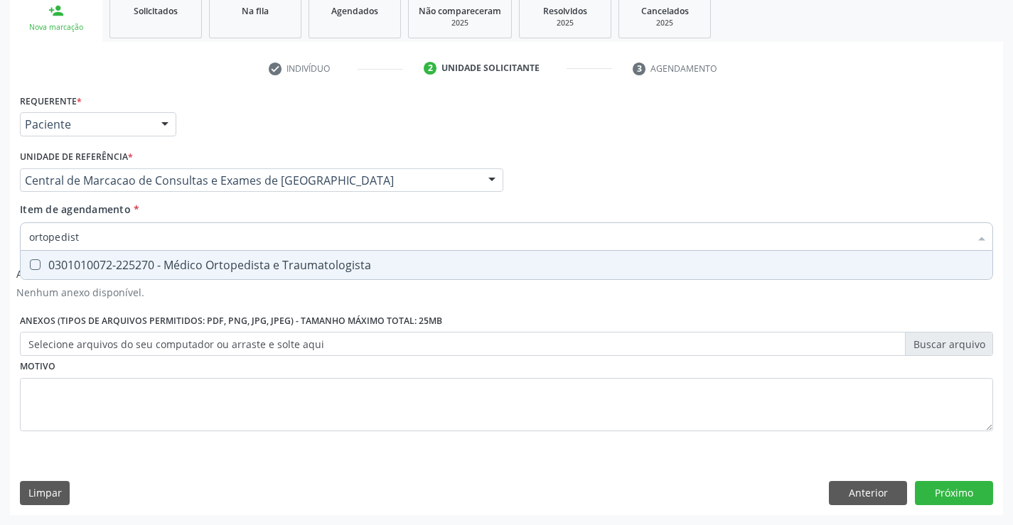
type input "ortopedista"
click at [256, 265] on div "0301010072-225270 - Médico Ortopedista e Traumatologista" at bounding box center [506, 265] width 955 height 11
checkbox Traumatologista "true"
click at [958, 496] on button "Próximo" at bounding box center [954, 493] width 78 height 24
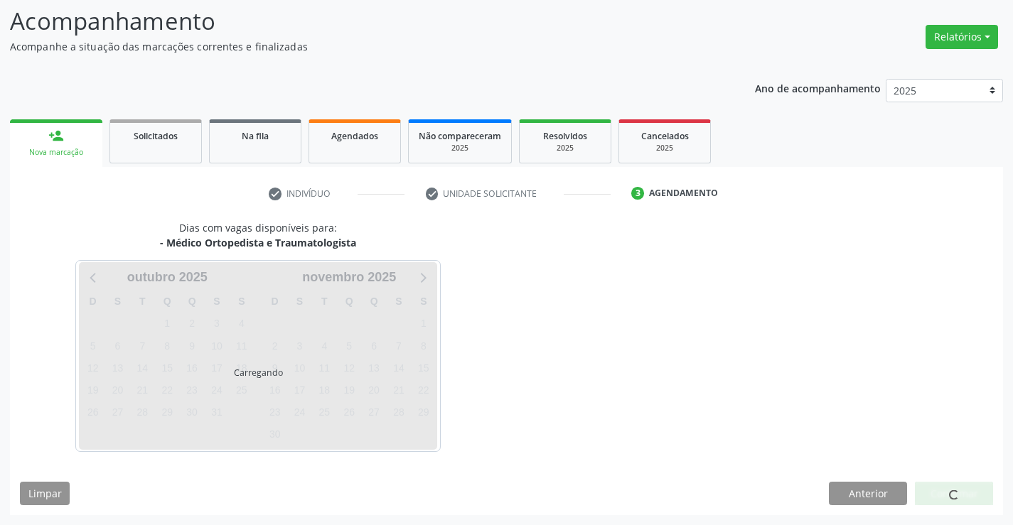
scroll to position [93, 0]
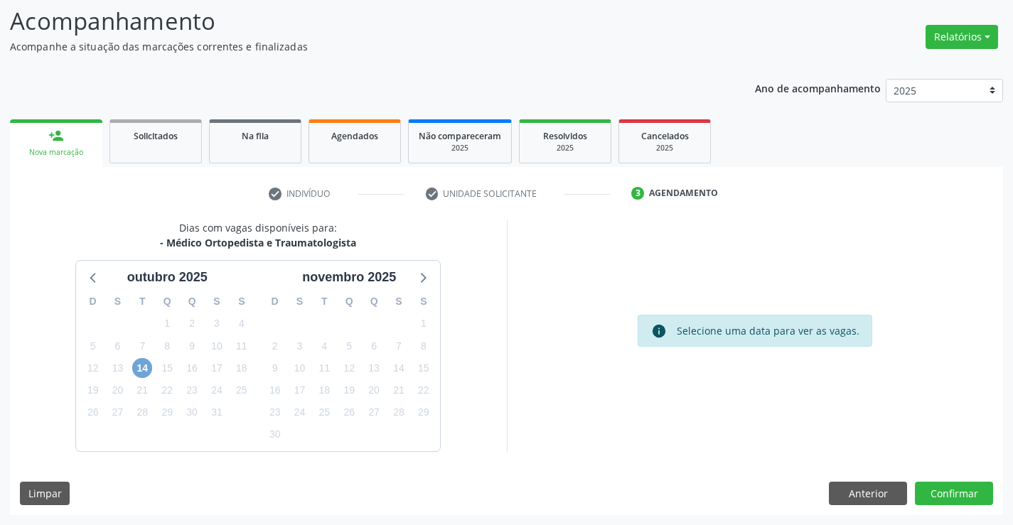
click at [145, 371] on span "14" at bounding box center [142, 368] width 20 height 20
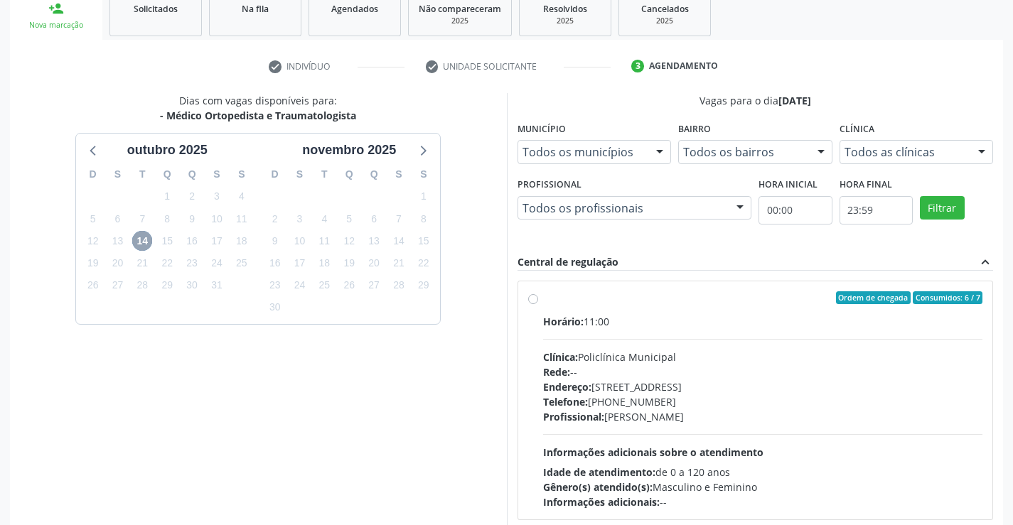
scroll to position [299, 0]
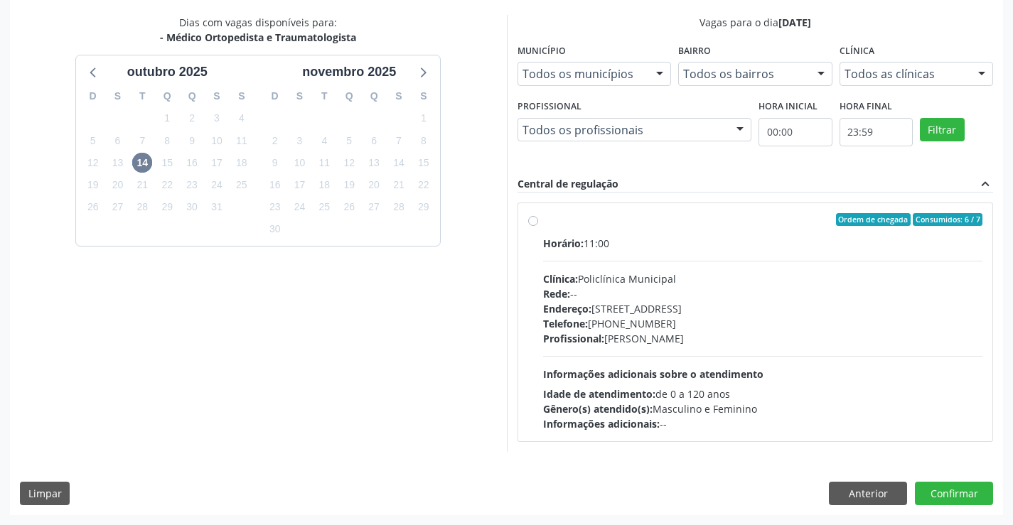
click at [690, 296] on div "Rede: --" at bounding box center [763, 294] width 440 height 15
click at [538, 226] on input "Ordem de chegada Consumidos: 6 / 7 Horário: 11:00 Clínica: Policlínica Municipa…" at bounding box center [533, 219] width 10 height 13
radio input "true"
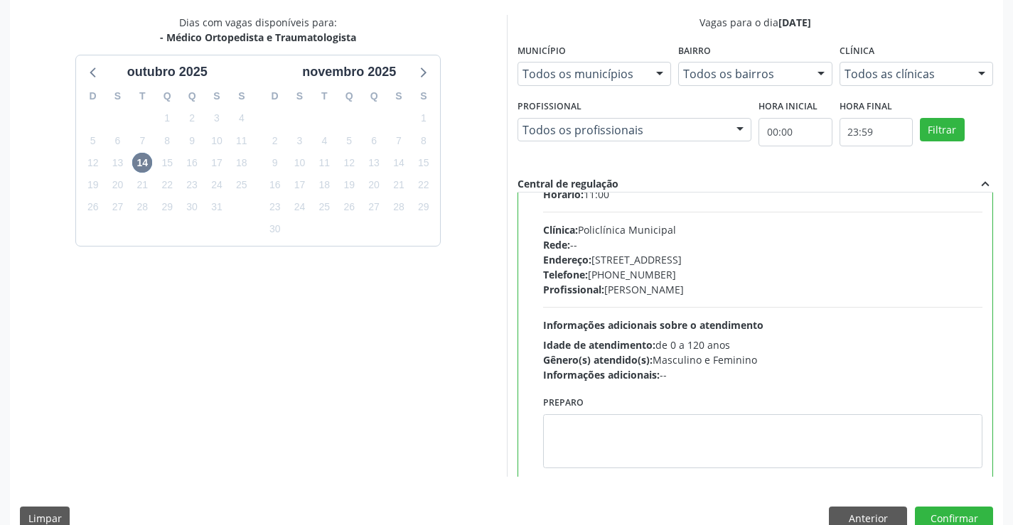
scroll to position [70, 0]
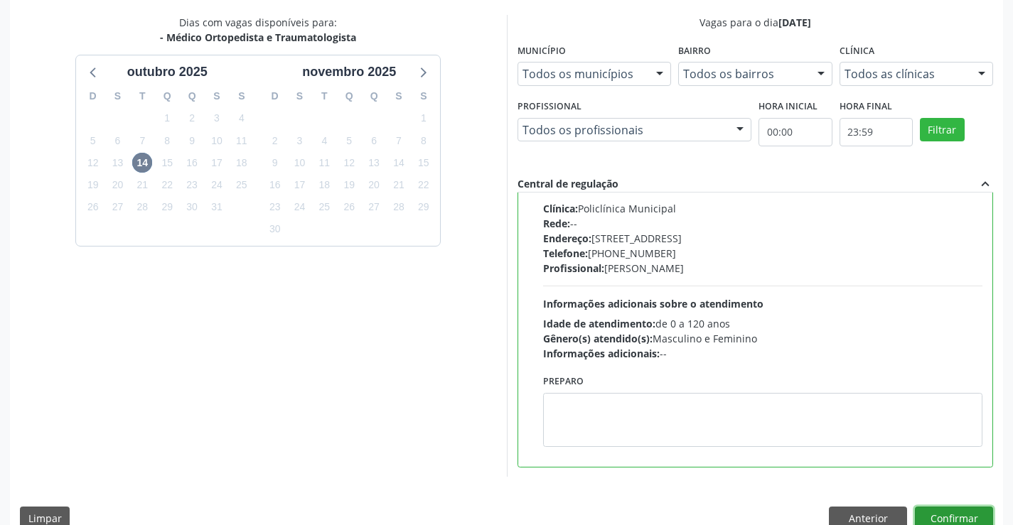
click at [973, 513] on button "Confirmar" at bounding box center [954, 519] width 78 height 24
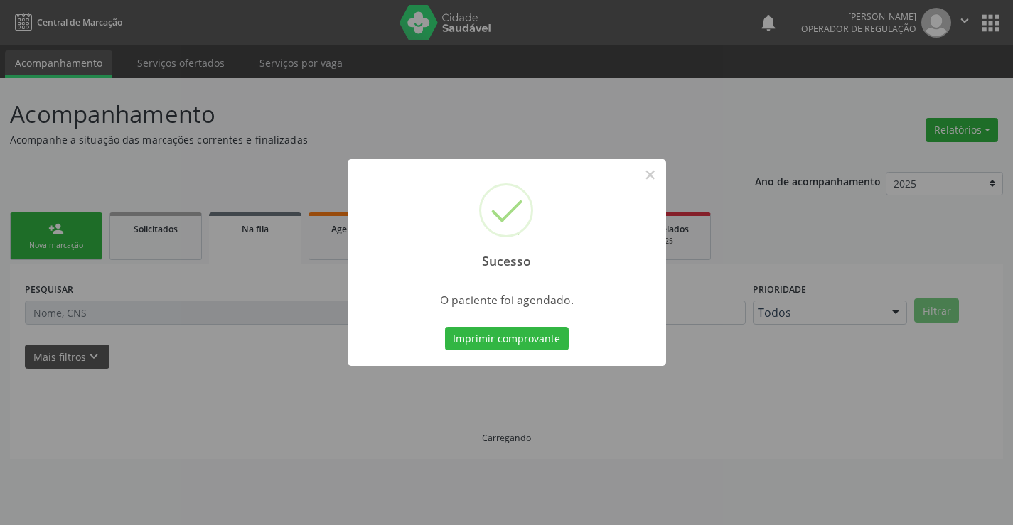
scroll to position [0, 0]
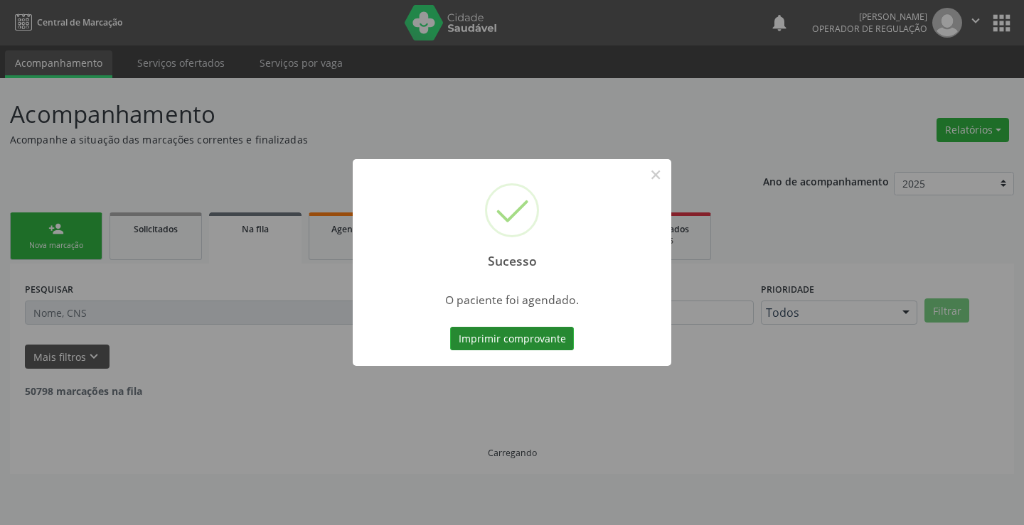
click at [505, 345] on button "Imprimir comprovante" at bounding box center [512, 339] width 124 height 24
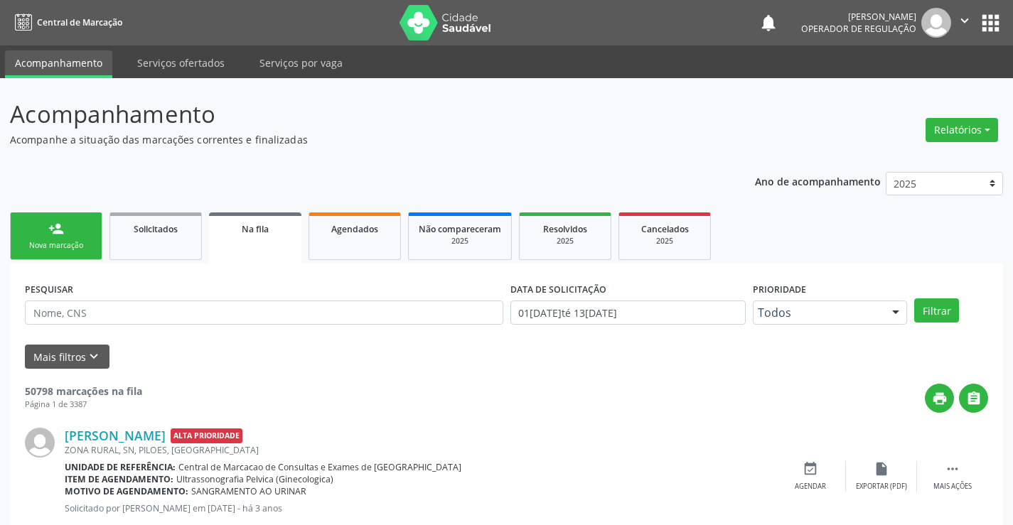
click at [44, 226] on link "person_add Nova marcação" at bounding box center [56, 237] width 92 height 48
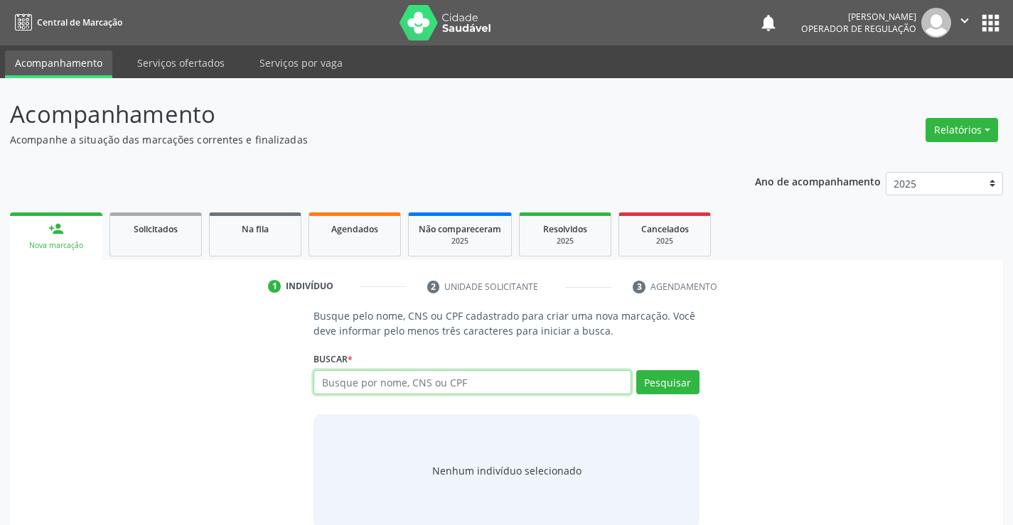
click at [428, 383] on input "text" at bounding box center [472, 382] width 317 height 24
type input "706200579589260"
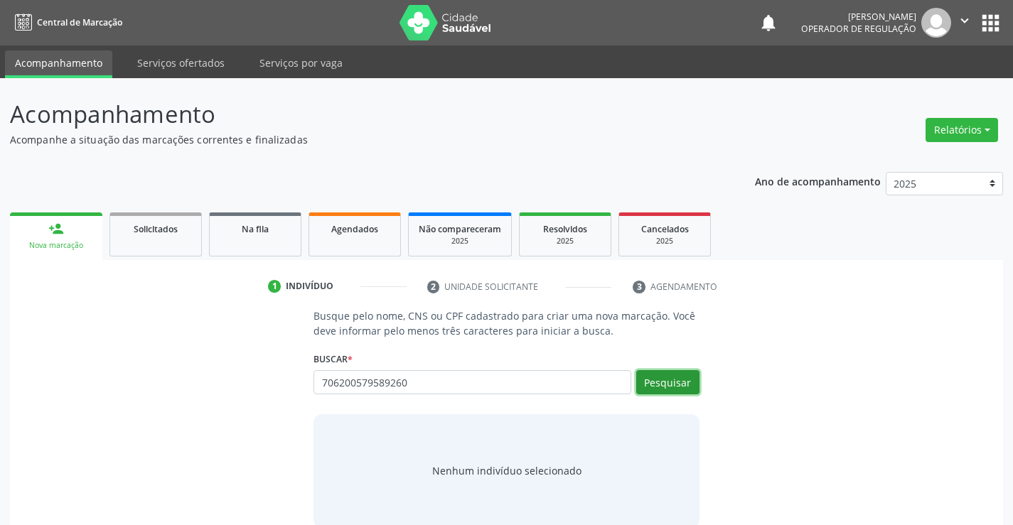
click at [665, 385] on button "Pesquisar" at bounding box center [667, 382] width 63 height 24
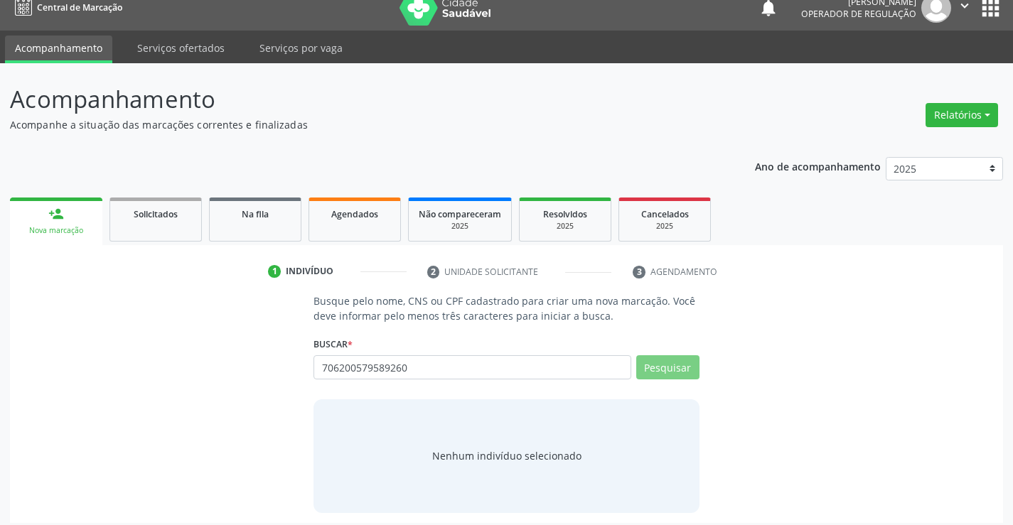
scroll to position [23, 0]
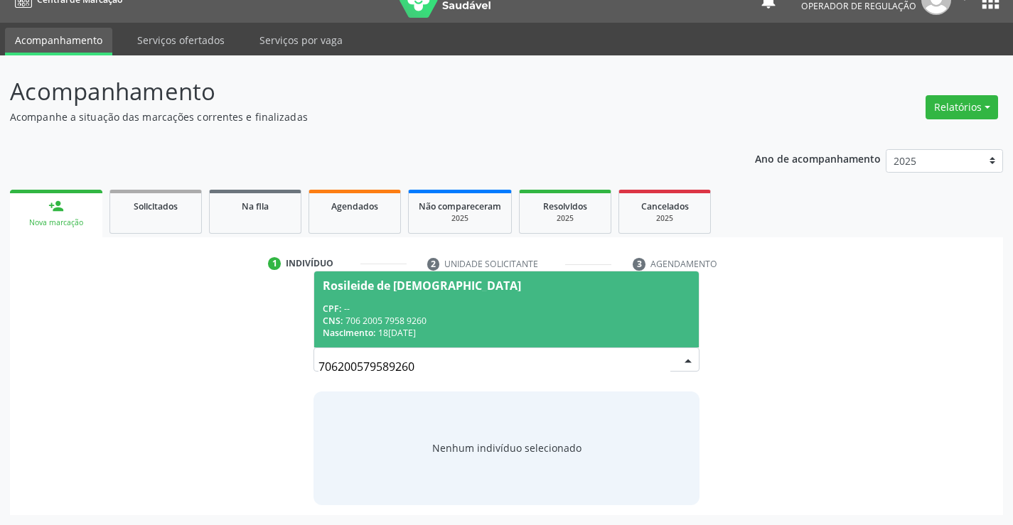
click at [427, 294] on span "Rosileide de [DEMOGRAPHIC_DATA] CPF: -- CNS: 706 2005 7958 9260 Nascimento: [DA…" at bounding box center [506, 310] width 384 height 76
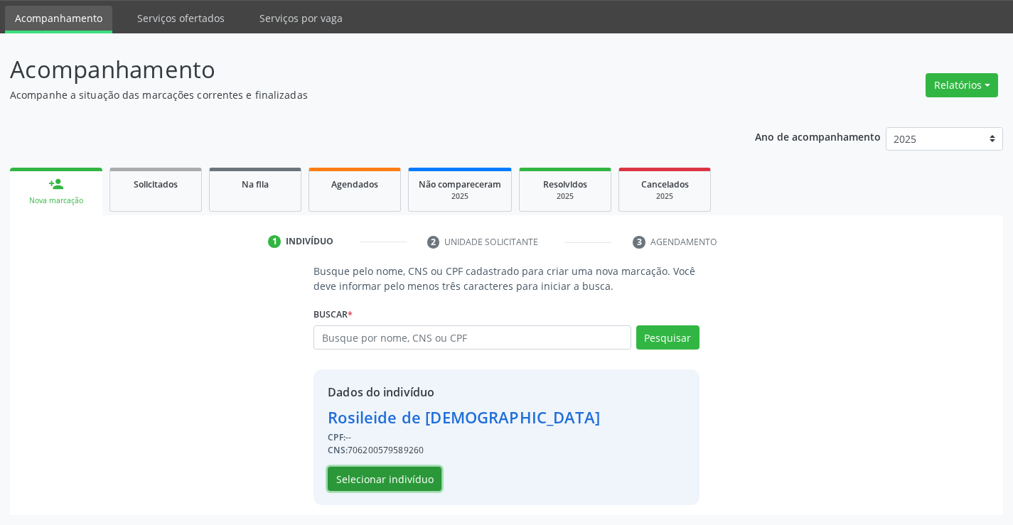
click at [400, 481] on button "Selecionar indivíduo" at bounding box center [385, 479] width 114 height 24
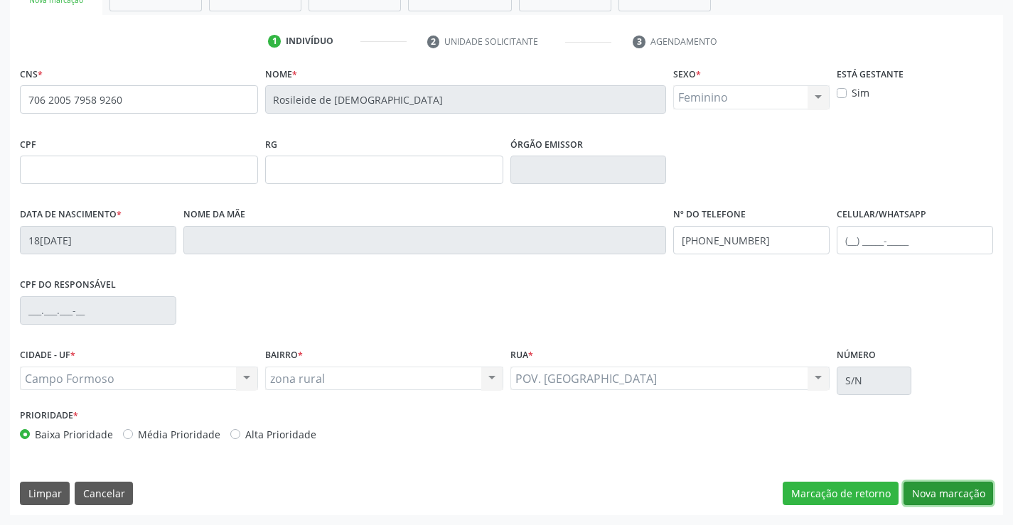
drag, startPoint x: 910, startPoint y: 494, endPoint x: 695, endPoint y: 439, distance: 222.3
click at [907, 494] on button "Nova marcação" at bounding box center [949, 494] width 90 height 24
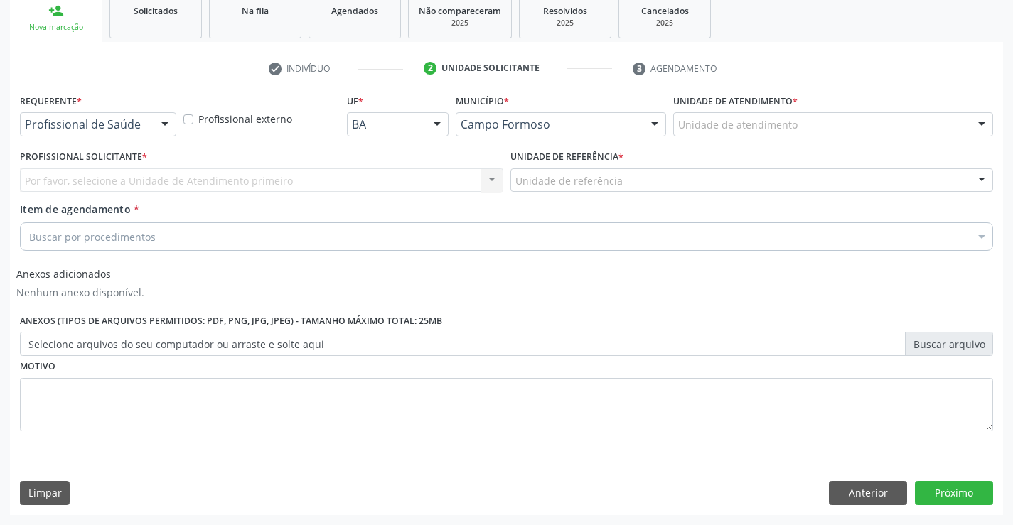
click at [140, 113] on div "Profissional de Saúde" at bounding box center [98, 124] width 156 height 24
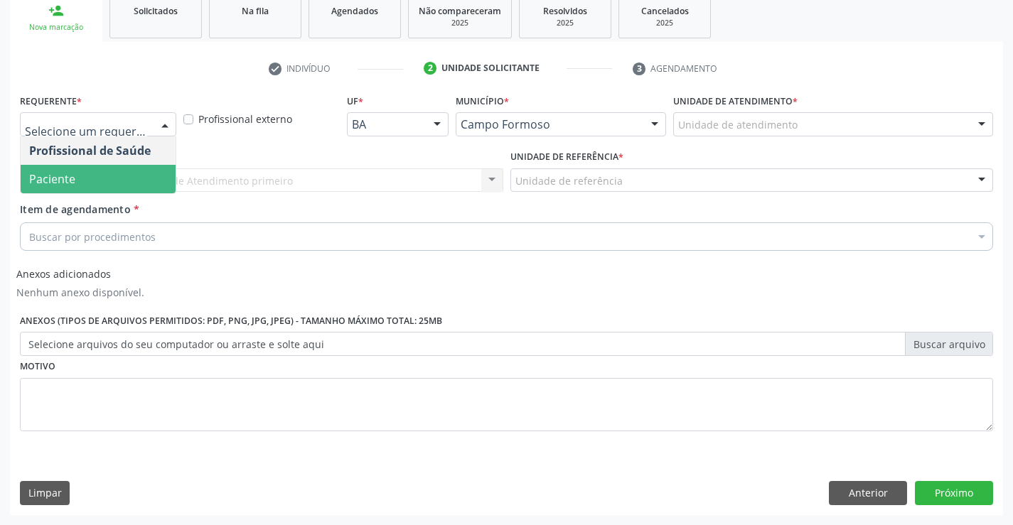
click at [74, 178] on span "Paciente" at bounding box center [52, 179] width 46 height 16
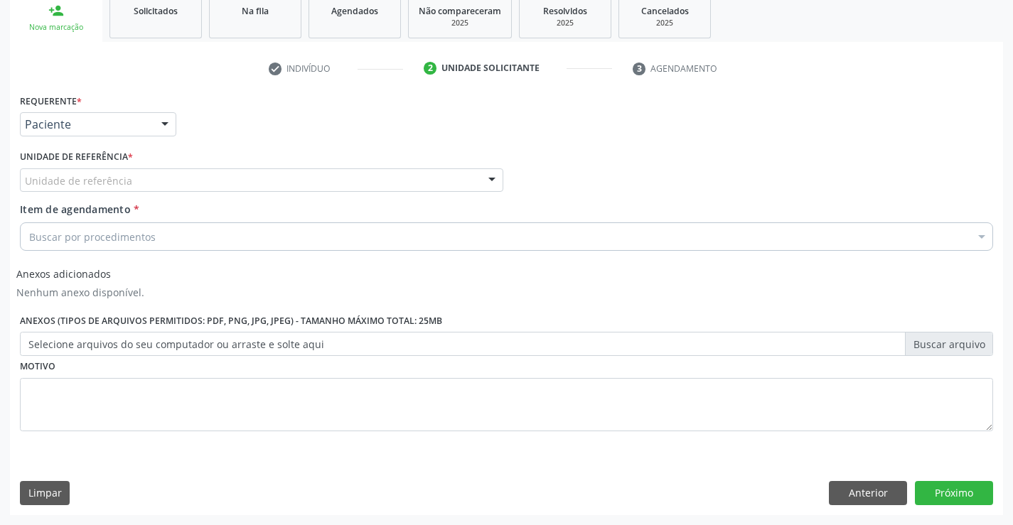
click at [240, 184] on div "Unidade de referência" at bounding box center [261, 181] width 483 height 24
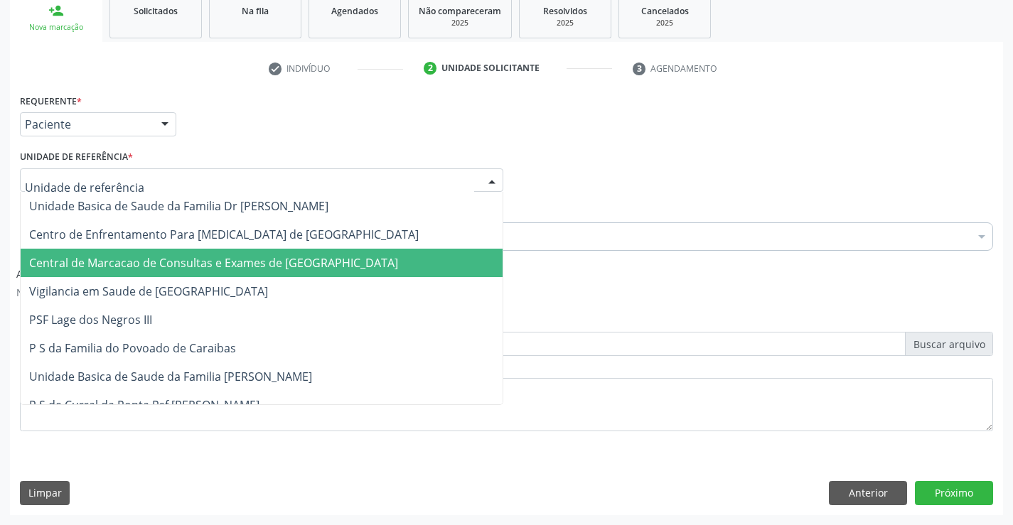
click at [255, 262] on span "Central de Marcacao de Consultas e Exames de [GEOGRAPHIC_DATA]" at bounding box center [213, 263] width 369 height 16
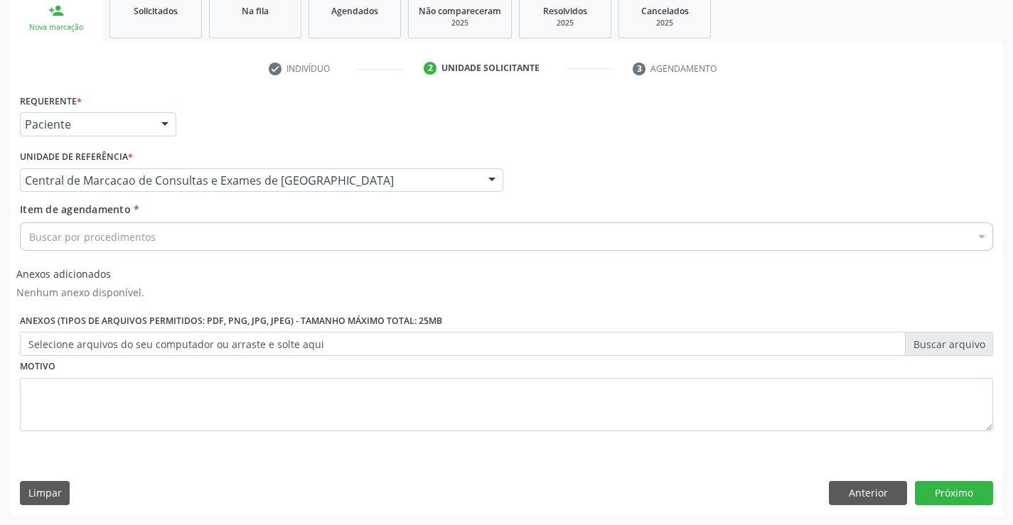
click at [279, 241] on div "Buscar por procedimentos" at bounding box center [506, 237] width 973 height 28
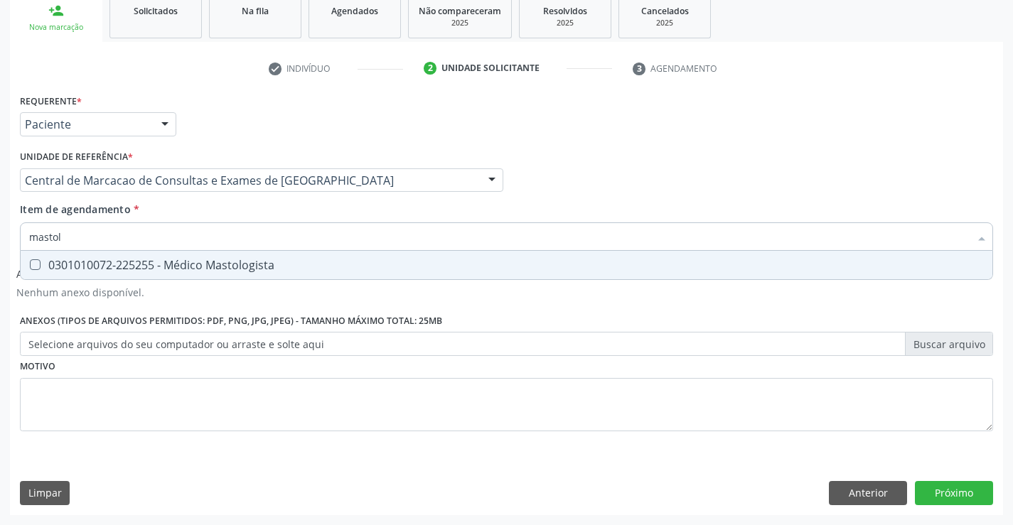
type input "mastolo"
click at [290, 260] on div "0301010072-225255 - Médico Mastologista" at bounding box center [506, 265] width 955 height 11
checkbox Mastologista "true"
click at [956, 491] on button "Próximo" at bounding box center [954, 493] width 78 height 24
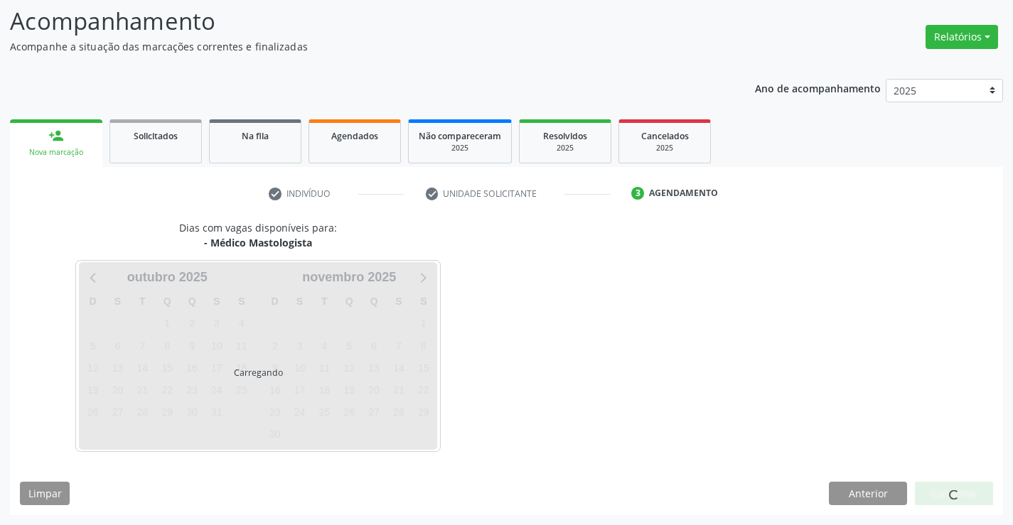
scroll to position [93, 0]
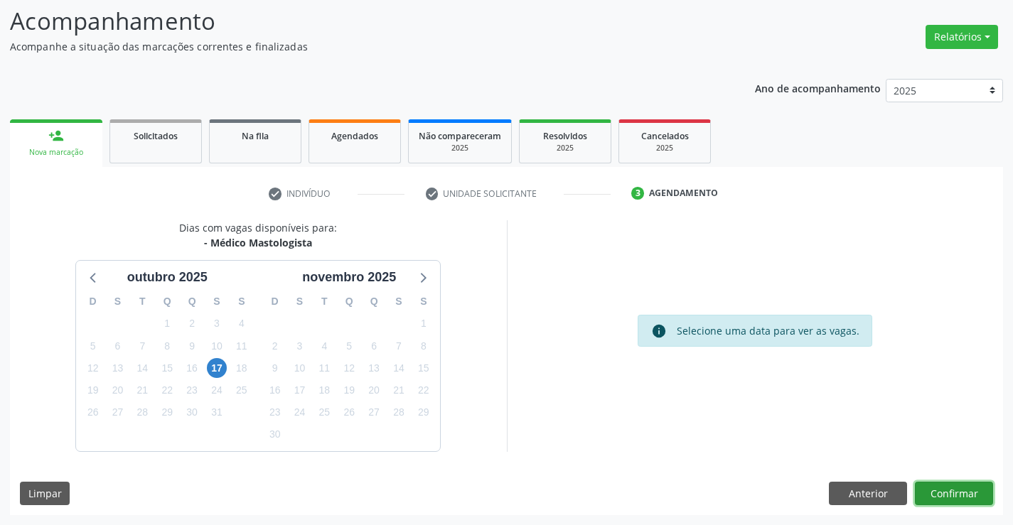
click at [955, 494] on button "Confirmar" at bounding box center [954, 494] width 78 height 24
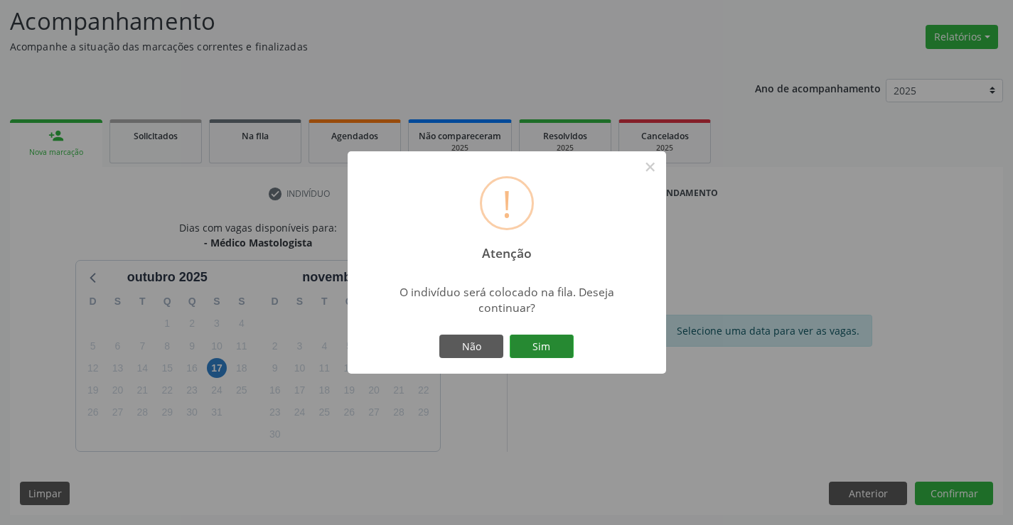
click at [543, 351] on button "Sim" at bounding box center [542, 347] width 64 height 24
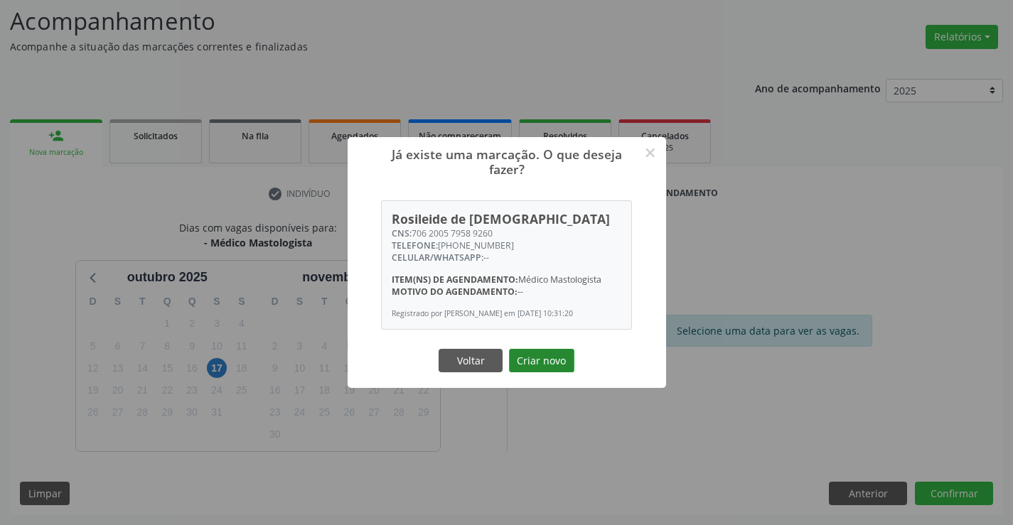
click at [543, 354] on button "Criar novo" at bounding box center [541, 361] width 65 height 24
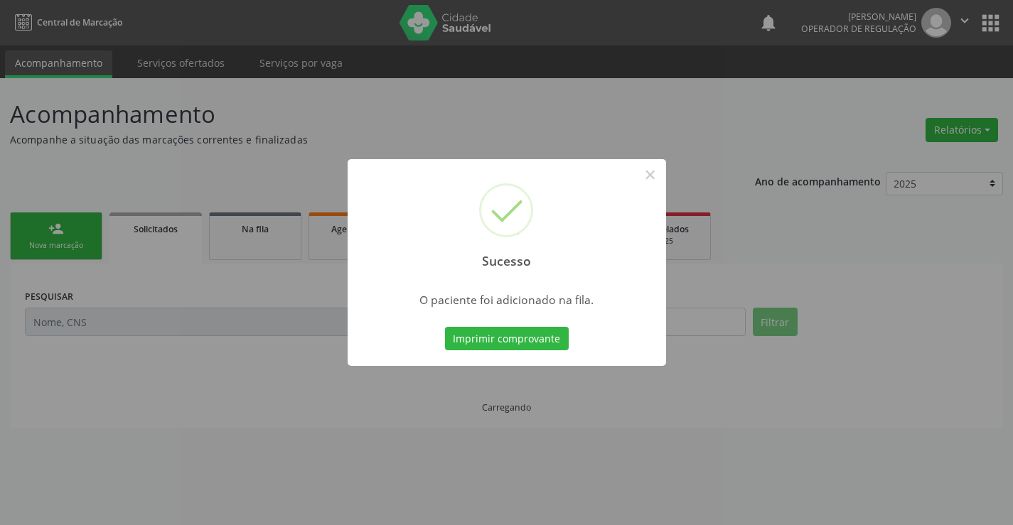
scroll to position [0, 0]
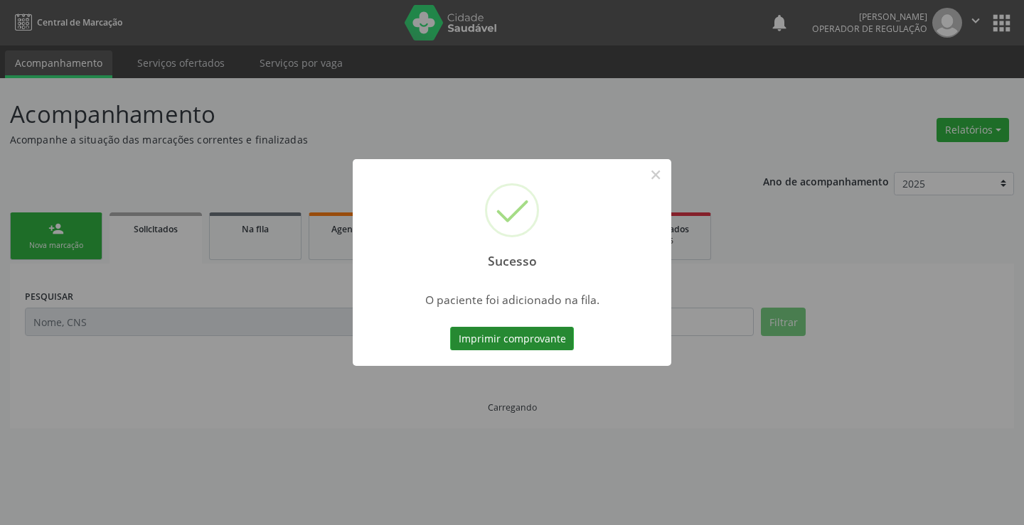
click at [542, 346] on button "Imprimir comprovante" at bounding box center [512, 339] width 124 height 24
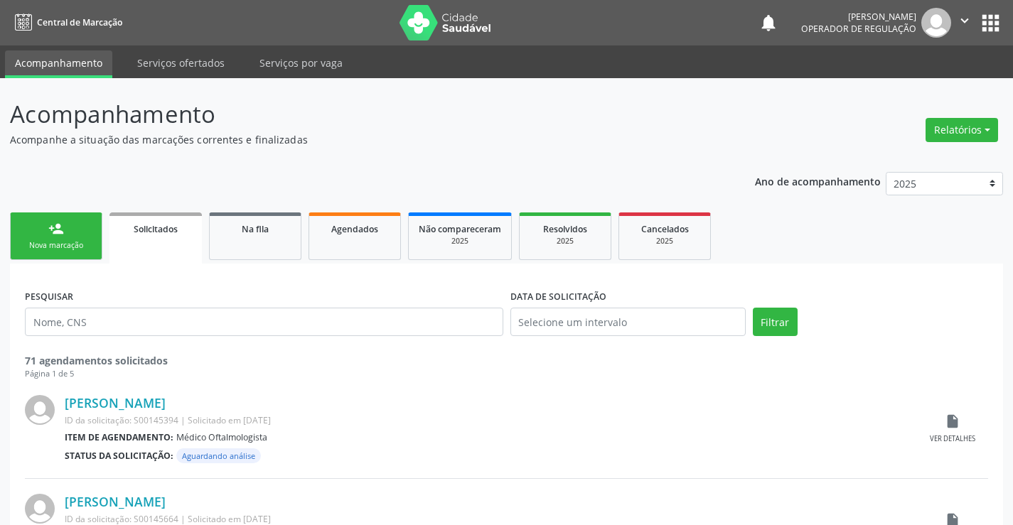
click at [58, 255] on link "person_add Nova marcação" at bounding box center [56, 237] width 92 height 48
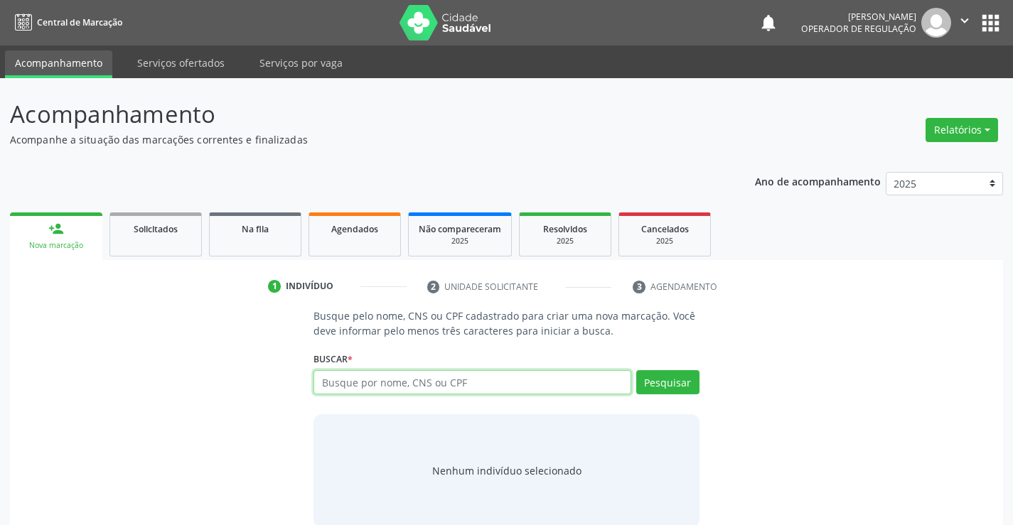
click at [368, 373] on input "text" at bounding box center [472, 382] width 317 height 24
type input "707803696260015"
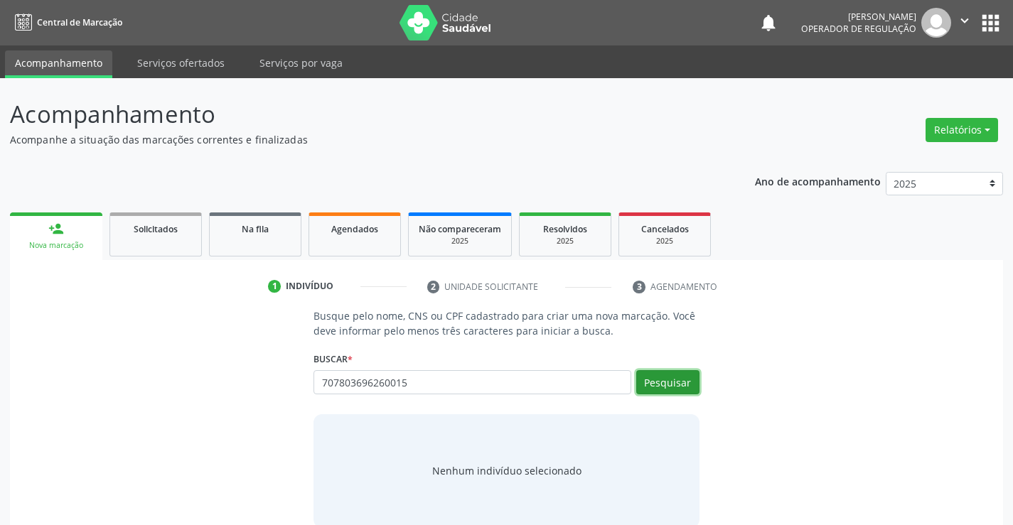
click at [657, 375] on button "Pesquisar" at bounding box center [667, 382] width 63 height 24
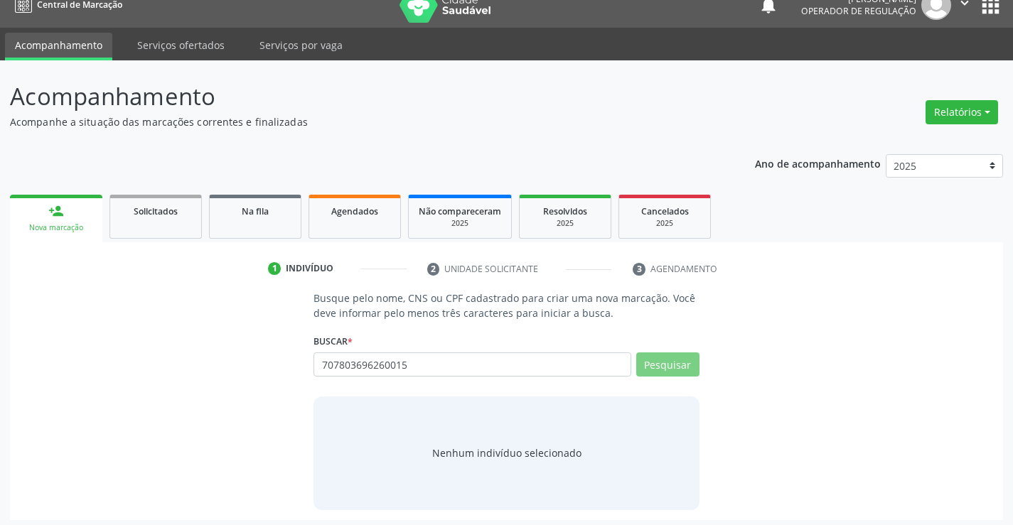
scroll to position [23, 0]
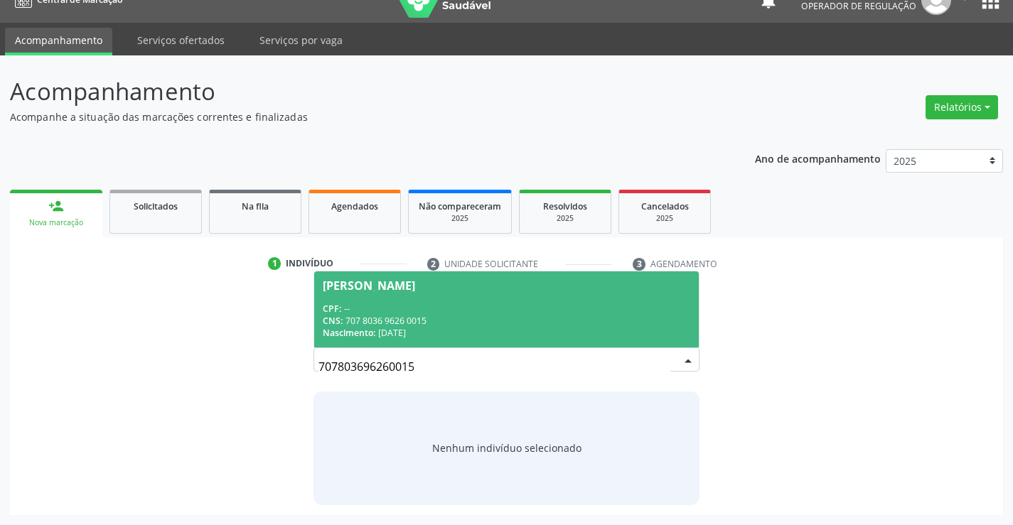
click at [385, 311] on div "CPF: --" at bounding box center [506, 309] width 367 height 12
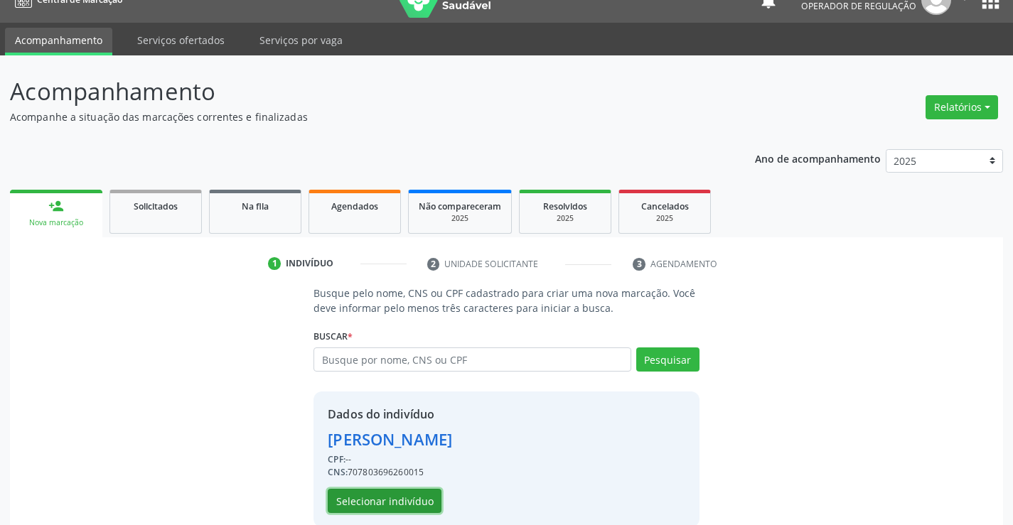
click at [397, 501] on button "Selecionar indivíduo" at bounding box center [385, 501] width 114 height 24
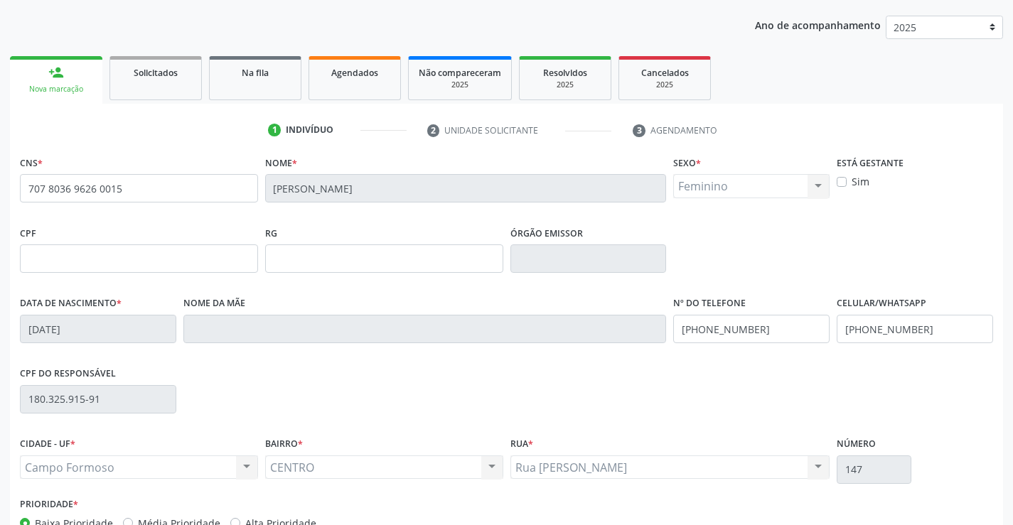
scroll to position [245, 0]
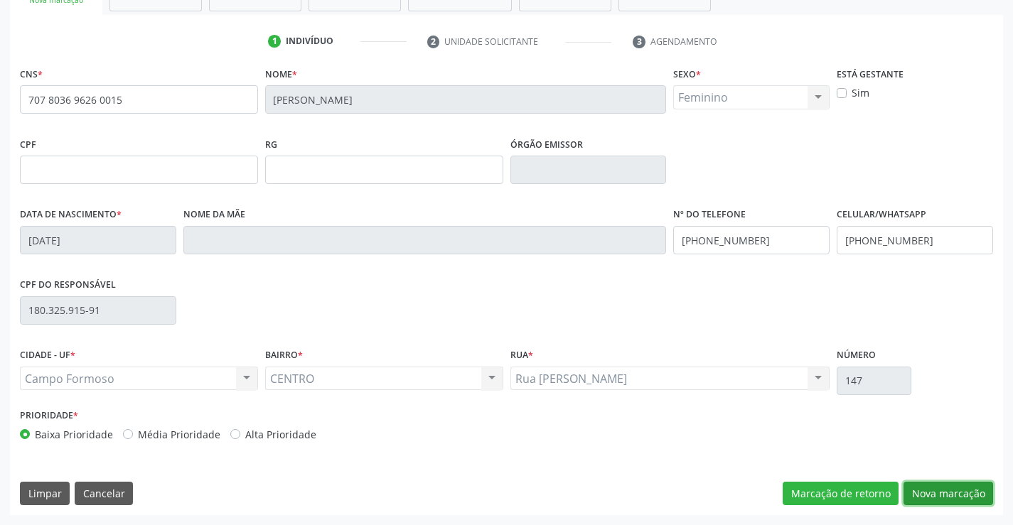
drag, startPoint x: 976, startPoint y: 491, endPoint x: 928, endPoint y: 488, distance: 48.5
click at [975, 491] on button "Nova marcação" at bounding box center [949, 494] width 90 height 24
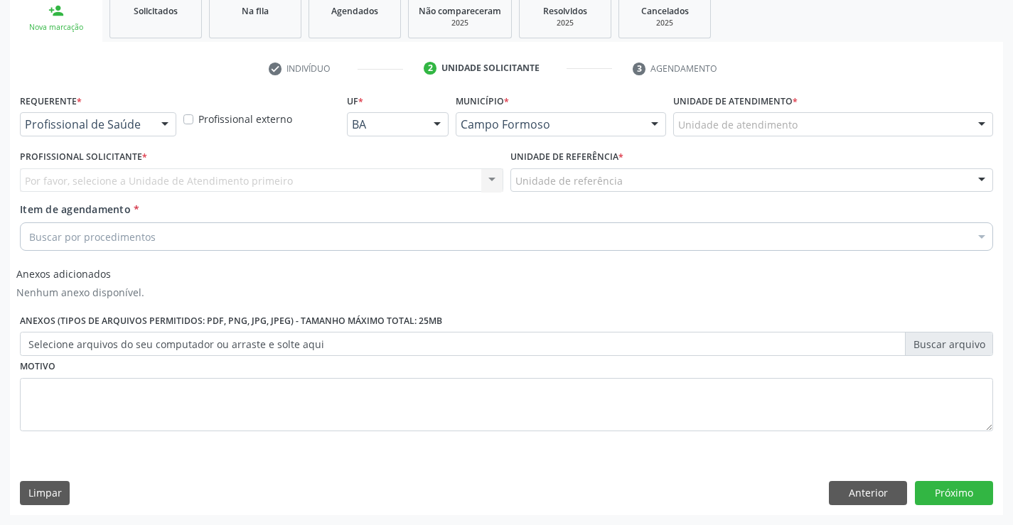
scroll to position [218, 0]
click at [157, 124] on div at bounding box center [164, 125] width 21 height 24
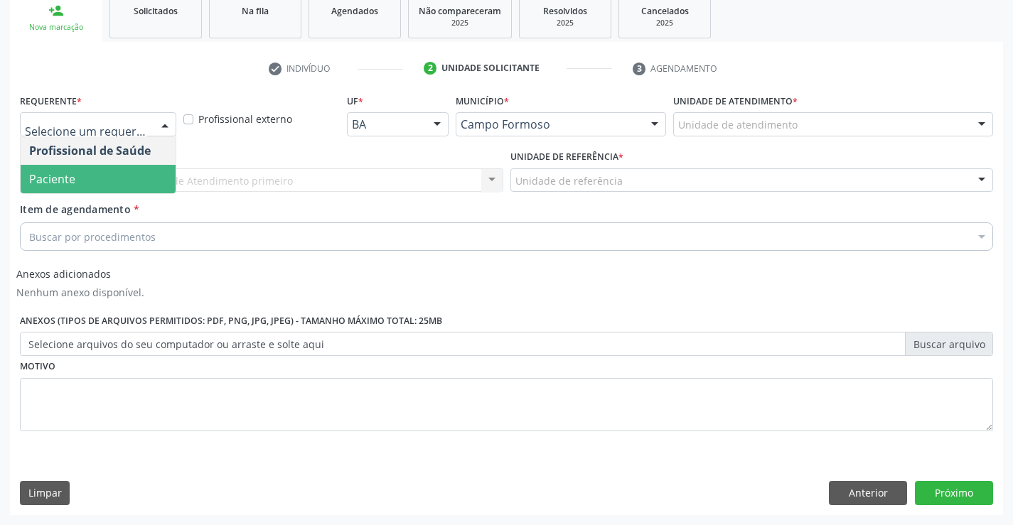
drag, startPoint x: 130, startPoint y: 179, endPoint x: 283, endPoint y: 204, distance: 154.9
click at [155, 179] on span "Paciente" at bounding box center [98, 179] width 155 height 28
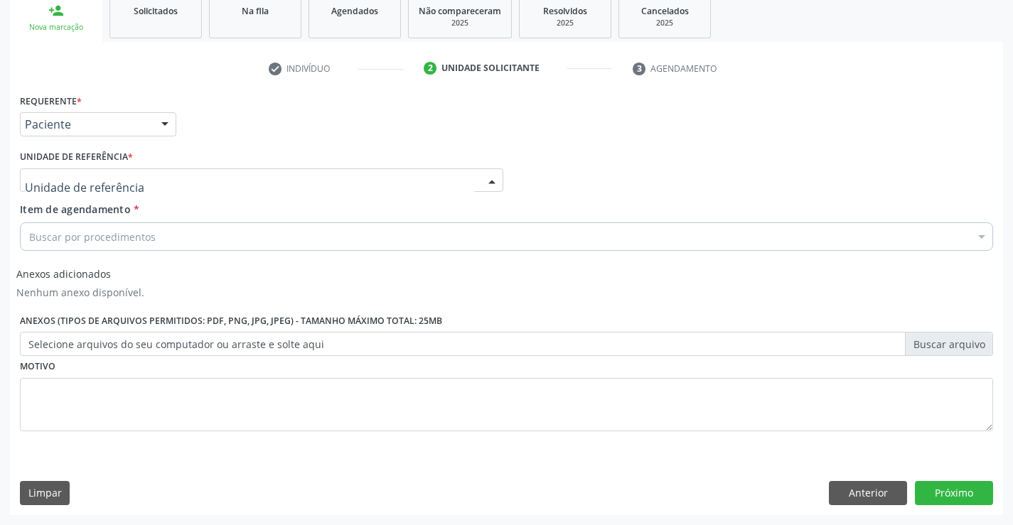
click at [284, 189] on div at bounding box center [261, 181] width 483 height 24
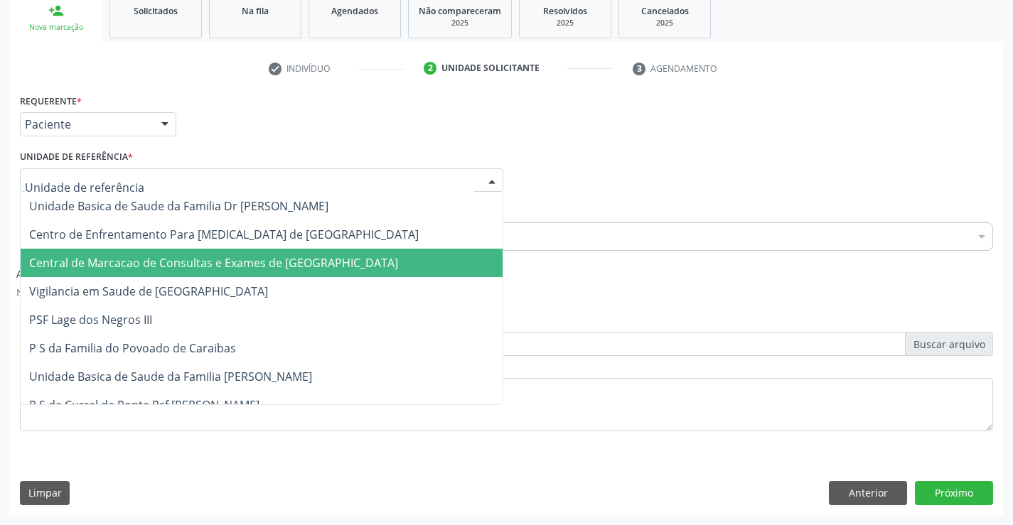
drag, startPoint x: 283, startPoint y: 264, endPoint x: 292, endPoint y: 261, distance: 9.2
click at [287, 264] on span "Central de Marcacao de Consultas e Exames de [GEOGRAPHIC_DATA]" at bounding box center [213, 263] width 369 height 16
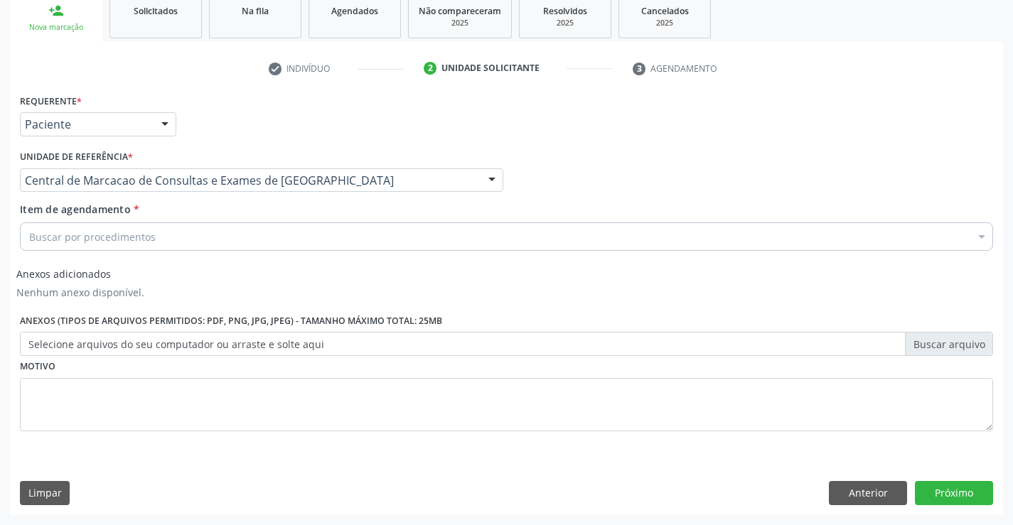
click at [321, 234] on div "Buscar por procedimentos" at bounding box center [506, 237] width 973 height 28
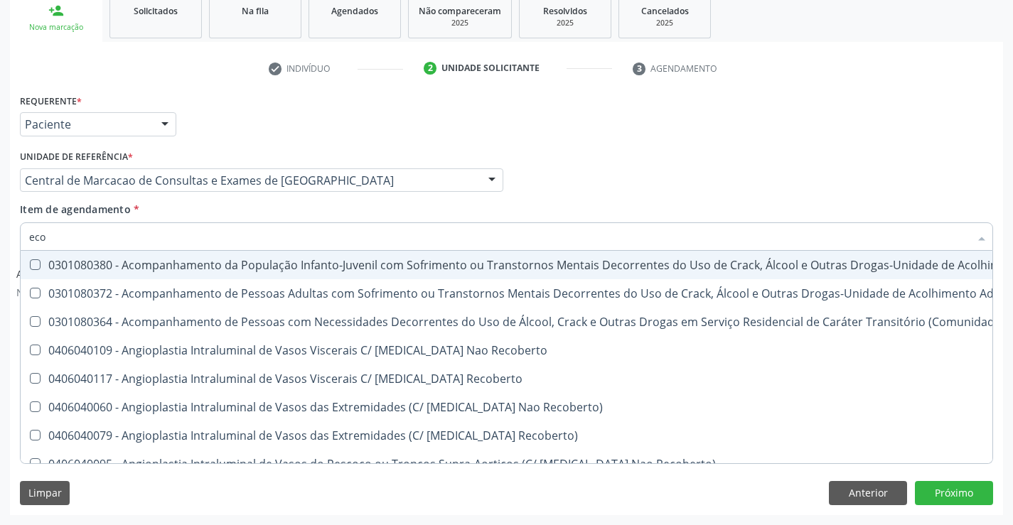
type input "ecoc"
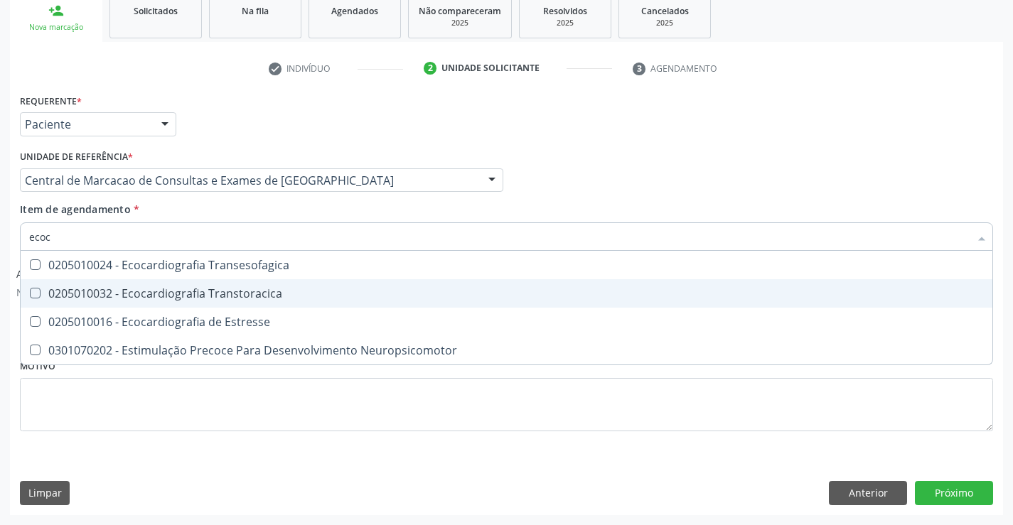
click at [281, 283] on span "0205010032 - Ecocardiografia Transtoracica" at bounding box center [507, 293] width 972 height 28
checkbox Transtoracica "true"
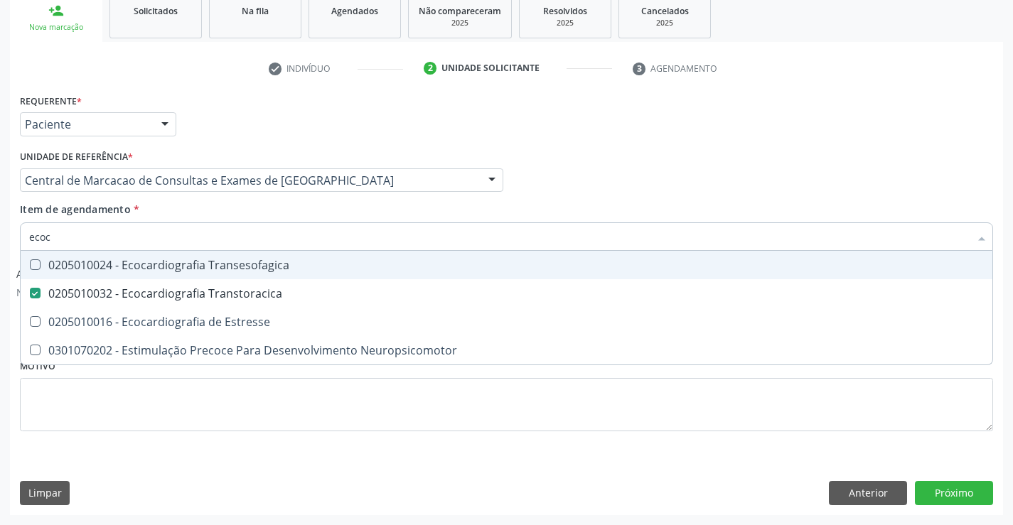
drag, startPoint x: 653, startPoint y: 175, endPoint x: 614, endPoint y: 185, distance: 40.4
click at [614, 185] on div "Profissional Solicitante Por favor, selecione a Unidade de Atendimento primeiro…" at bounding box center [506, 173] width 980 height 55
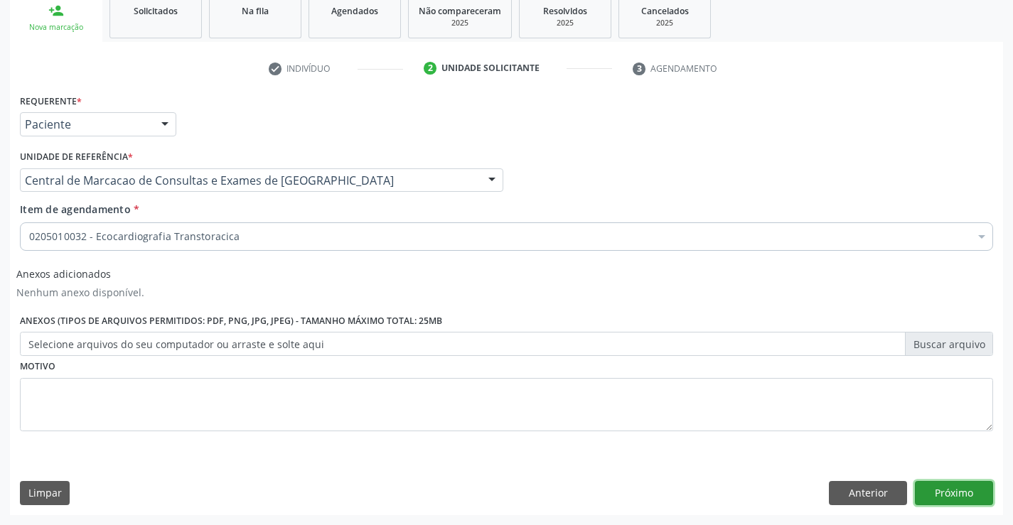
click at [936, 491] on button "Próximo" at bounding box center [954, 493] width 78 height 24
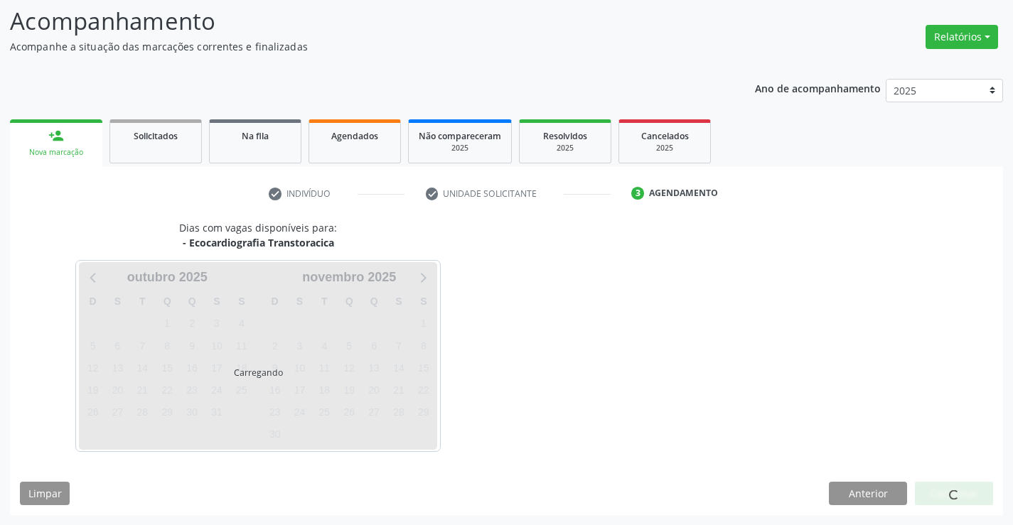
scroll to position [135, 0]
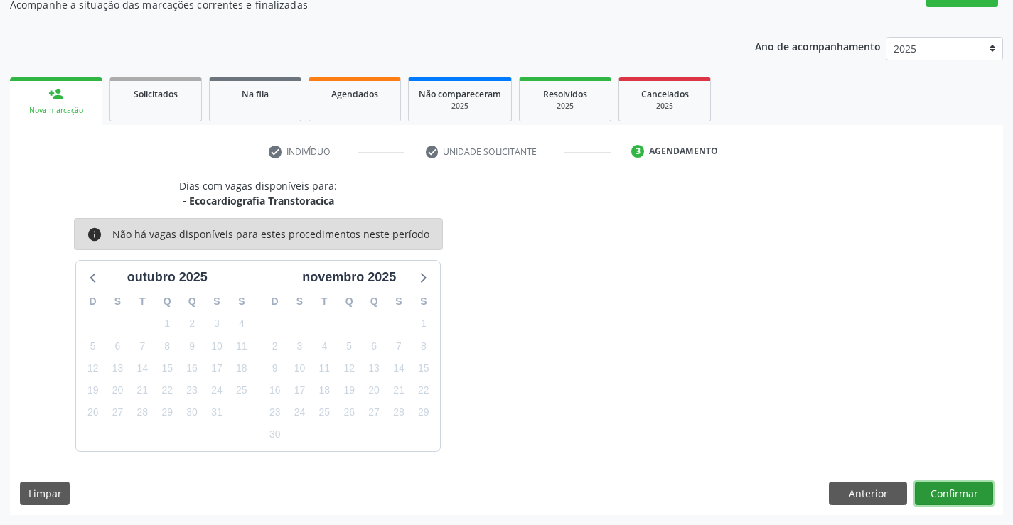
click at [960, 498] on button "Confirmar" at bounding box center [954, 494] width 78 height 24
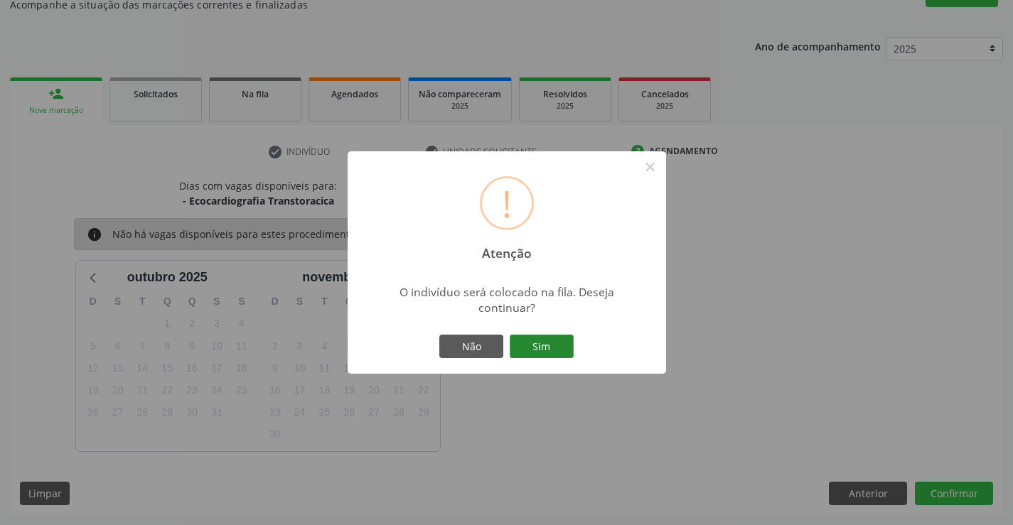
click at [553, 348] on button "Sim" at bounding box center [542, 347] width 64 height 24
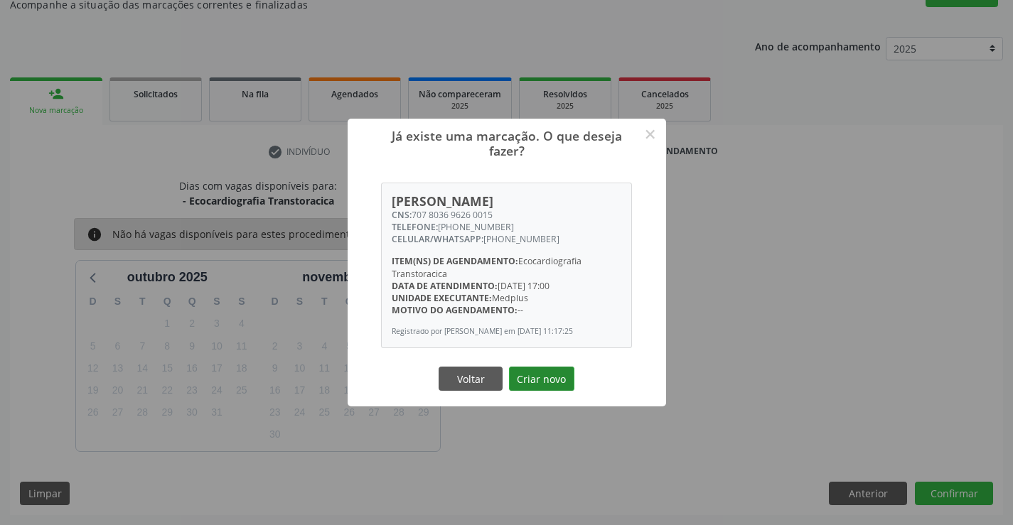
click at [543, 385] on button "Criar novo" at bounding box center [541, 379] width 65 height 24
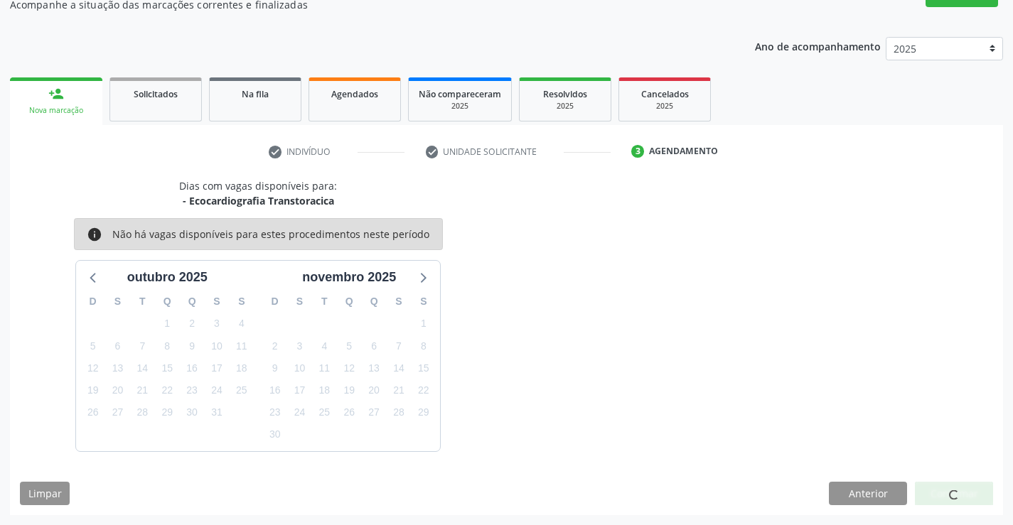
scroll to position [0, 0]
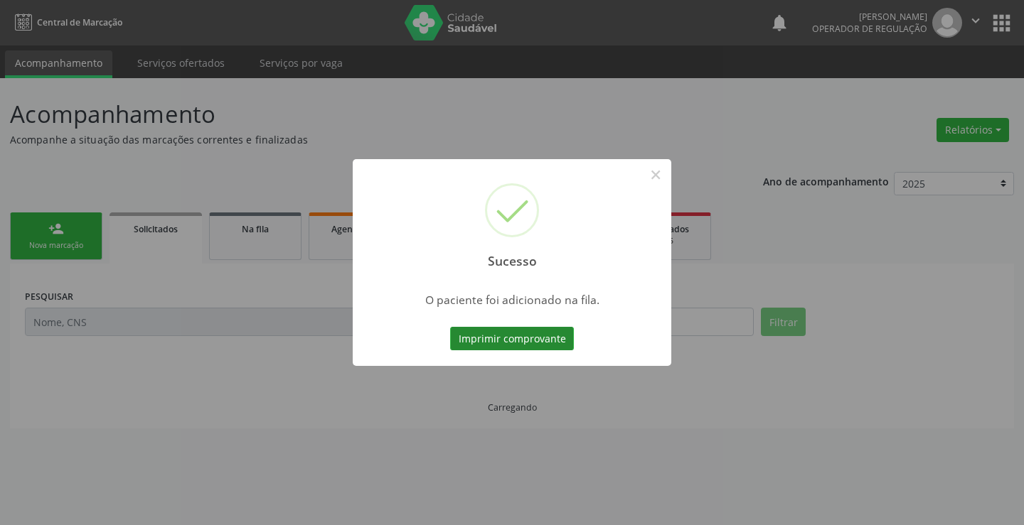
click at [536, 336] on button "Imprimir comprovante" at bounding box center [512, 339] width 124 height 24
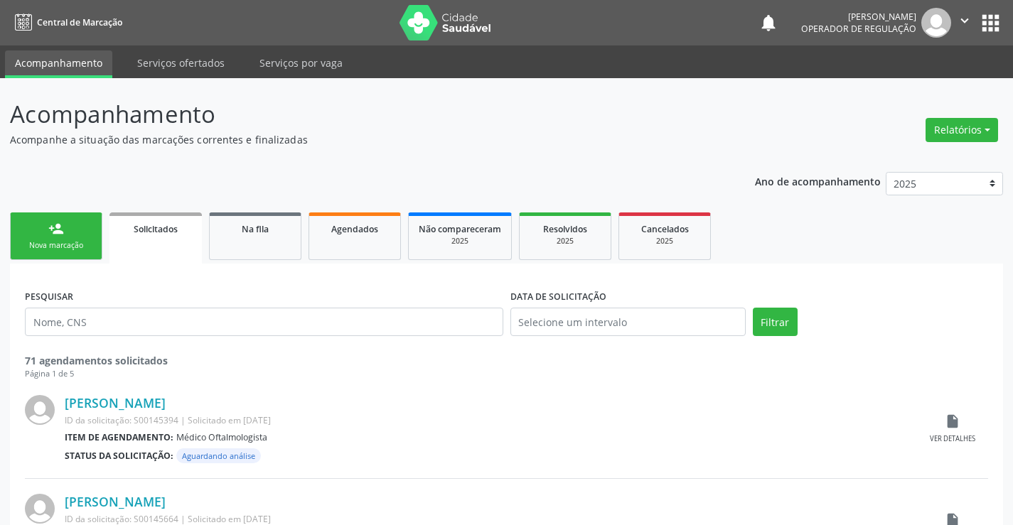
click at [72, 236] on link "person_add Nova marcação" at bounding box center [56, 237] width 92 height 48
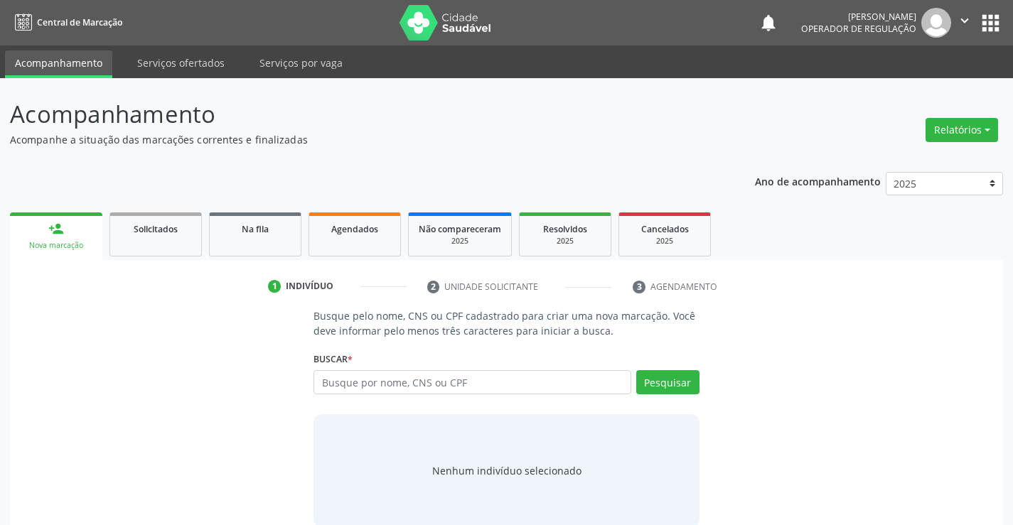
click at [573, 396] on div "Busque por nome, CNS ou CPF Nenhum resultado encontrado para: " " Digite nome, …" at bounding box center [506, 387] width 385 height 34
click at [279, 246] on link "Na fila" at bounding box center [255, 235] width 92 height 44
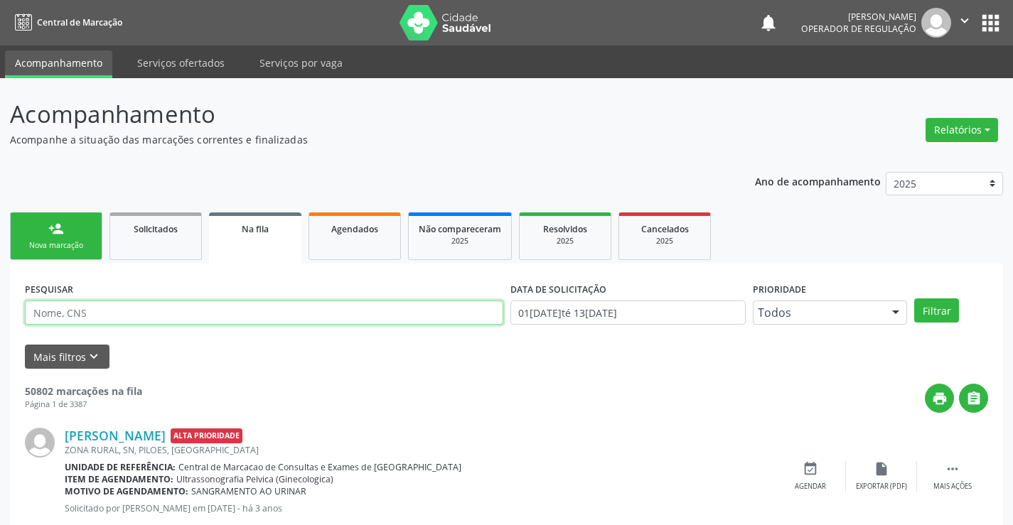
click at [324, 307] on input "text" at bounding box center [264, 313] width 479 height 24
type input "708901778008811"
click at [936, 310] on button "Filtrar" at bounding box center [936, 311] width 45 height 24
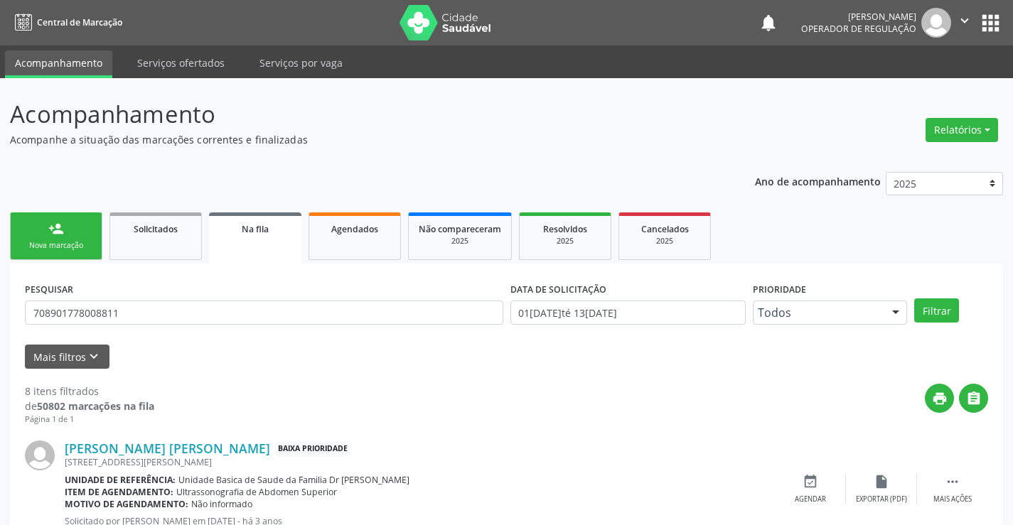
click at [74, 238] on link "person_add Nova marcação" at bounding box center [56, 237] width 92 height 48
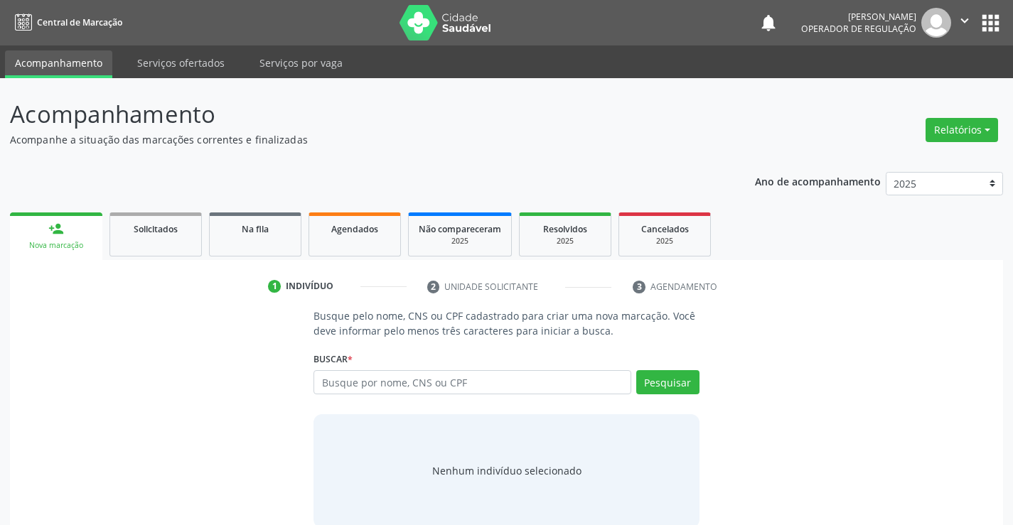
click at [87, 240] on div "Nova marcação" at bounding box center [56, 245] width 73 height 11
click at [392, 400] on div "Busque por nome, CNS ou CPF Nenhum resultado encontrado para: " " Digite nome, …" at bounding box center [506, 387] width 385 height 34
click at [396, 387] on input "text" at bounding box center [472, 382] width 317 height 24
click at [410, 374] on input "text" at bounding box center [472, 382] width 317 height 24
click at [466, 384] on input "text" at bounding box center [472, 382] width 317 height 24
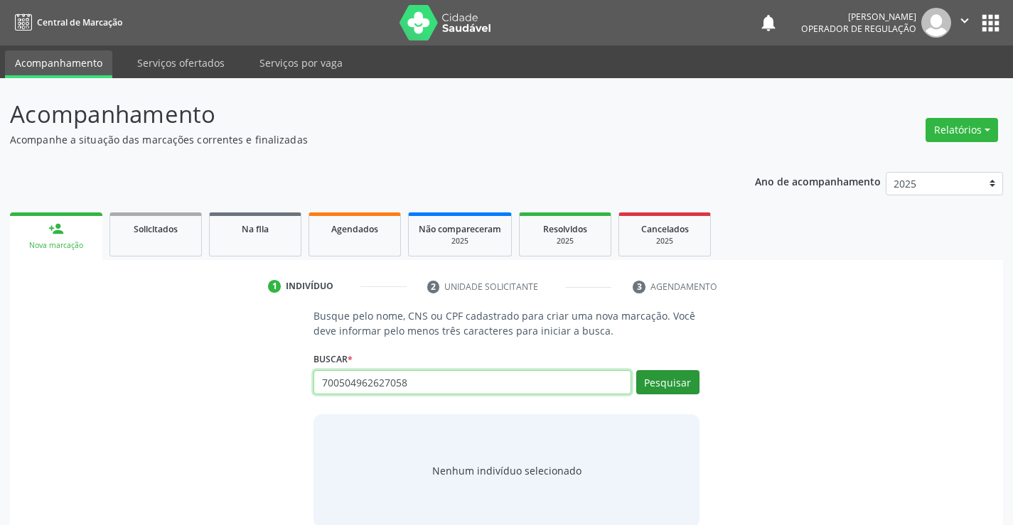
type input "700504962627058"
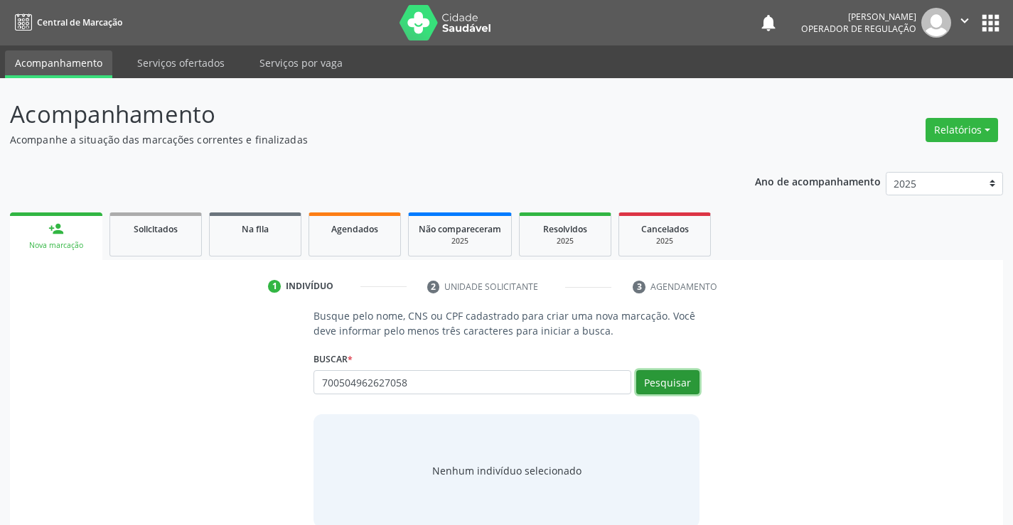
click at [665, 375] on button "Pesquisar" at bounding box center [667, 382] width 63 height 24
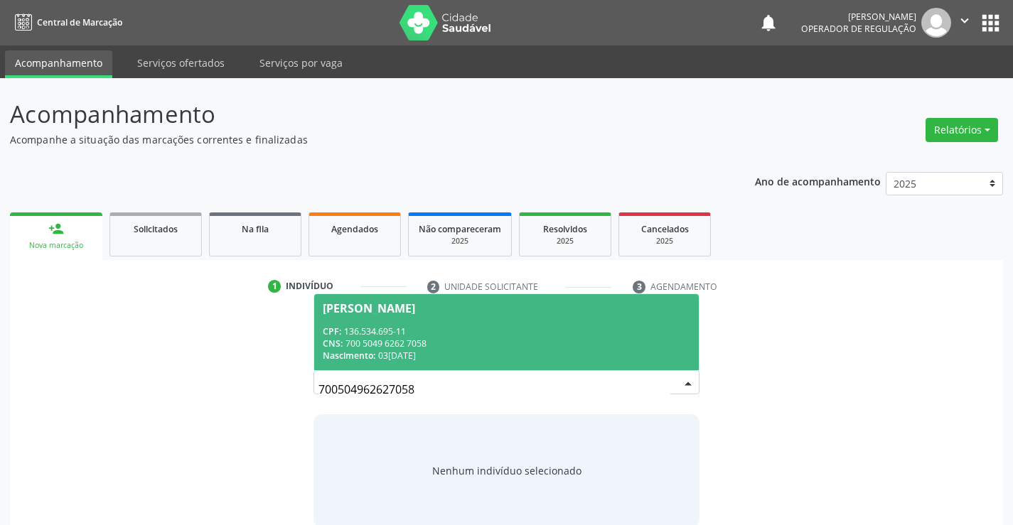
click at [479, 352] on div "Nascimento: [DATE]" at bounding box center [506, 356] width 367 height 12
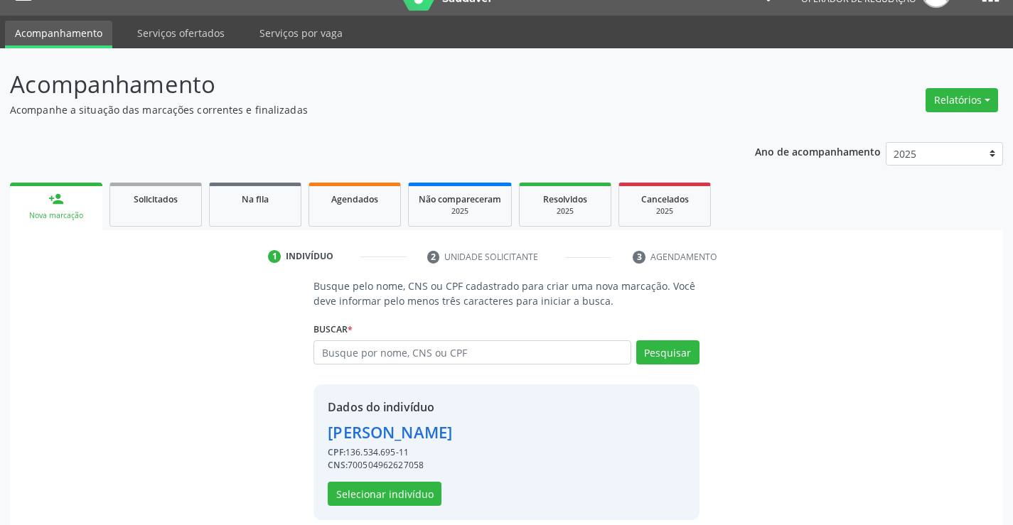
scroll to position [45, 0]
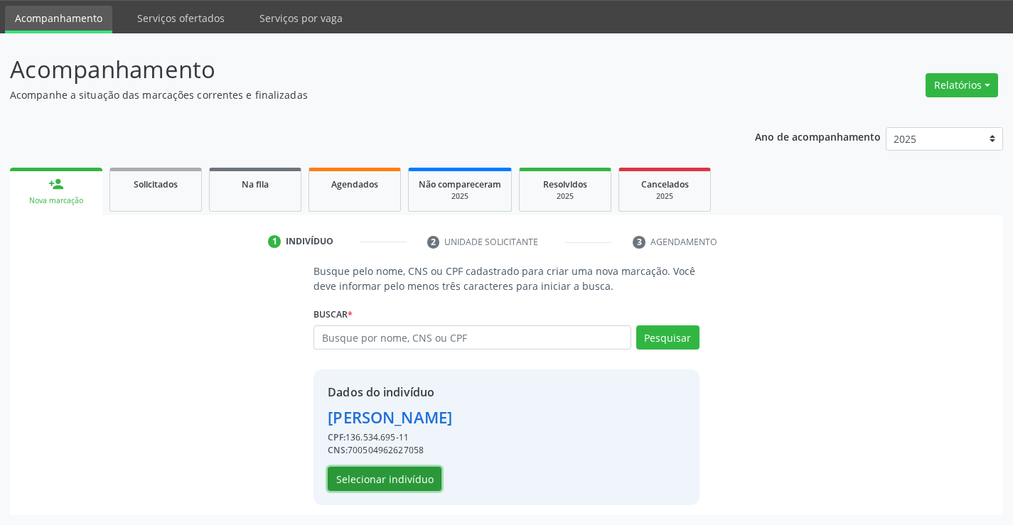
click at [425, 472] on button "Selecionar indivíduo" at bounding box center [385, 479] width 114 height 24
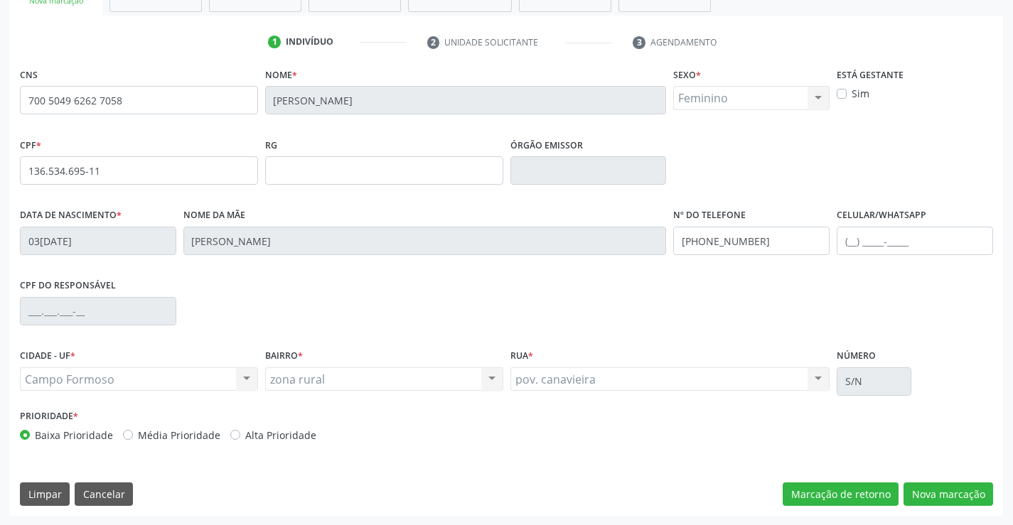
scroll to position [245, 0]
click at [928, 498] on button "Nova marcação" at bounding box center [949, 494] width 90 height 24
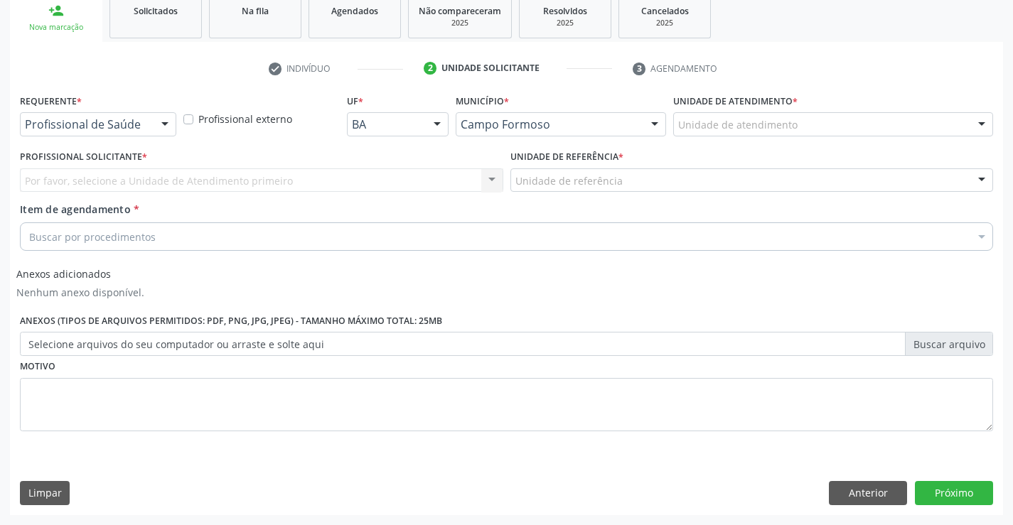
scroll to position [218, 0]
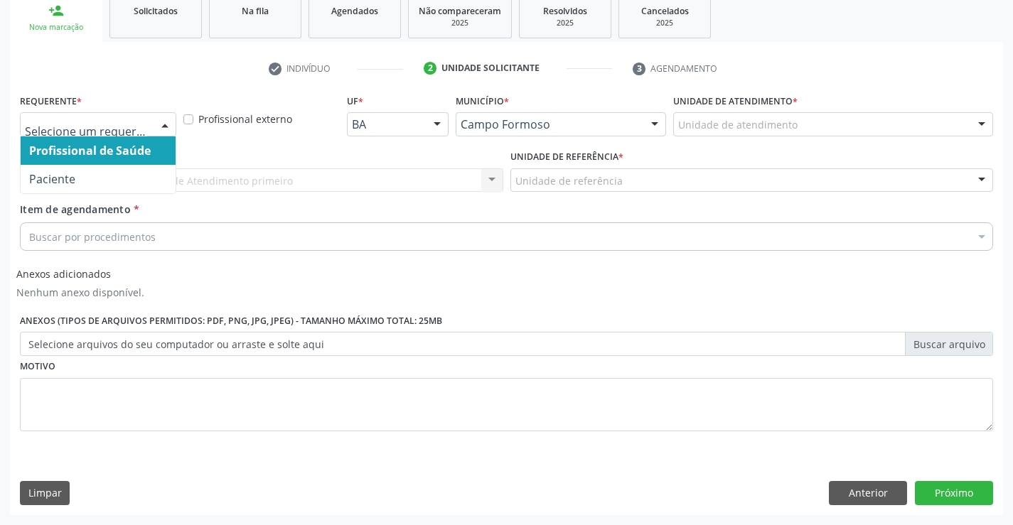
click at [151, 134] on div at bounding box center [98, 124] width 156 height 24
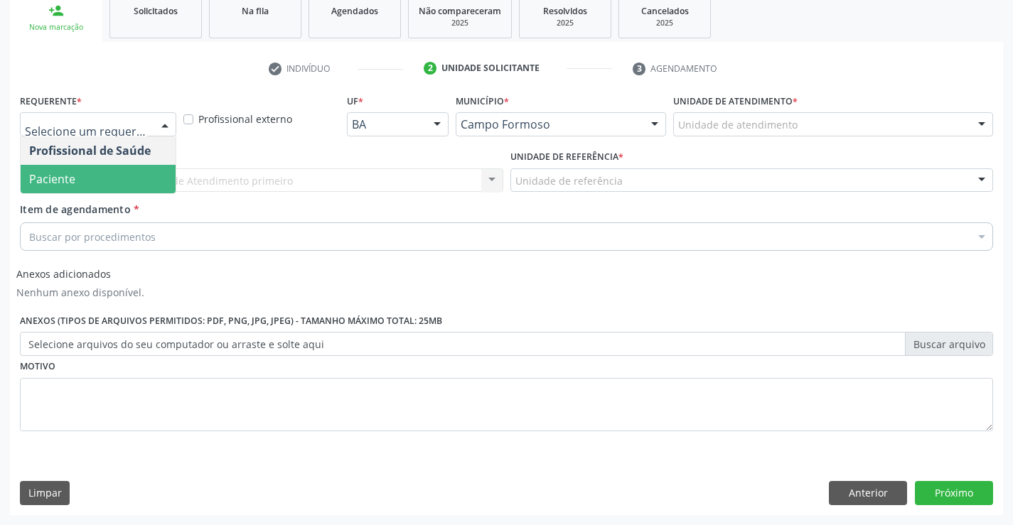
click at [98, 173] on span "Paciente" at bounding box center [98, 179] width 155 height 28
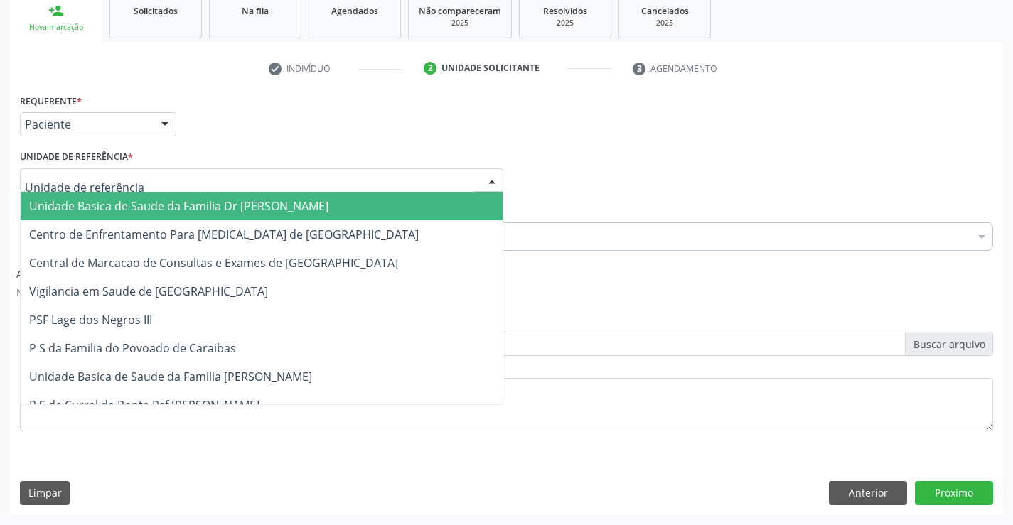
click at [232, 188] on div at bounding box center [261, 181] width 483 height 24
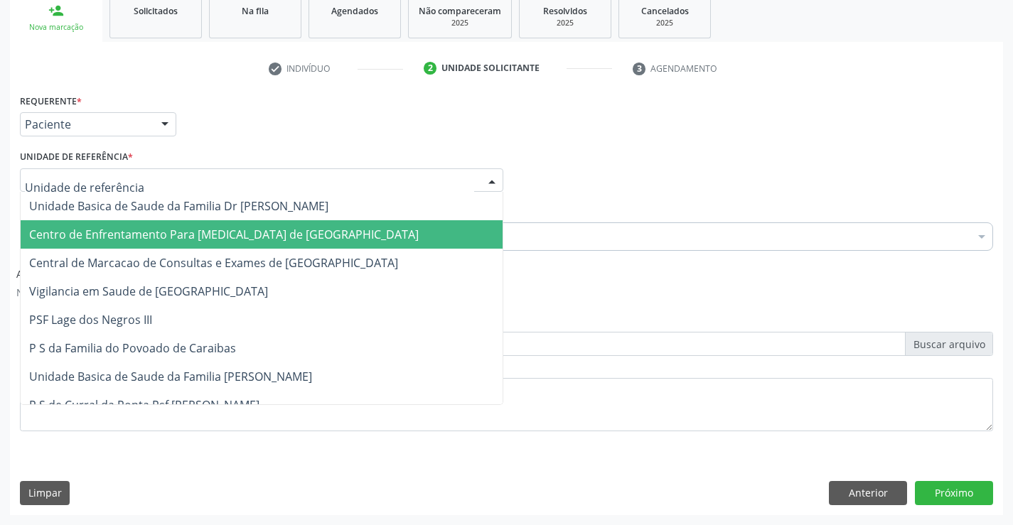
click at [243, 248] on span "Centro de Enfrentamento Para [MEDICAL_DATA] de [GEOGRAPHIC_DATA]" at bounding box center [262, 234] width 482 height 28
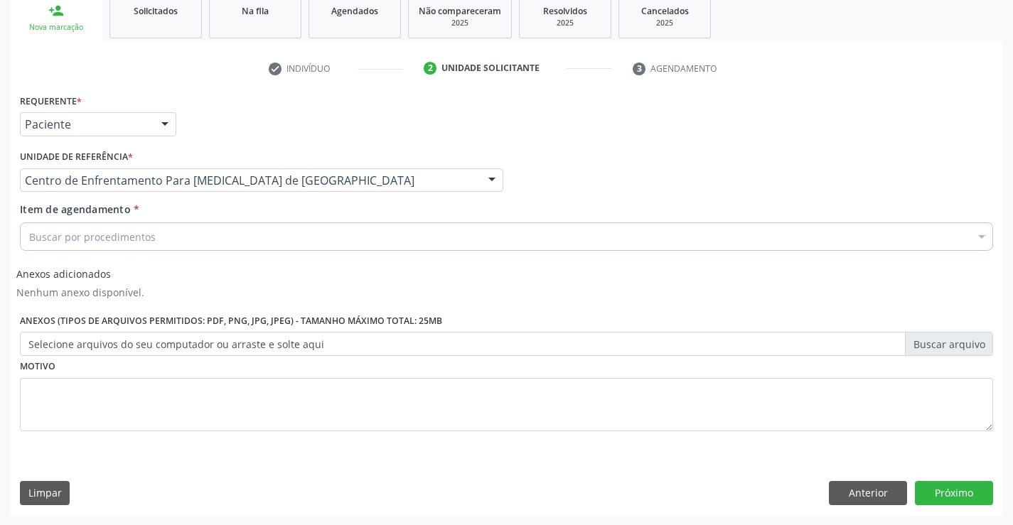
drag, startPoint x: 279, startPoint y: 185, endPoint x: 262, endPoint y: 237, distance: 55.3
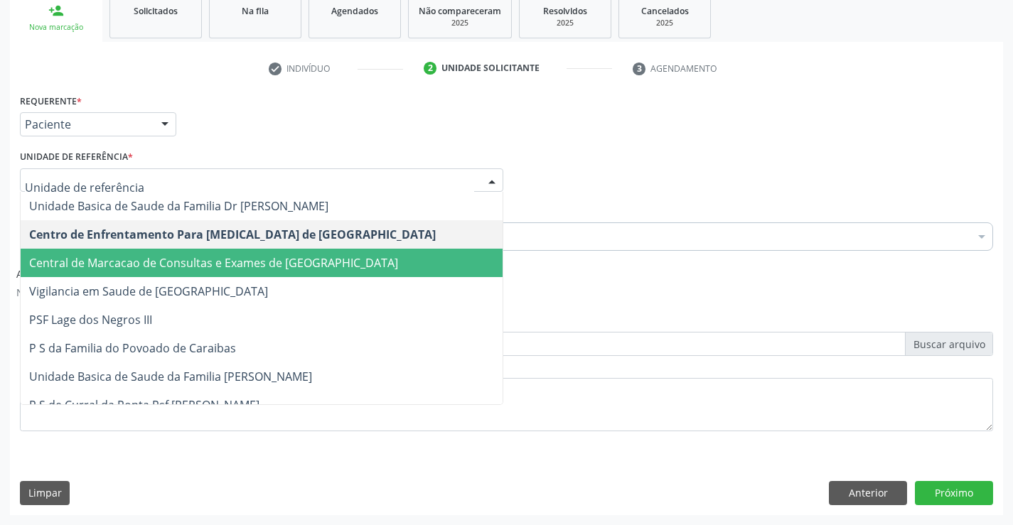
click at [247, 257] on span "Central de Marcacao de Consultas e Exames de [GEOGRAPHIC_DATA]" at bounding box center [213, 263] width 369 height 16
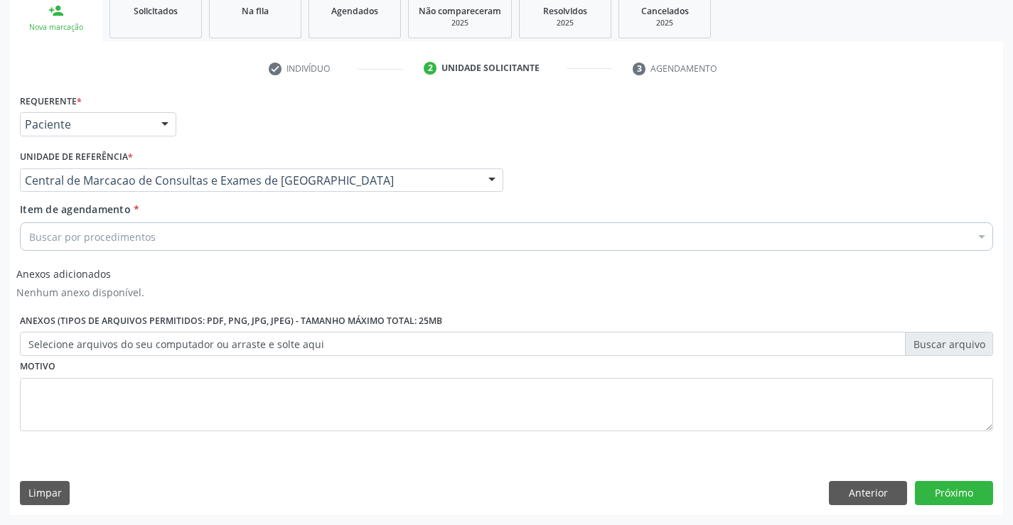
click at [269, 244] on div "Buscar por procedimentos" at bounding box center [506, 237] width 973 height 28
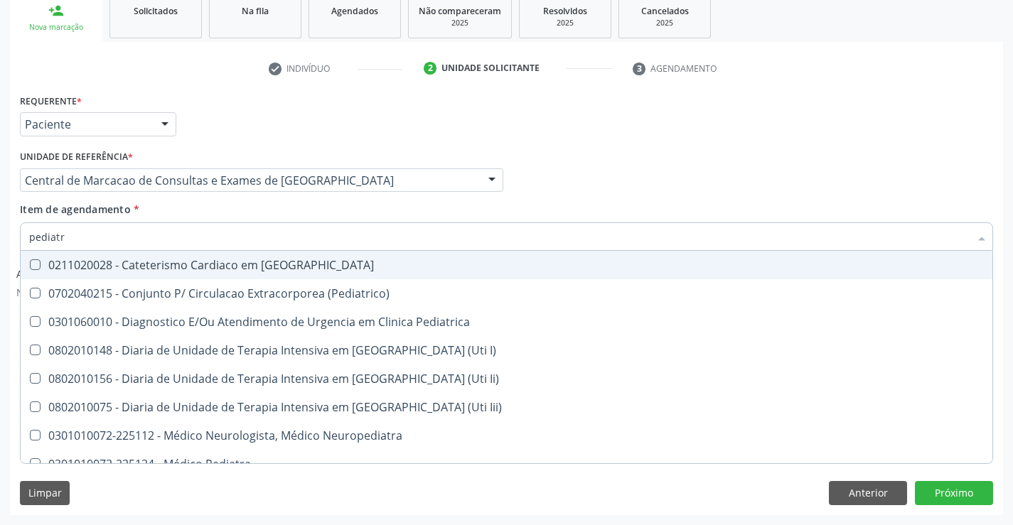
type input "pediatra"
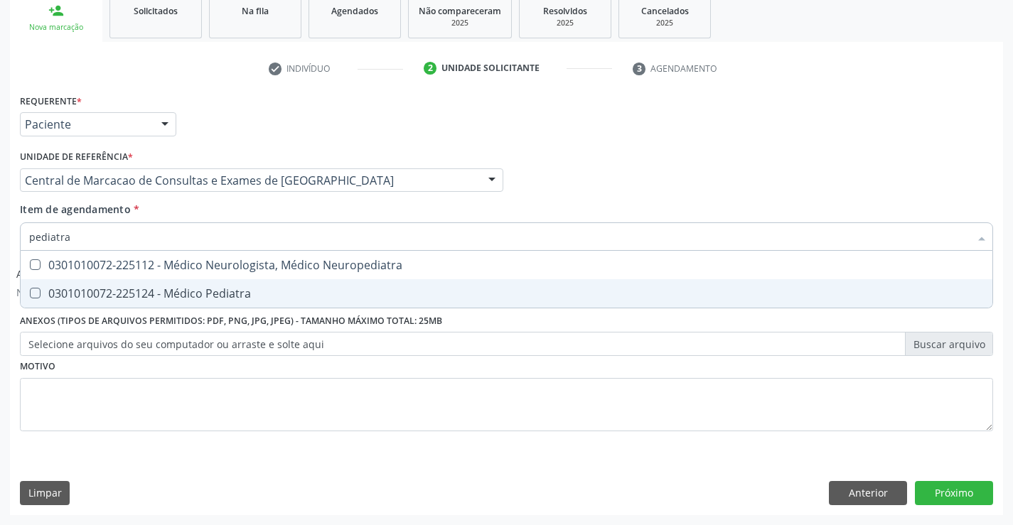
click at [256, 292] on div "0301010072-225124 - Médico Pediatra" at bounding box center [506, 293] width 955 height 11
checkbox Pediatra "true"
click at [965, 501] on button "Próximo" at bounding box center [954, 493] width 78 height 24
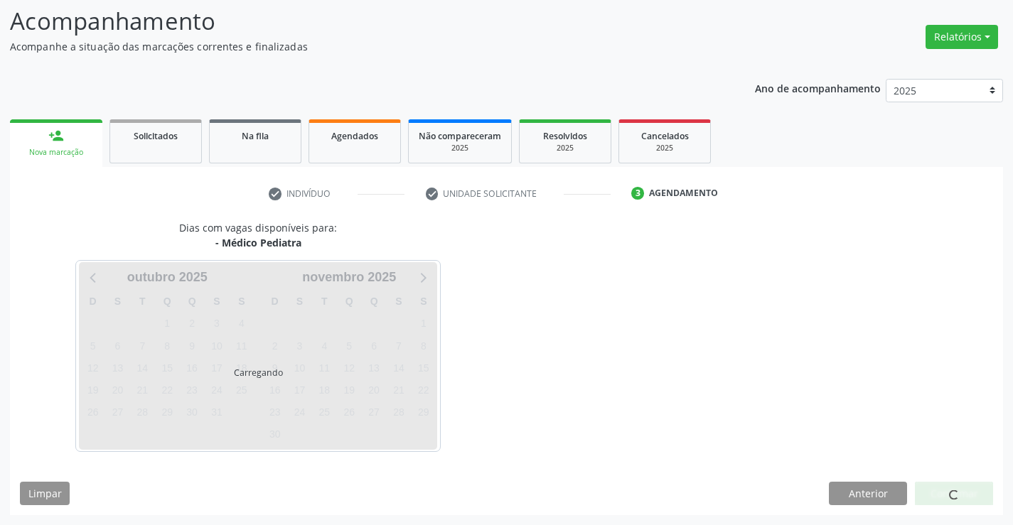
scroll to position [93, 0]
click at [967, 488] on div at bounding box center [954, 494] width 78 height 24
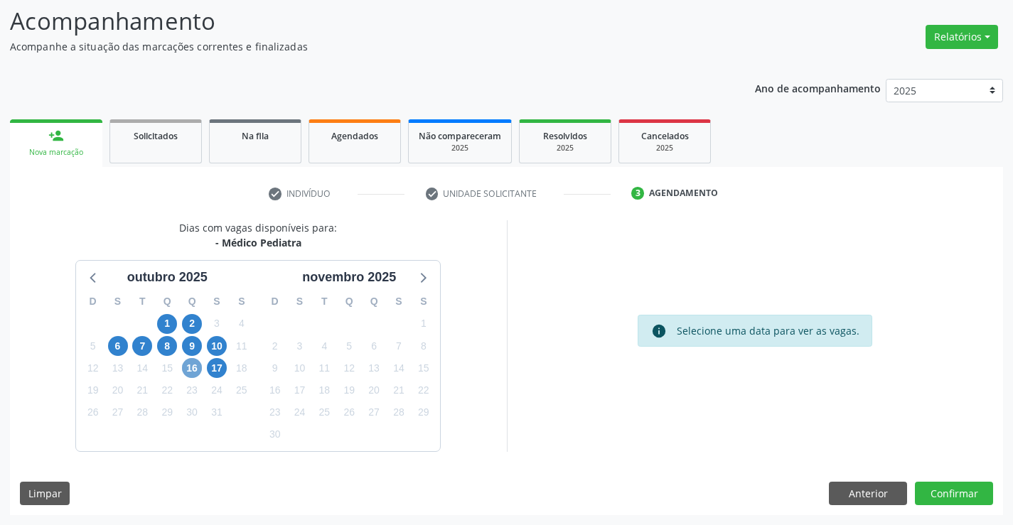
click at [189, 373] on span "16" at bounding box center [192, 368] width 20 height 20
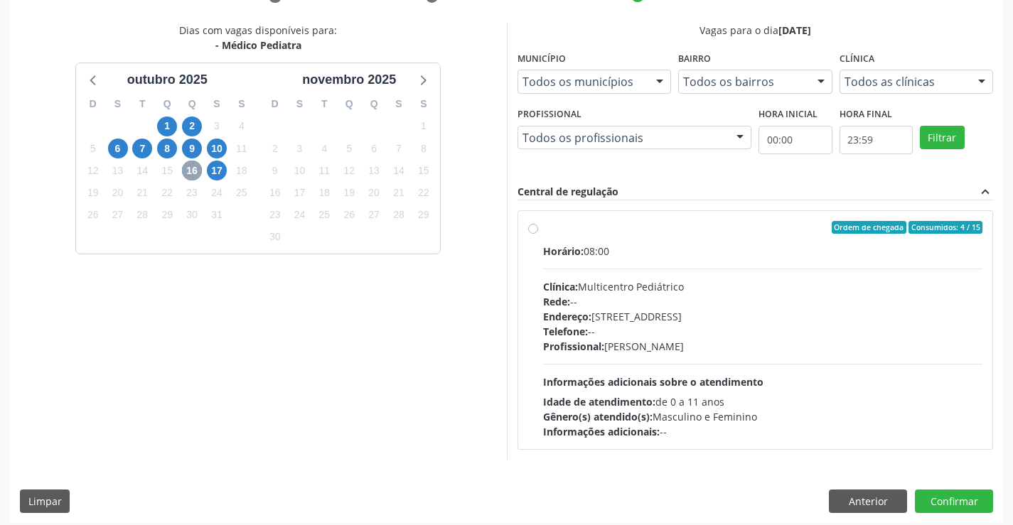
scroll to position [299, 0]
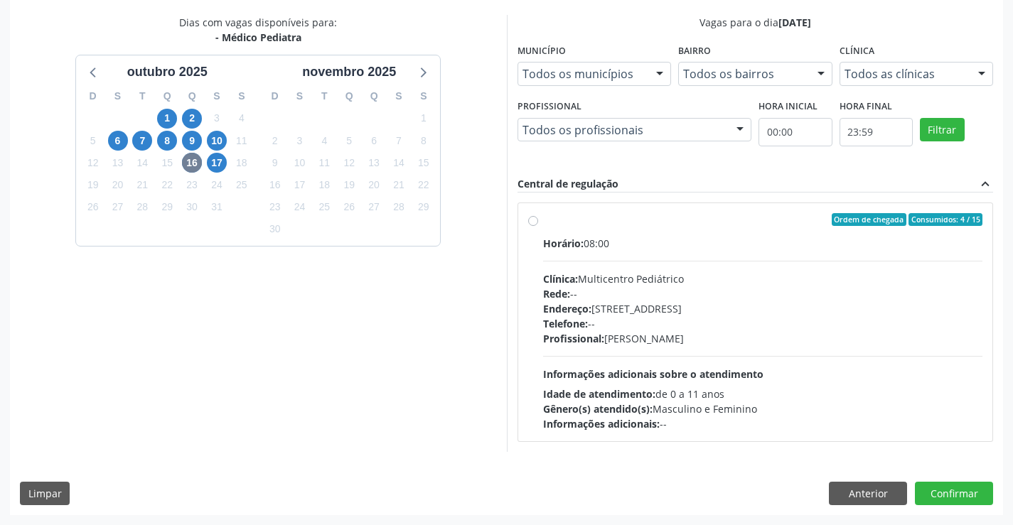
click at [710, 330] on div "Telefone: --" at bounding box center [763, 323] width 440 height 15
click at [538, 226] on input "Ordem de chegada Consumidos: 4 / 15 Horário: 08:00 Clínica: Multicentro Pediátr…" at bounding box center [533, 219] width 10 height 13
radio input "true"
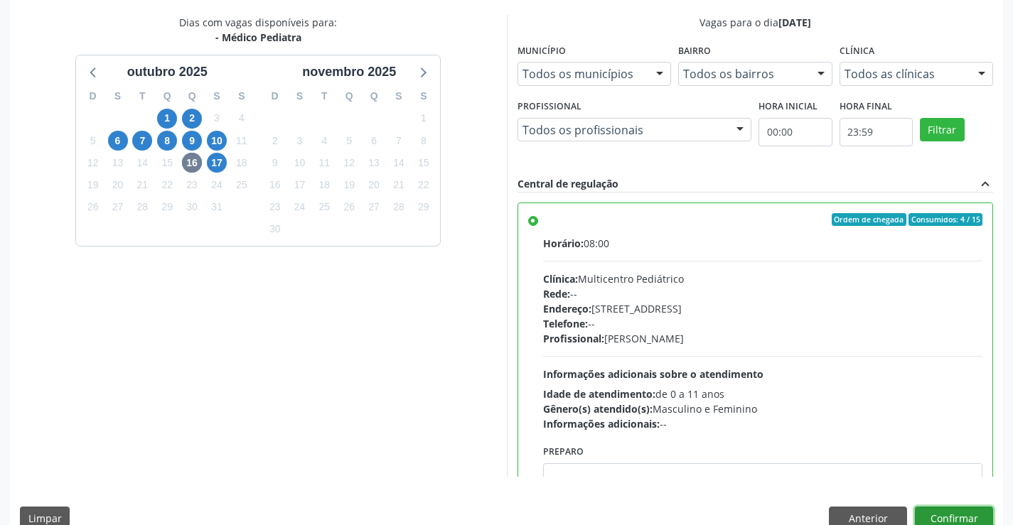
click at [943, 510] on button "Confirmar" at bounding box center [954, 519] width 78 height 24
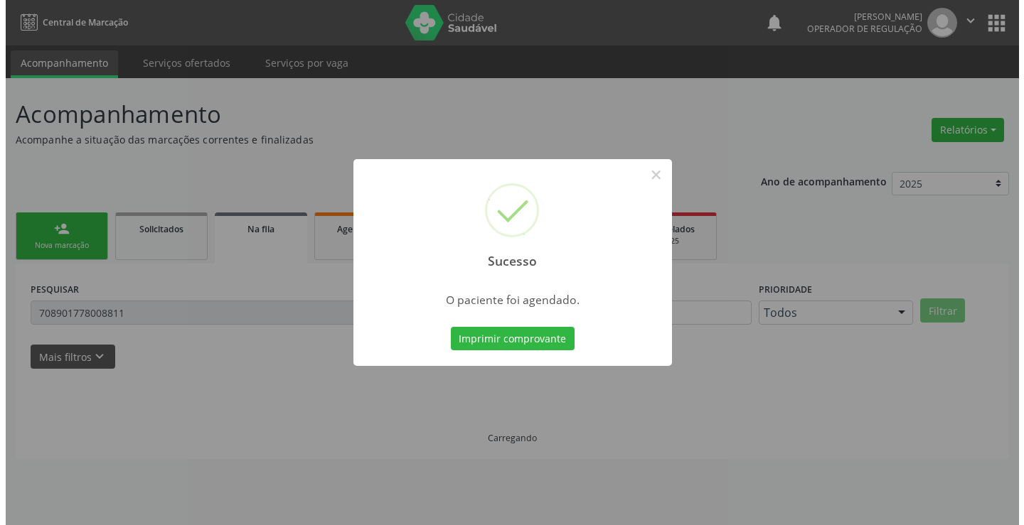
scroll to position [0, 0]
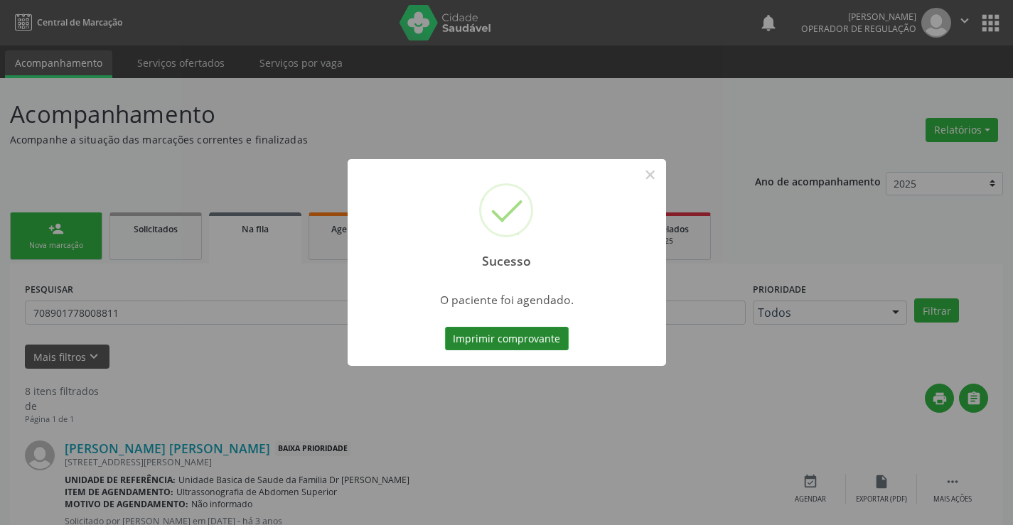
click at [557, 334] on button "Imprimir comprovante" at bounding box center [507, 339] width 124 height 24
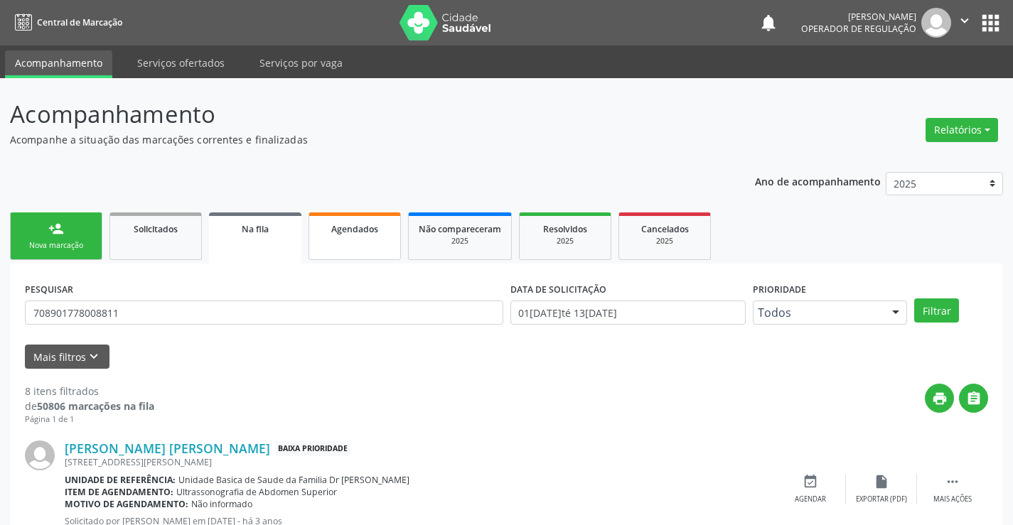
click at [338, 231] on span "Agendados" at bounding box center [354, 229] width 47 height 12
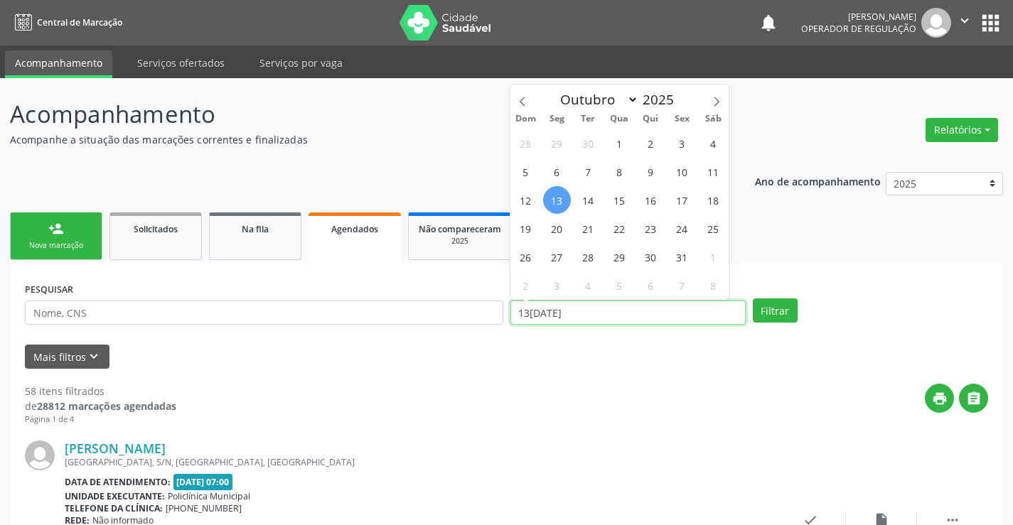
click at [588, 311] on input "13[DATE]" at bounding box center [627, 313] width 235 height 24
click at [586, 315] on input "13[DATE]" at bounding box center [627, 313] width 235 height 24
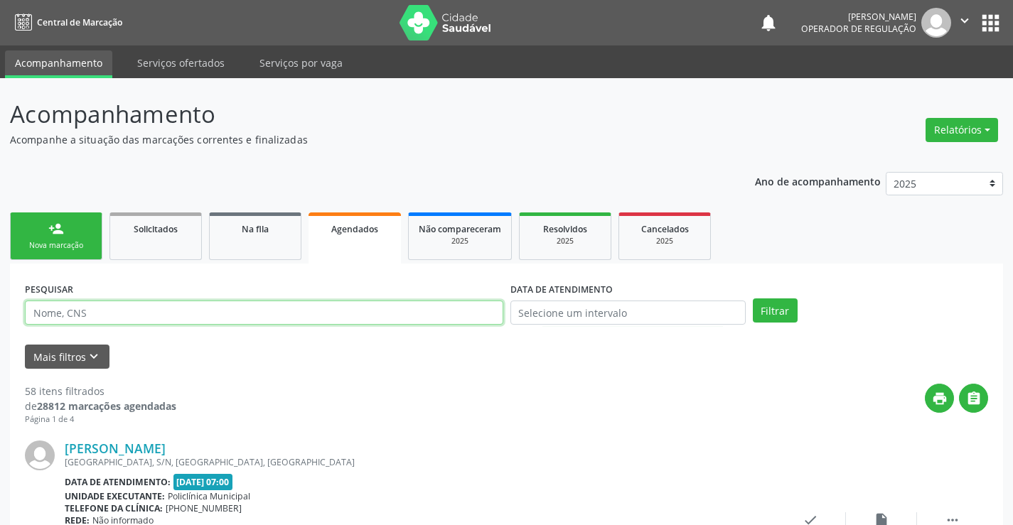
click at [428, 312] on input "text" at bounding box center [264, 313] width 479 height 24
type input "[PERSON_NAME]"
click at [234, 243] on link "Na fila" at bounding box center [255, 237] width 92 height 48
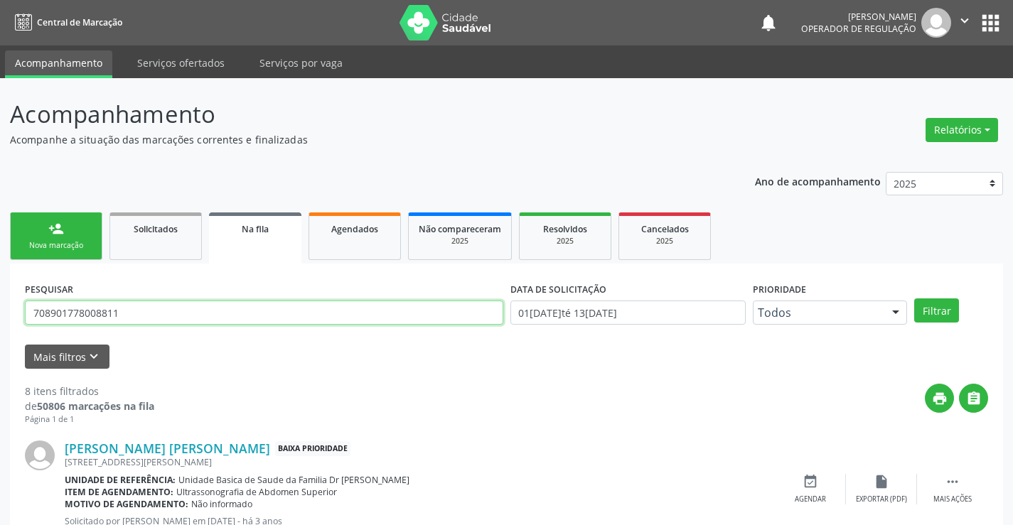
click at [284, 304] on input "708901778008811" at bounding box center [264, 313] width 479 height 24
type input "700207994186826"
click at [938, 309] on button "Filtrar" at bounding box center [936, 311] width 45 height 24
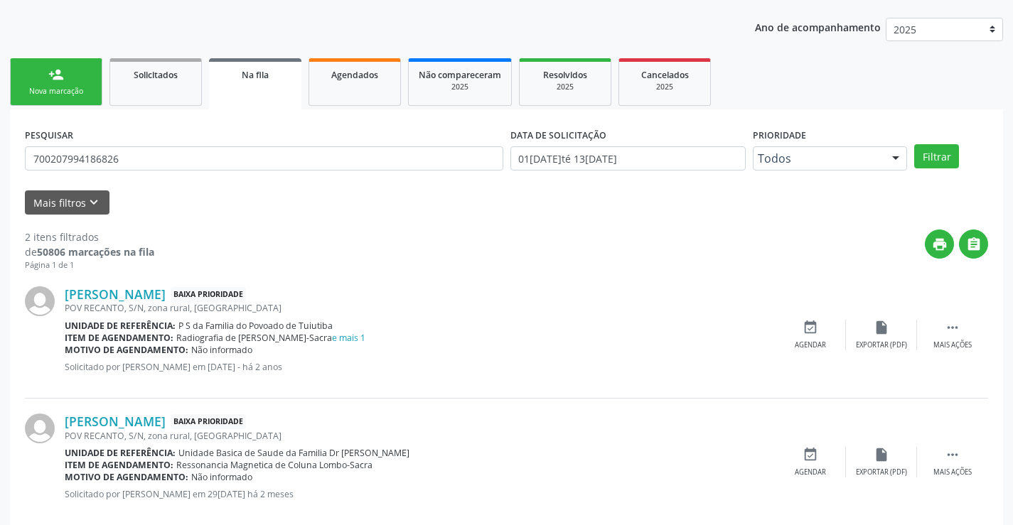
scroll to position [179, 0]
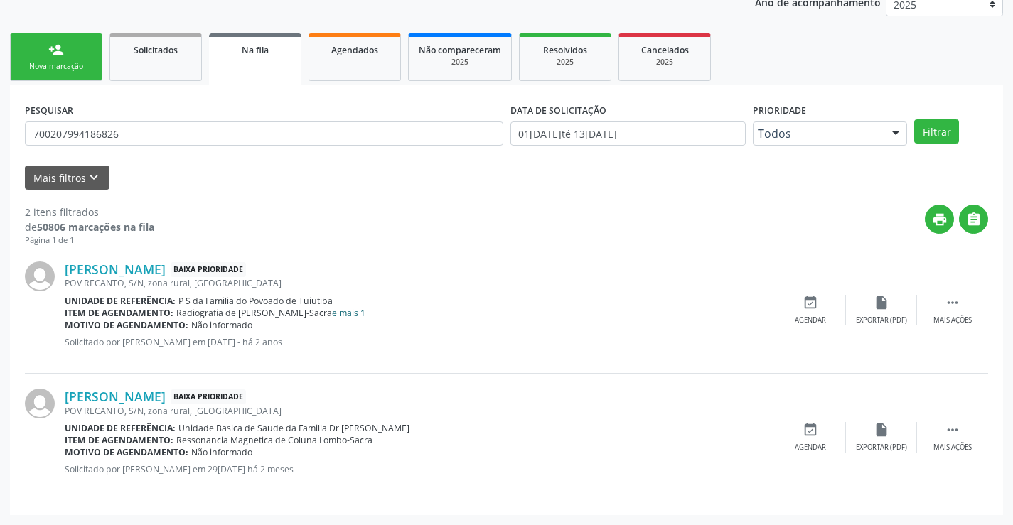
click at [338, 310] on link "e mais 1" at bounding box center [348, 313] width 33 height 12
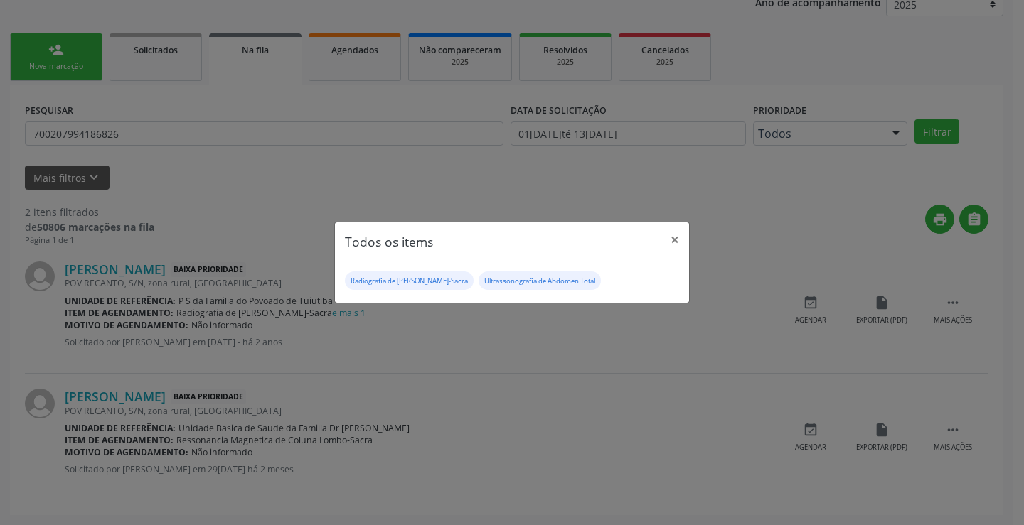
click at [510, 449] on div "Todos os items × Radiografia de [PERSON_NAME]-Sacra Ultrassonografia de Abdomen…" at bounding box center [512, 262] width 1024 height 525
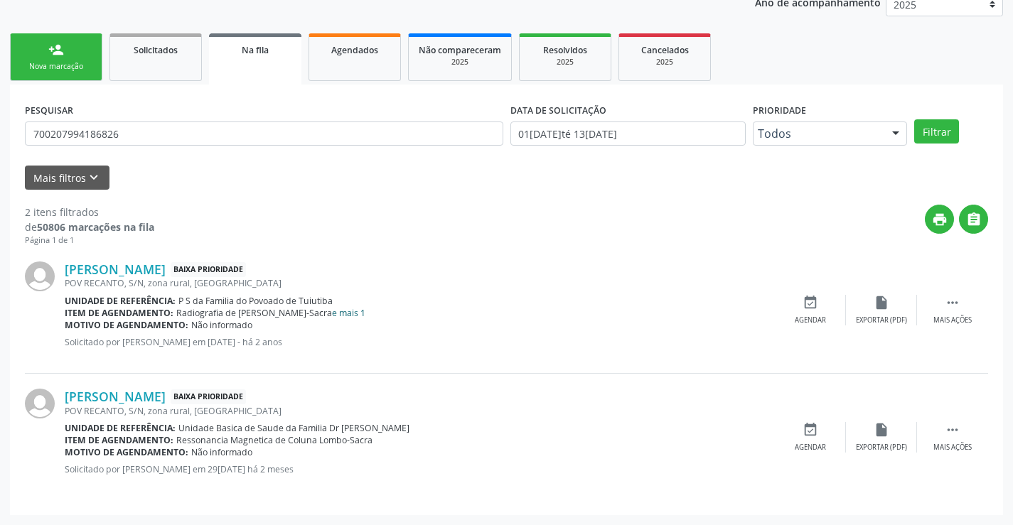
click at [346, 307] on link "e mais 1" at bounding box center [348, 313] width 33 height 12
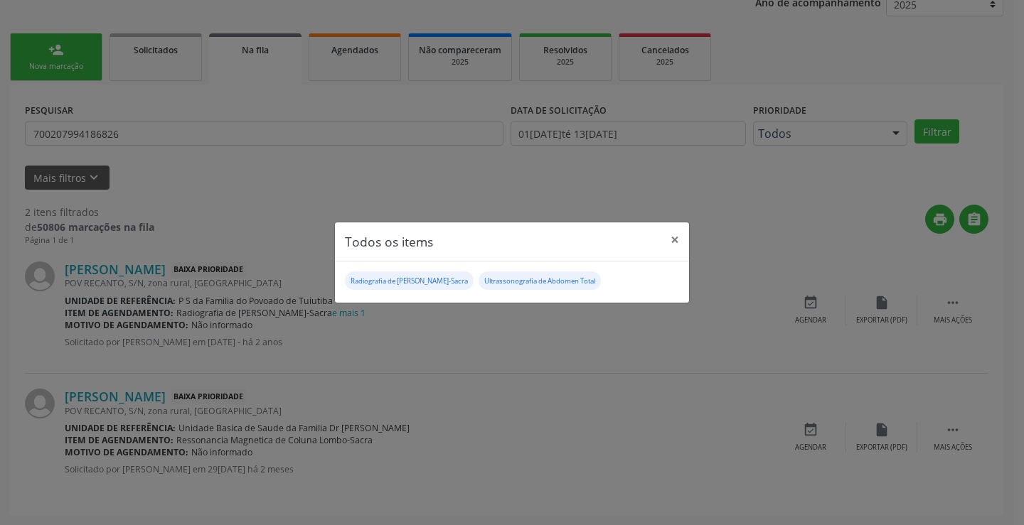
click at [307, 459] on div "Todos os items × Radiografia de [PERSON_NAME]-Sacra Ultrassonografia de Abdomen…" at bounding box center [512, 262] width 1024 height 525
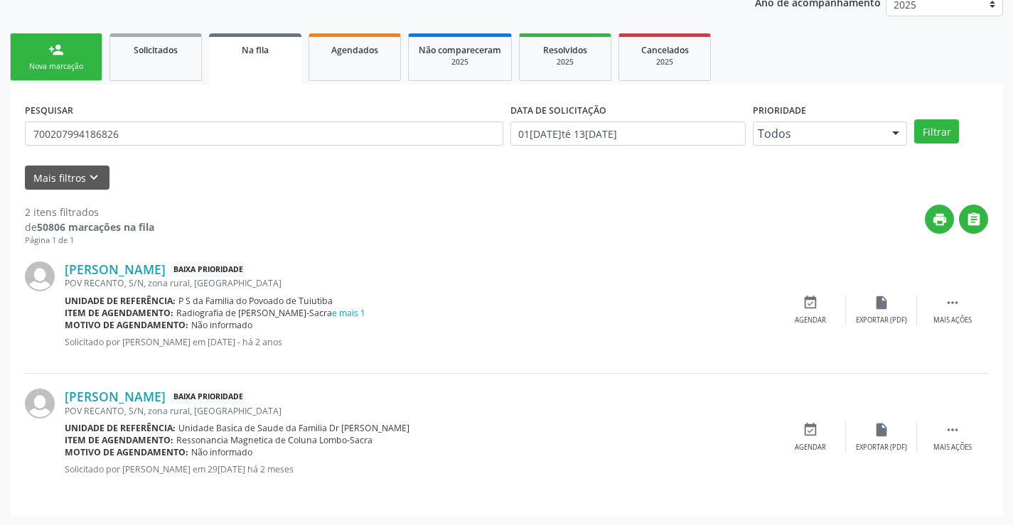
drag, startPoint x: 193, startPoint y: 439, endPoint x: 371, endPoint y: 442, distance: 177.8
click at [371, 442] on div "Item de agendamento: Ressonancia Magnetica de Coluna Lombo-Sacra" at bounding box center [420, 440] width 710 height 12
click at [412, 453] on div "Motivo de agendamento: Não informado" at bounding box center [420, 453] width 710 height 12
click at [50, 18] on div "Ano de acompanhamento 2025 2024 2023 person_add Nova marcação Solicitados Na fi…" at bounding box center [506, 249] width 993 height 533
click at [76, 50] on link "person_add Nova marcação" at bounding box center [56, 57] width 92 height 48
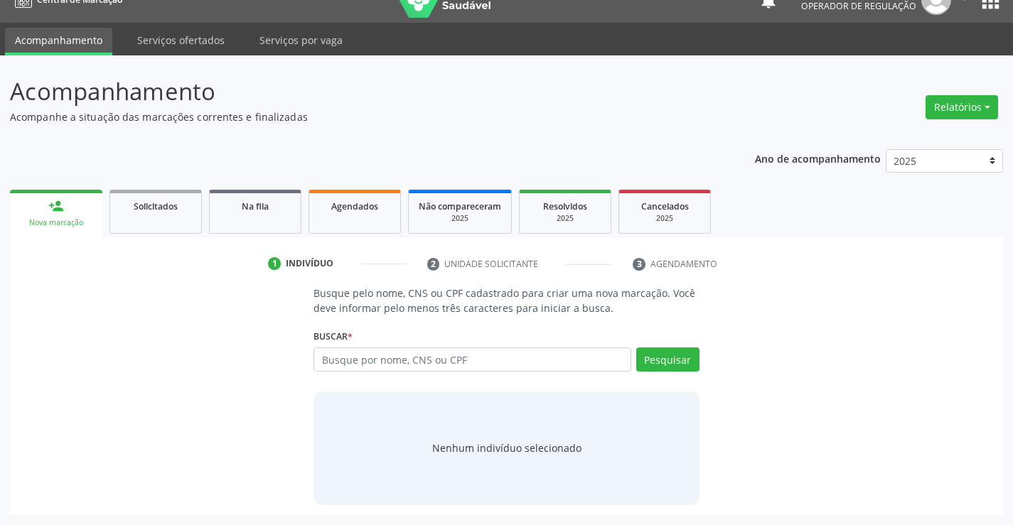
scroll to position [23, 0]
click at [444, 364] on input "text" at bounding box center [472, 360] width 317 height 24
click at [278, 208] on div "Na fila" at bounding box center [255, 205] width 71 height 15
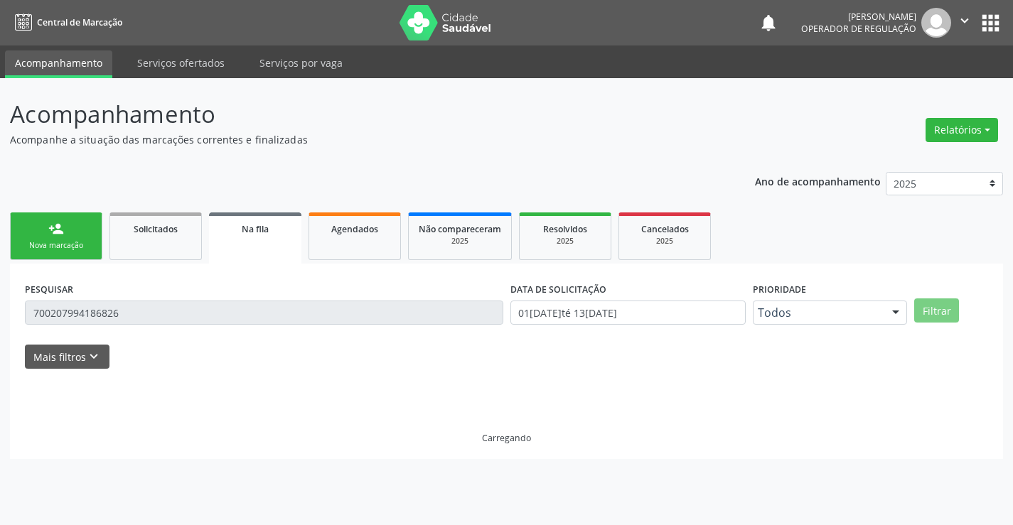
scroll to position [0, 0]
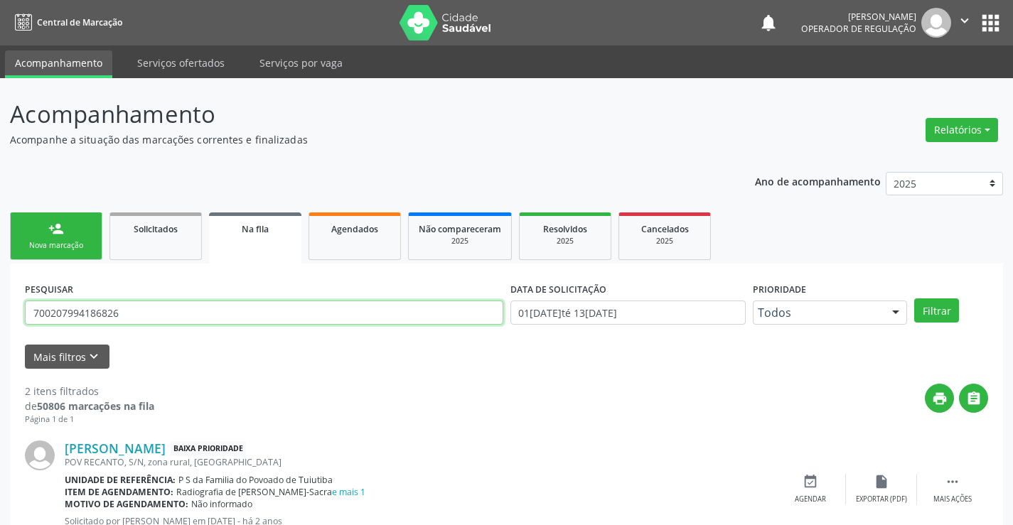
click at [281, 311] on input "700207994186826" at bounding box center [264, 313] width 479 height 24
type input "702007869414787"
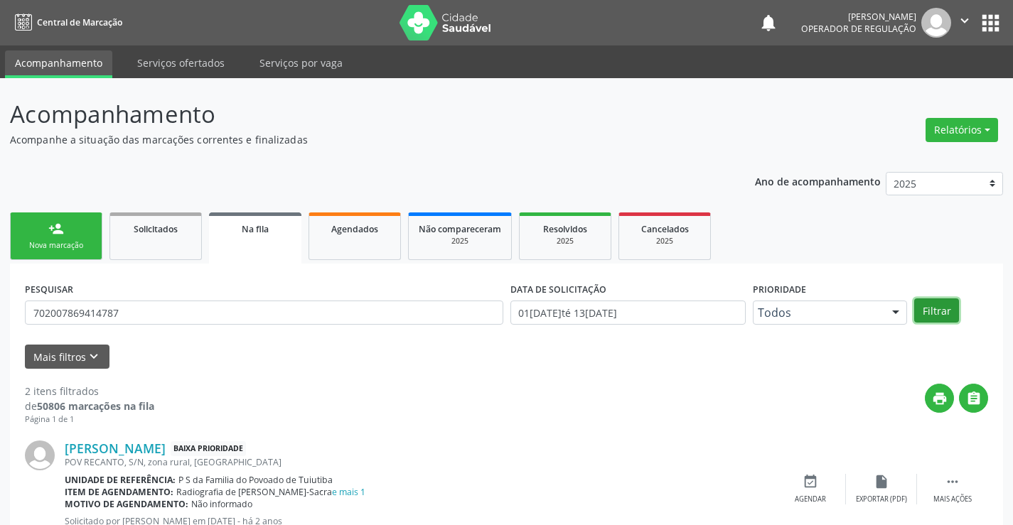
click at [941, 316] on button "Filtrar" at bounding box center [936, 311] width 45 height 24
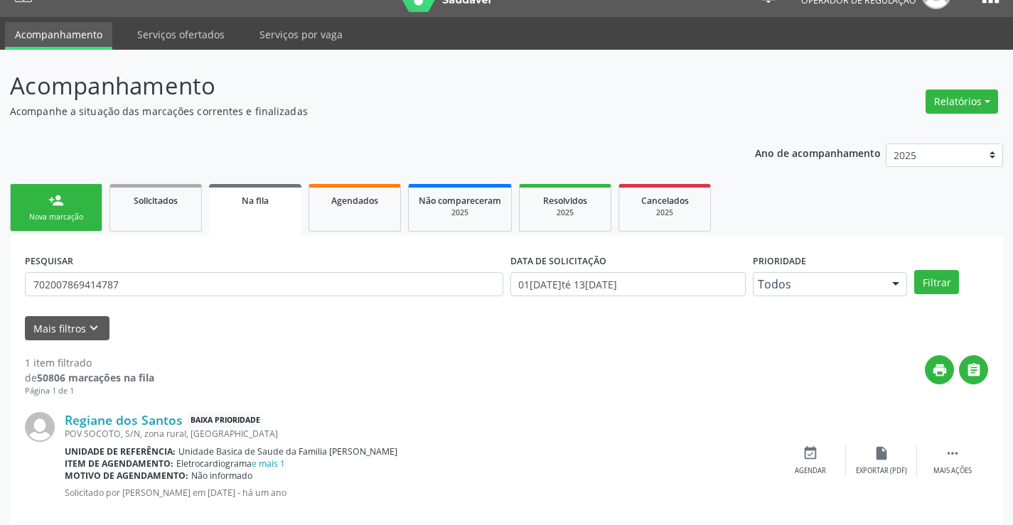
scroll to position [52, 0]
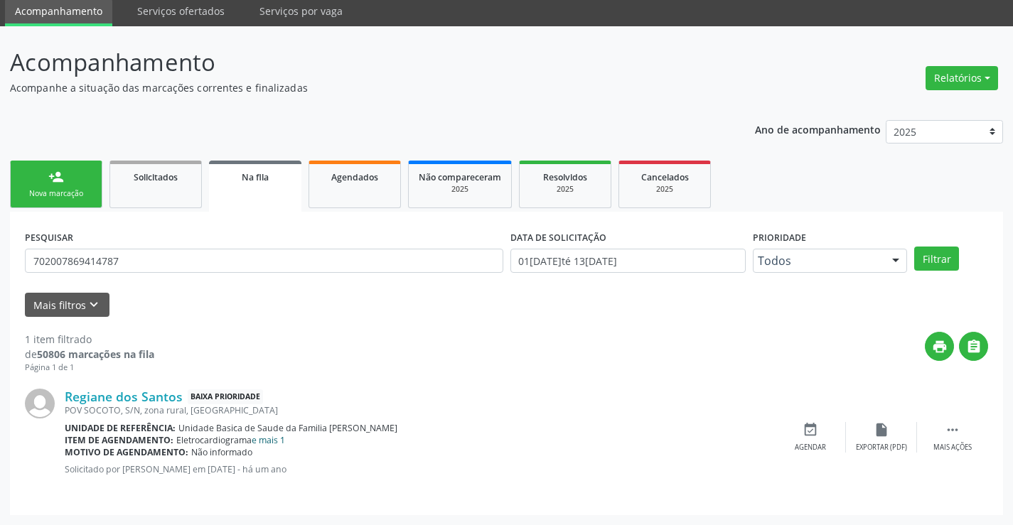
click at [259, 439] on link "e mais 1" at bounding box center [268, 440] width 33 height 12
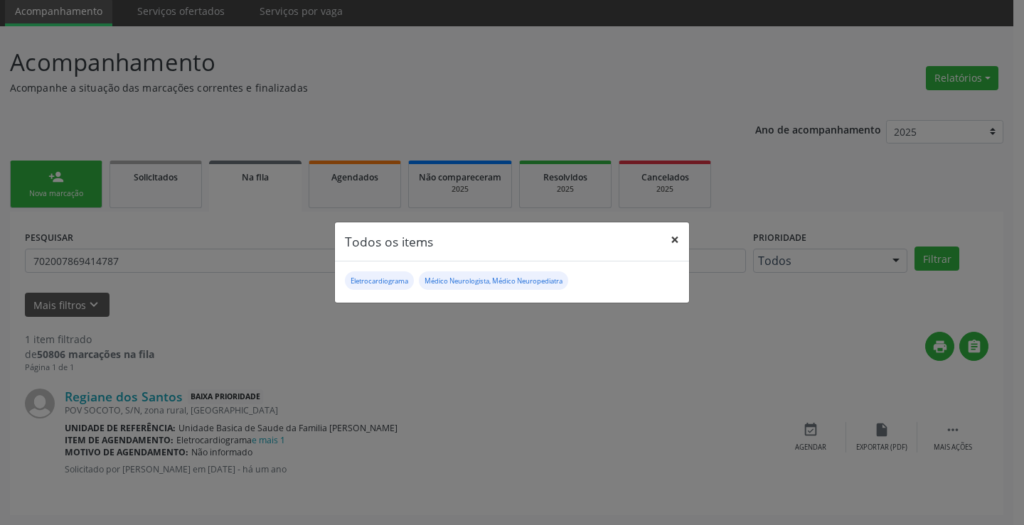
click at [668, 237] on button "×" at bounding box center [675, 240] width 28 height 35
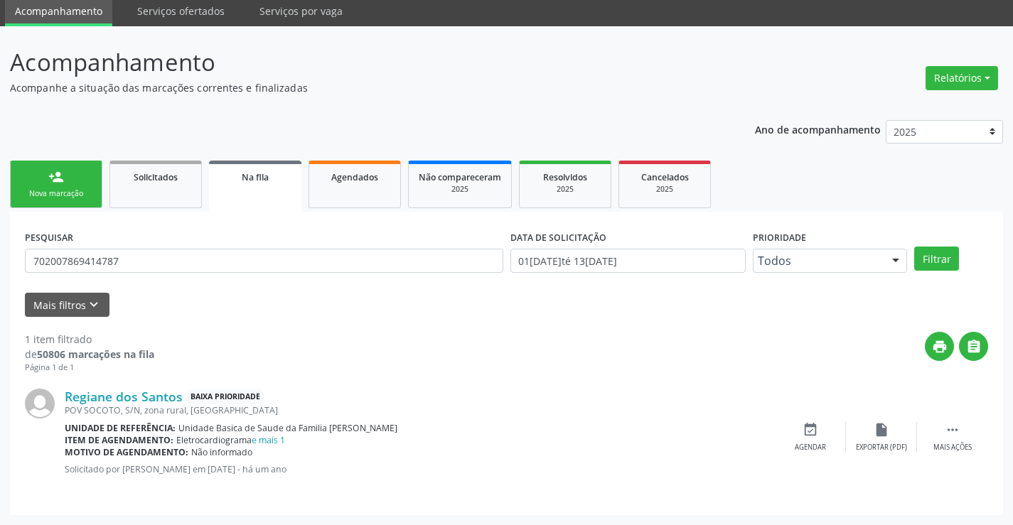
click at [55, 196] on div "Nova marcação" at bounding box center [56, 193] width 71 height 11
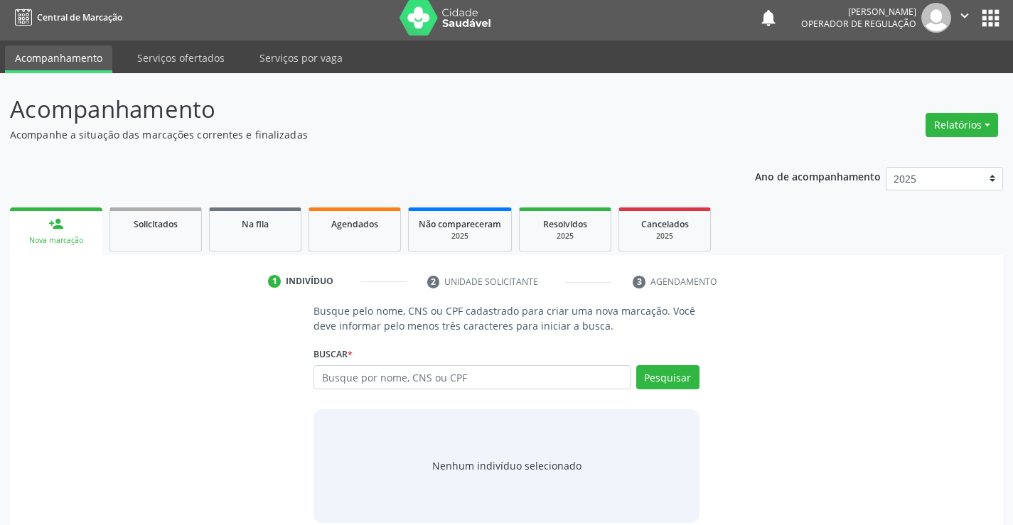
scroll to position [0, 0]
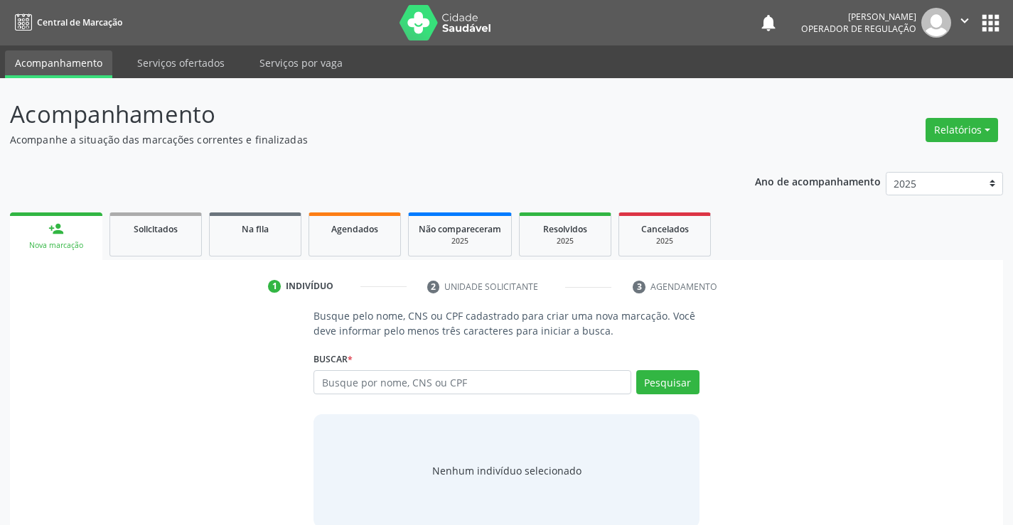
click at [956, 24] on button "" at bounding box center [964, 23] width 27 height 30
click at [926, 85] on link "Sair" at bounding box center [929, 87] width 98 height 20
